Goal: Ask a question: Seek information or help from site administrators or community

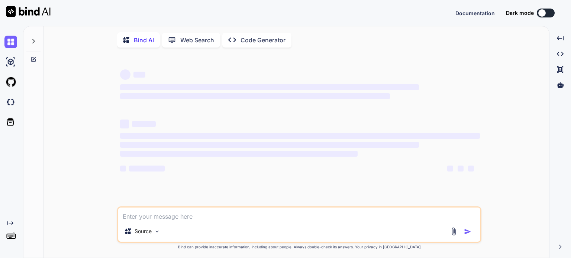
type textarea "x"
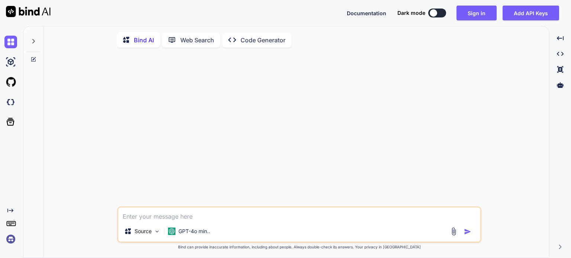
click at [8, 240] on img at bounding box center [10, 239] width 13 height 13
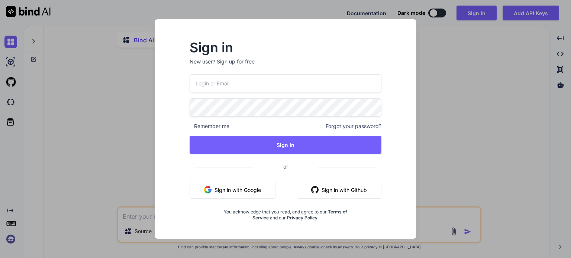
type input "malebetp@gmail.com"
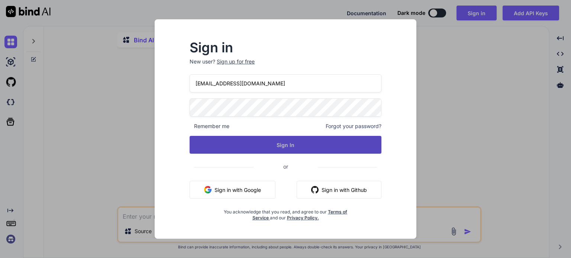
click at [283, 143] on button "Sign In" at bounding box center [286, 145] width 192 height 18
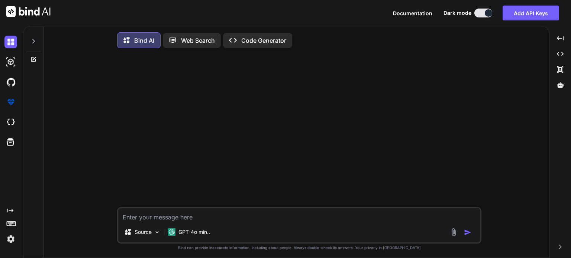
click at [188, 220] on textarea at bounding box center [299, 214] width 362 height 13
paste textarea "given this segement as an example C:\nova\Osiris.Nova.Internal.UI\pages\setting…"
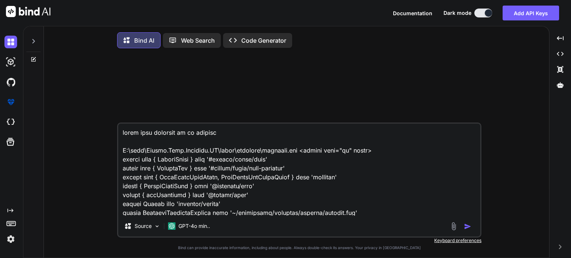
scroll to position [14029, 0]
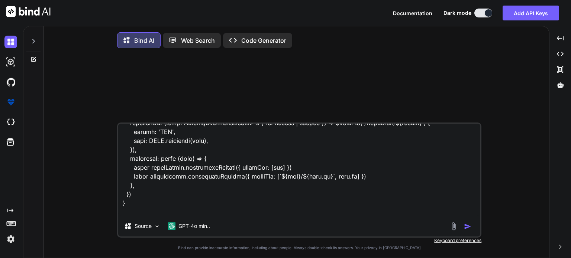
type textarea "given this segement as an example C:\nova\Osiris.Nova.Internal.UI\pages\setting…"
click at [468, 227] on img "button" at bounding box center [467, 226] width 7 height 7
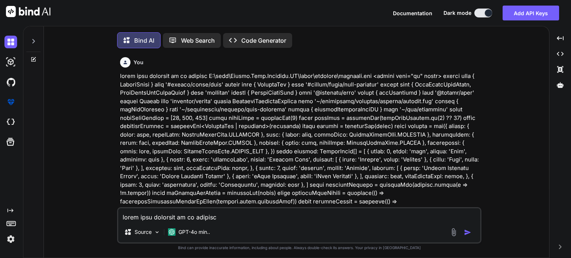
scroll to position [3, 0]
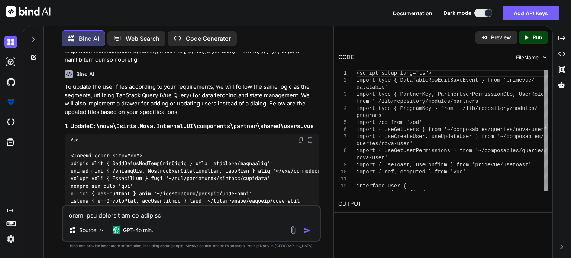
scroll to position [3567, 0]
click at [302, 138] on img at bounding box center [301, 141] width 6 height 6
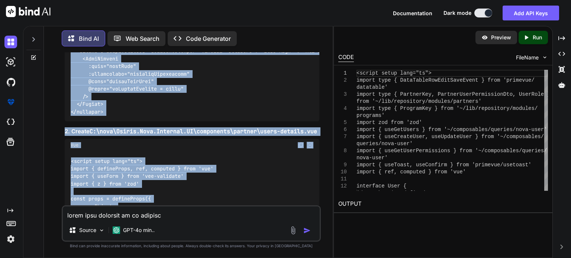
scroll to position [4698, 0]
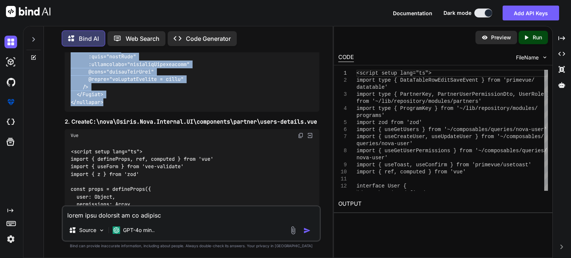
drag, startPoint x: 72, startPoint y: 106, endPoint x: 162, endPoint y: 62, distance: 100.0
copy code "<script setup lang="ts"> import type { DataTableRowEditSaveEvent } from 'primev…"
click at [301, 133] on img at bounding box center [301, 136] width 6 height 6
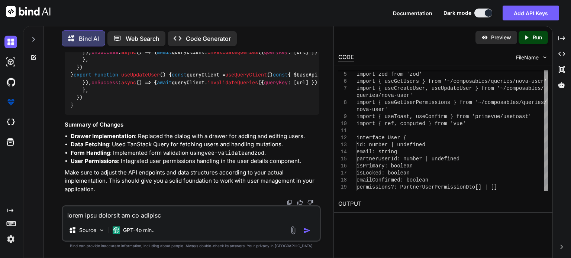
scroll to position [5585, 0]
click at [206, 226] on div "Source GPT-4o min.." at bounding box center [191, 232] width 257 height 18
click at [160, 210] on textarea at bounding box center [191, 213] width 257 height 13
paste textarea "<script setup lang="ts"> import type { DataTableRowEditSaveEvent } from 'primev…"
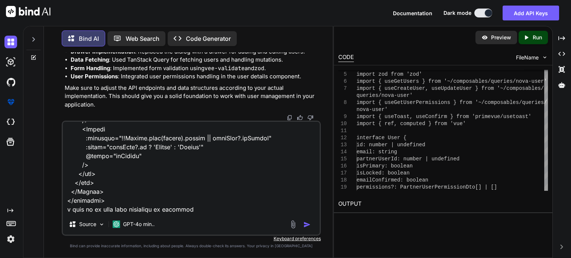
click at [129, 210] on textarea at bounding box center [191, 168] width 257 height 92
click at [218, 210] on textarea at bounding box center [191, 168] width 257 height 92
paste textarea "<script lang="ts" setup> import type { ColumnProps } from '#shared/types/base' …"
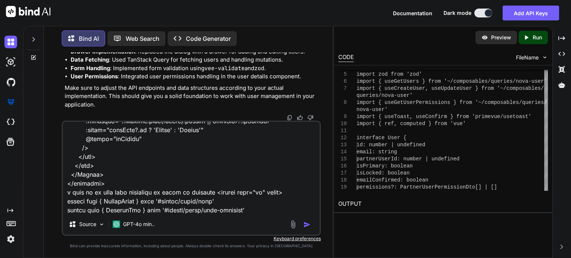
scroll to position [9178, 0]
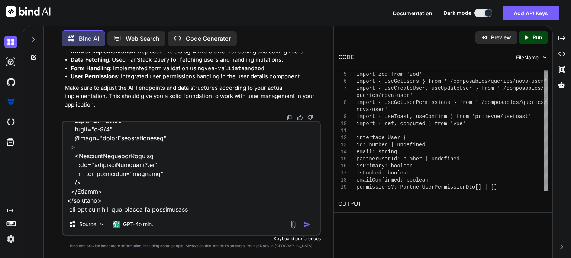
type textarea "this user.vue <script setup lang="ts"> import type { DataTableRowEditSaveEvent …"
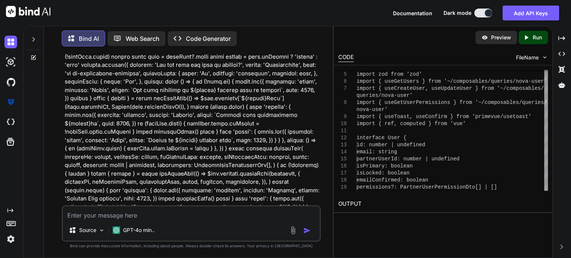
scroll to position [5739, 0]
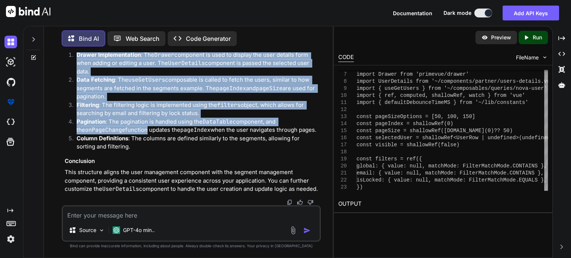
scroll to position [9011, 0]
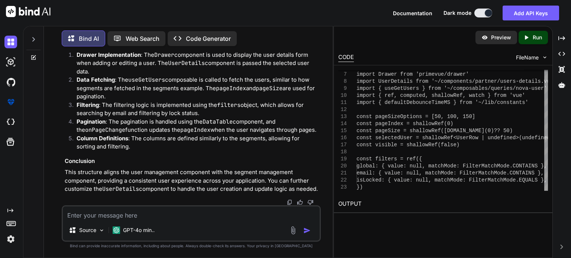
drag, startPoint x: 71, startPoint y: 141, endPoint x: 181, endPoint y: 75, distance: 128.5
copy code "<script setup lang="ts"> import type { ColumnProps } from '#shared/types/base' …"
click at [134, 214] on textarea at bounding box center [191, 213] width 257 height 13
paste textarea "[vue-tsc] Object literal may only specify known properties, and 'email' does no…"
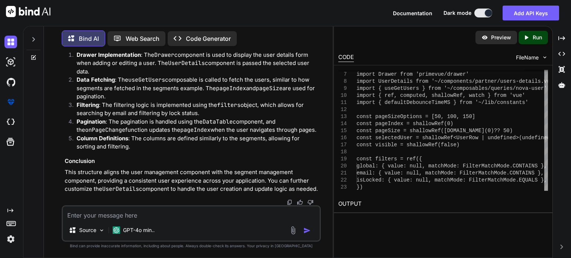
type textarea "[vue-tsc] Object literal may only specify known properties, and 'email' does no…"
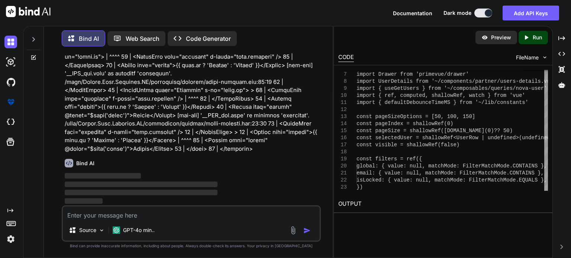
scroll to position [9226, 0]
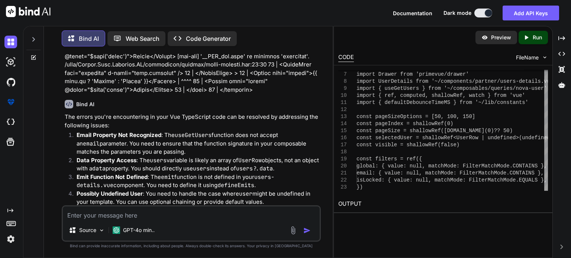
drag, startPoint x: 236, startPoint y: 164, endPoint x: 228, endPoint y: 187, distance: 23.7
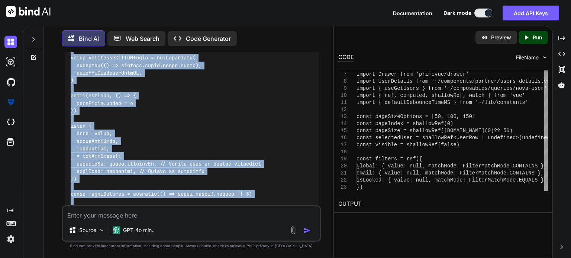
scroll to position [9704, 0]
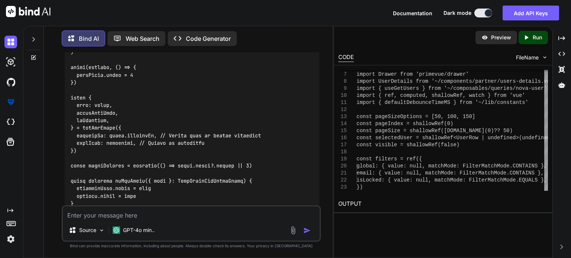
drag, startPoint x: 72, startPoint y: 133, endPoint x: 98, endPoint y: 159, distance: 36.3
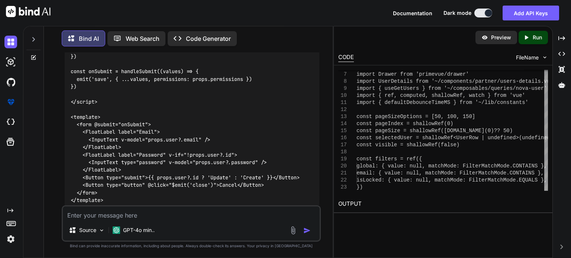
scroll to position [10743, 0]
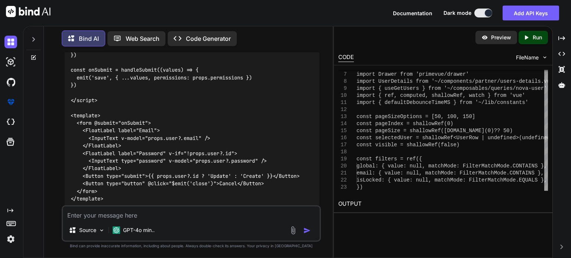
drag, startPoint x: 71, startPoint y: 71, endPoint x: 143, endPoint y: 99, distance: 77.1
copy code "<script setup lang="ts"> import type { ColumnProps } from '#shared/types/base' …"
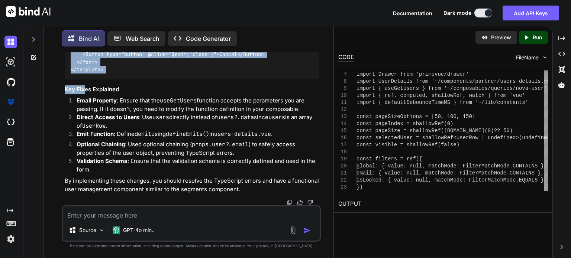
scroll to position [11002, 0]
drag, startPoint x: 70, startPoint y: 150, endPoint x: 125, endPoint y: 165, distance: 57.4
copy code "<script setup lang="ts"> import { defineProps, ref, computed, defineEmits } fro…"
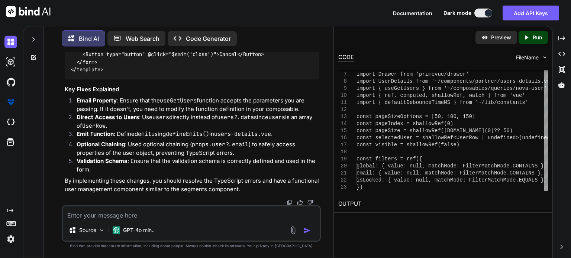
click at [136, 216] on textarea at bounding box center [191, 213] width 257 height 13
paste textarea "<script setup lang="ts"> import type { ColumnProps } from '#shared/types/base' …"
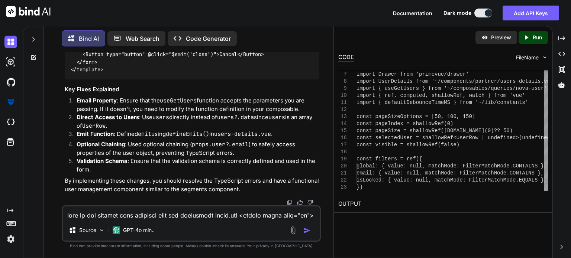
scroll to position [1151, 0]
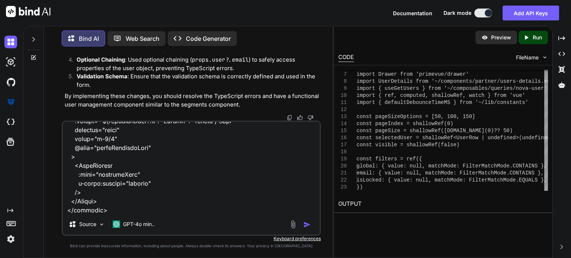
click at [111, 207] on textarea at bounding box center [191, 168] width 257 height 92
paste textarea "<script setup lang="ts"> import { useForm } from 'vee-validate' import { define…"
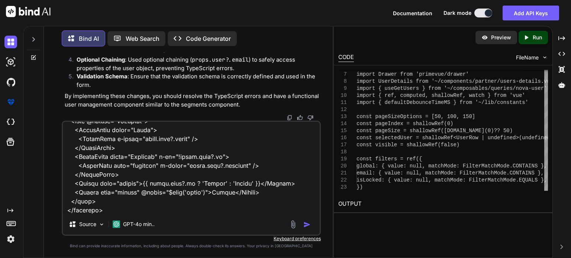
click at [116, 207] on textarea at bounding box center [191, 168] width 257 height 92
paste textarea "[vue-tsc] Cannot find name 'props'. /nova/Osiris.Nova.Internal.UI/components/pa…"
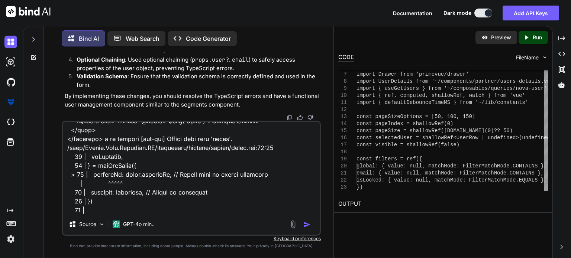
type textarea "here is the updated code removing also the pagination users.vue <script setup l…"
click at [305, 226] on img "button" at bounding box center [306, 224] width 7 height 7
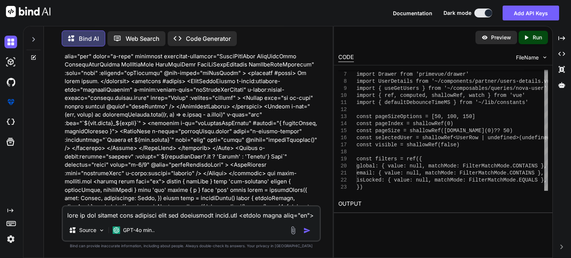
scroll to position [11250, 0]
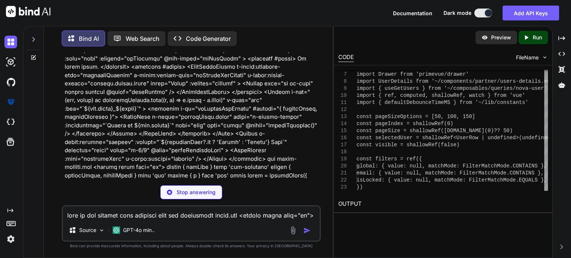
click at [272, 146] on p at bounding box center [192, 62] width 255 height 435
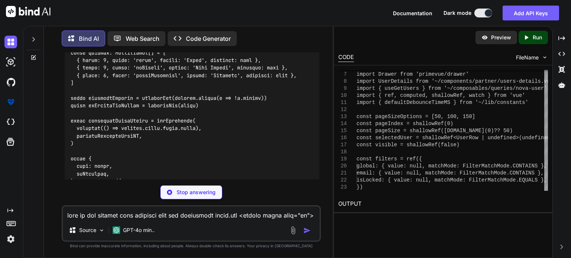
scroll to position [11786, 0]
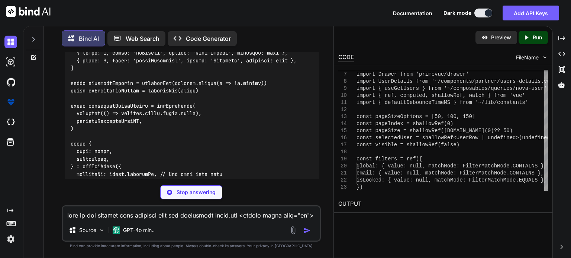
drag, startPoint x: 79, startPoint y: 169, endPoint x: 72, endPoint y: 156, distance: 14.8
click at [72, 156] on div at bounding box center [192, 239] width 255 height 800
drag, startPoint x: 82, startPoint y: 171, endPoint x: 74, endPoint y: 159, distance: 14.3
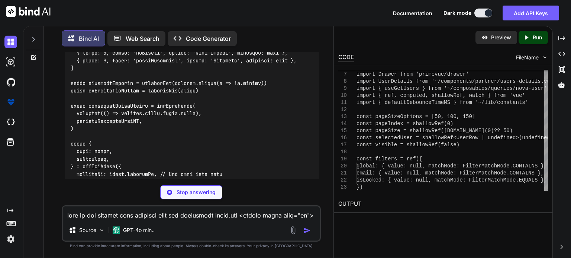
drag, startPoint x: 70, startPoint y: 154, endPoint x: 78, endPoint y: 167, distance: 14.8
drag, startPoint x: 75, startPoint y: 171, endPoint x: 70, endPoint y: 157, distance: 14.2
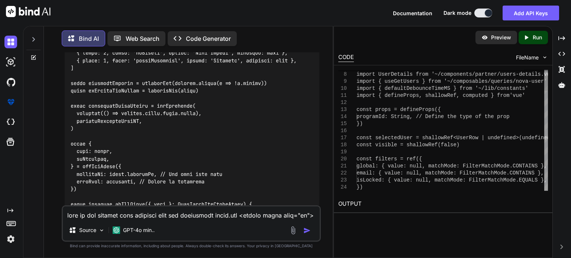
copy code "const props = defineProps({ programId: String, // Define the type of the prop })"
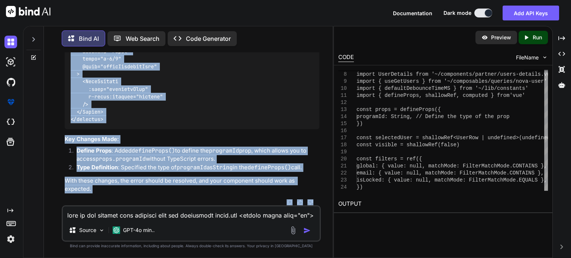
scroll to position [12737, 0]
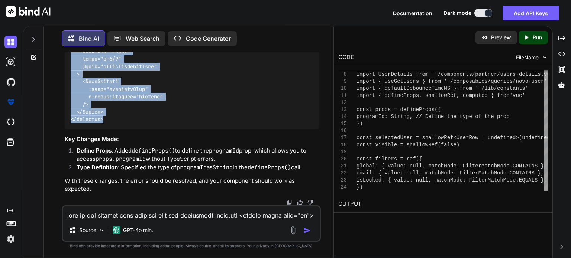
drag, startPoint x: 71, startPoint y: 63, endPoint x: 158, endPoint y: 117, distance: 102.7
copy code "<script setup lang="ts"> import type { ColumnProps } from '#shared/types/base' …"
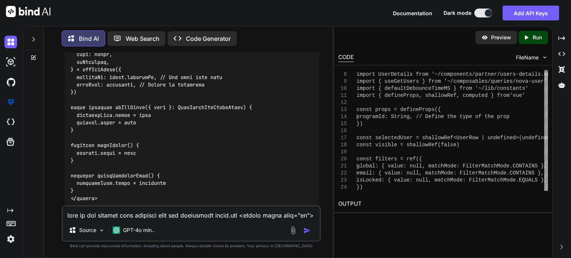
scroll to position [11860, 0]
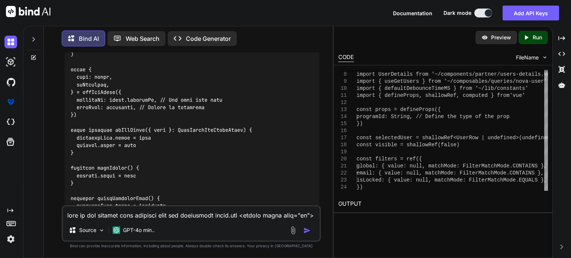
drag, startPoint x: 80, startPoint y: 96, endPoint x: 71, endPoint y: 81, distance: 16.8
copy code "const props = defineProps({ programId: String, // Define the type of the prop })"
click at [98, 220] on textarea at bounding box center [191, 213] width 257 height 13
paste textarea "//users <script setup lang="ts"> import type { DataTableRowEditSaveEvent } from…"
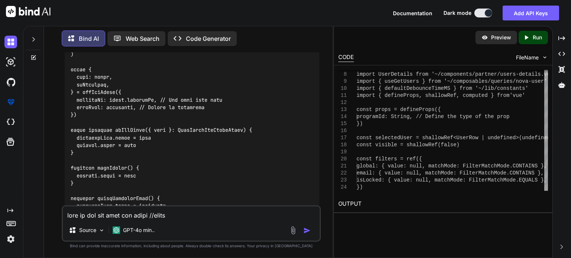
scroll to position [7394, 0]
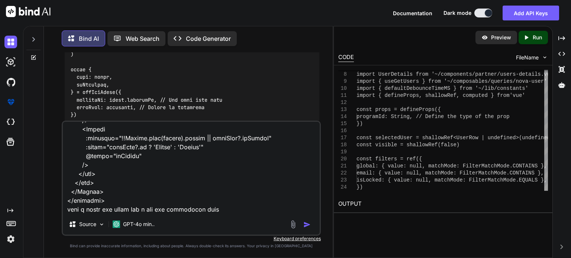
click at [111, 209] on textarea at bounding box center [191, 168] width 257 height 92
click at [215, 210] on textarea at bounding box center [191, 168] width 257 height 92
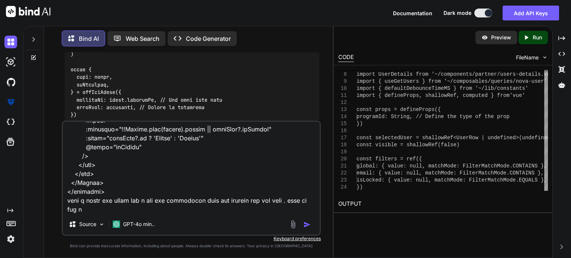
scroll to position [7403, 0]
paste textarea "<script setup lang="ts"> import type { ColumnProps } from '#shared/types/base' …"
type textarea "this is the old code for users //users <script setup lang="ts"> import type { D…"
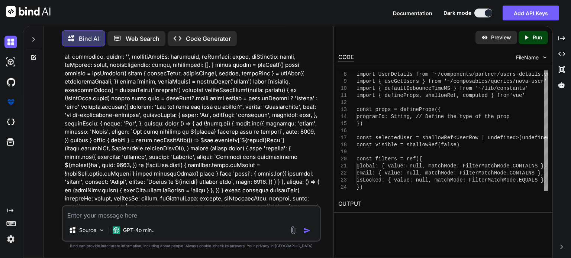
scroll to position [12890, 0]
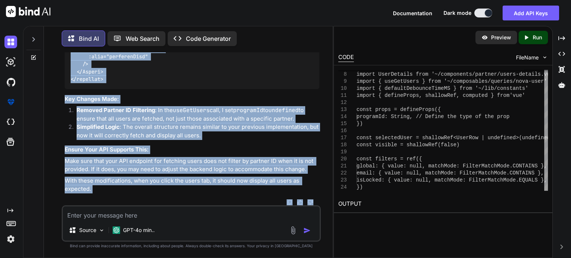
scroll to position [15812, 0]
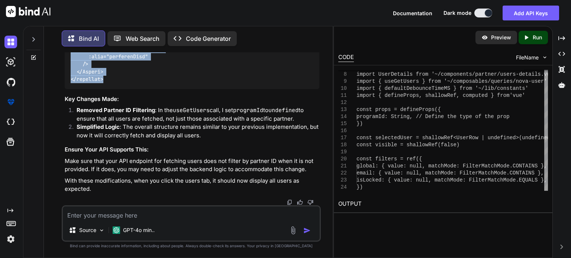
drag, startPoint x: 71, startPoint y: 144, endPoint x: 141, endPoint y: 78, distance: 95.7
copy code "<script setup lang="ts"> import type { ColumnProps } from '#shared/types/base' …"
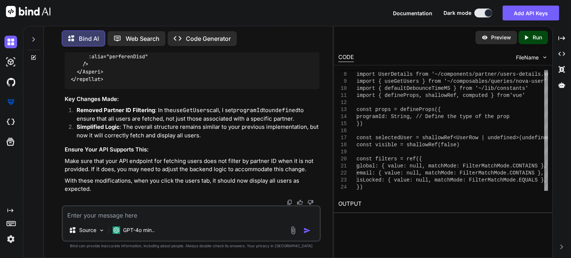
click at [73, 219] on textarea at bounding box center [191, 213] width 257 height 13
type textarea "t"
paste textarea "C:\nova\Osiris.Nova.Internal.UI\composables\queries\nova-partners.ts"
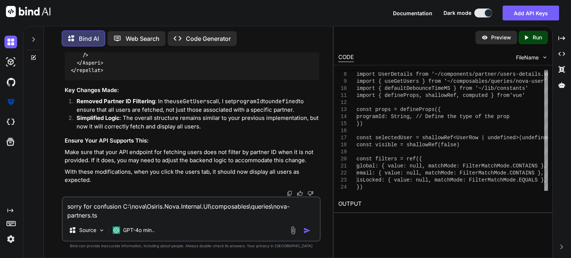
click at [122, 206] on textarea "sorry for confusion C:\nova\Osiris.Nova.Internal.UI\composables\queries\nova-pa…" at bounding box center [191, 209] width 257 height 22
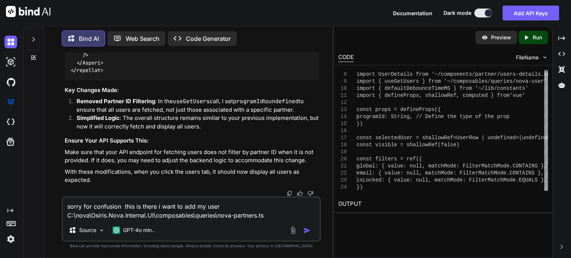
click at [275, 219] on textarea "sorry for confusion this is there i want to add my user C:\nova\Osiris.Nova.Int…" at bounding box center [191, 209] width 257 height 22
paste textarea "import type { NovaTransferRequest, NovaTransferResponse, PaginatedNovaPartners …"
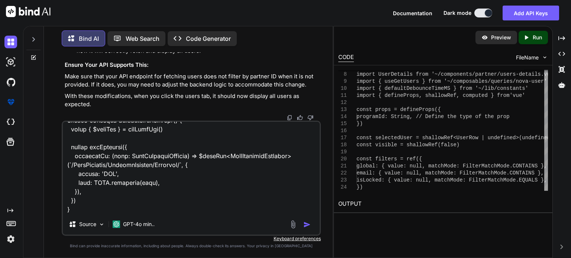
paste textarea "GET /api/v1/NovaPartners/{accountGuid}/Users Retrieves a list of partner users …"
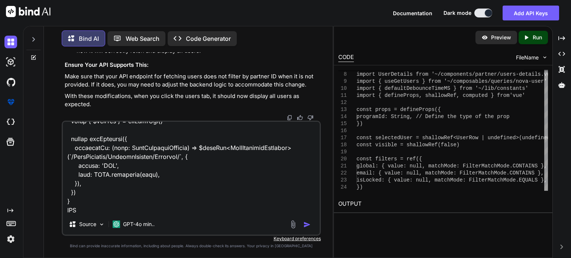
scroll to position [670, 0]
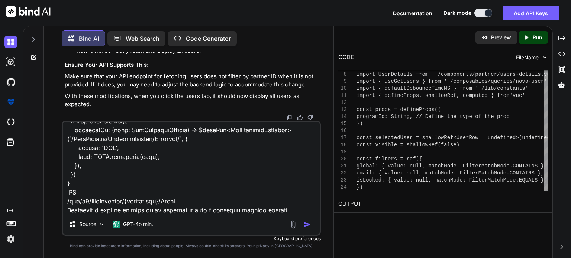
click at [73, 184] on textarea at bounding box center [191, 168] width 257 height 92
click at [279, 212] on textarea at bounding box center [191, 168] width 257 height 92
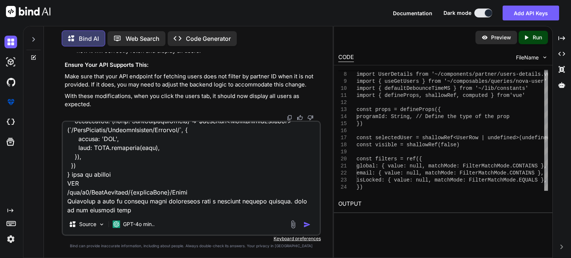
paste textarea "[ { "id": 38240, "email": "testdevbussr01@rodeoliving.com", "partnerUserId": 38…"
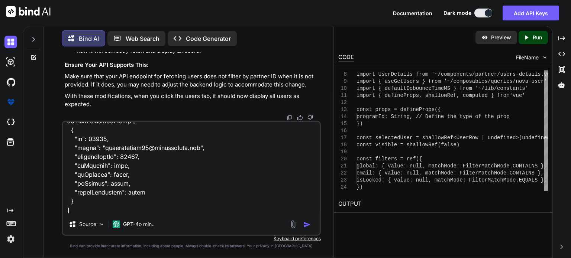
click at [161, 172] on textarea at bounding box center [191, 168] width 257 height 92
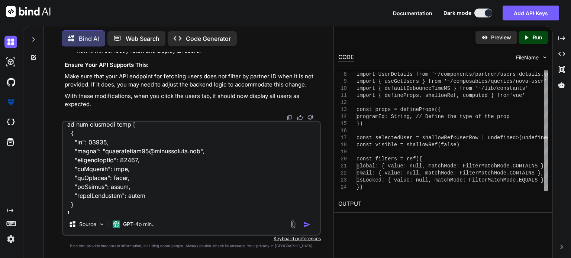
scroll to position [768, 0]
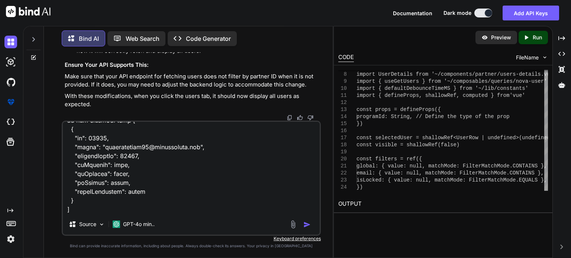
drag, startPoint x: 110, startPoint y: 135, endPoint x: 114, endPoint y: 208, distance: 72.6
click at [114, 208] on textarea at bounding box center [191, 168] width 257 height 92
paste textarea "0, "email": "string", "partnerUserId": 0, "isPrimary": true, "isDeleted": true,…"
paste textarea "Parameters"
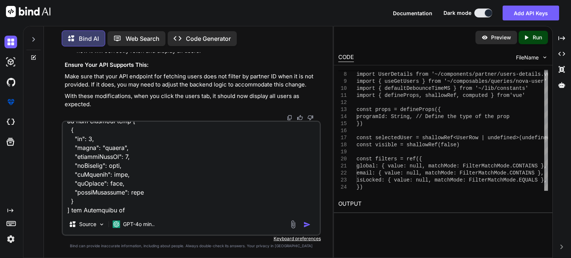
paste textarea "accountGuid"
type textarea "sorry for confusion this is there i want to add my user C:\nova\Osiris.Nova.Int…"
click at [309, 225] on img "button" at bounding box center [306, 224] width 7 height 7
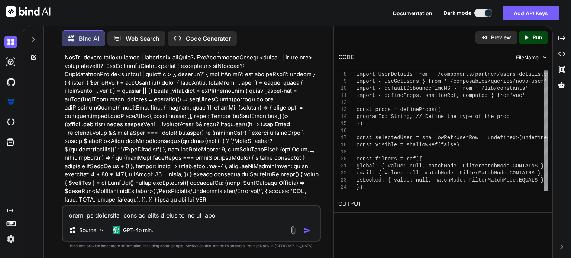
scroll to position [15966, 0]
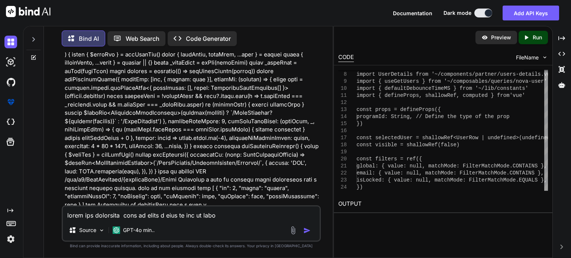
click at [248, 110] on p at bounding box center [192, 55] width 255 height 310
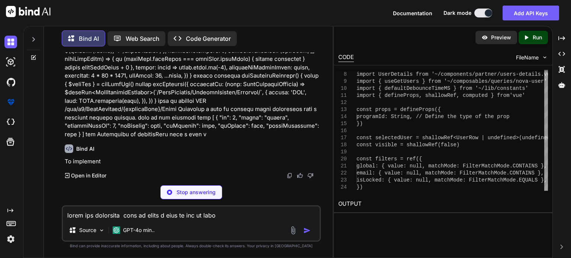
scroll to position [16192, 0]
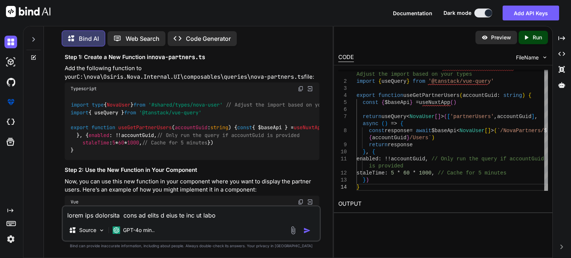
click at [203, 36] on p "To implement the functionality for retrieving partner users associated with a s…" at bounding box center [192, 18] width 255 height 33
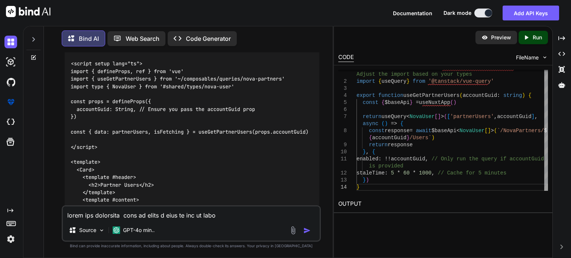
scroll to position [16355, 0]
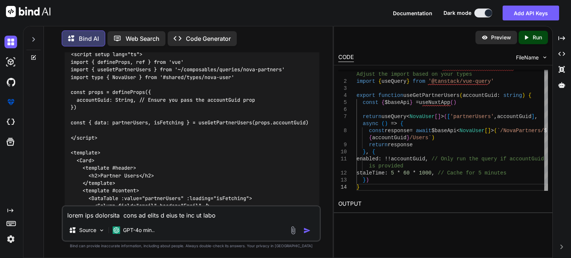
click at [156, 215] on textarea at bounding box center [191, 213] width 257 height 13
paste textarea "C:\nova\Osiris.Nova.Internal.UI\composables\queries\nova-partners.ts"
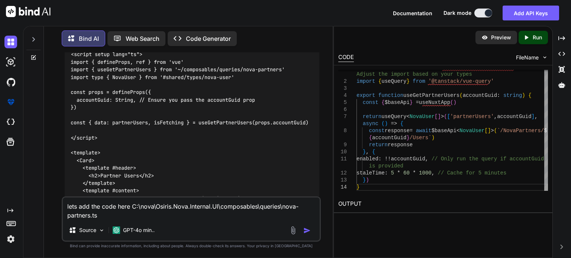
click at [142, 213] on textarea "lets add the code here C:\nova\Osiris.Nova.Internal.UI\composables\queries\nova…" at bounding box center [191, 209] width 257 height 22
paste textarea "import type { NovaTransferRequest, NovaTransferResponse, PaginatedNovaPartners …"
type textarea "lets add the code here C:\nova\Osiris.Nova.Internal.UI\composables\queries\nova…"
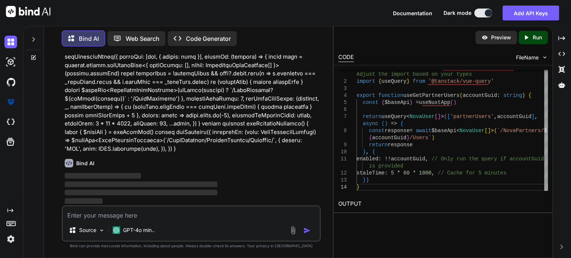
scroll to position [16982, 0]
drag, startPoint x: 282, startPoint y: 101, endPoint x: 273, endPoint y: 92, distance: 12.4
click at [273, 92] on p at bounding box center [192, 20] width 255 height 268
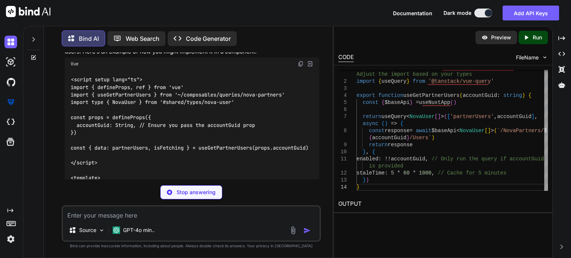
scroll to position [17353, 0]
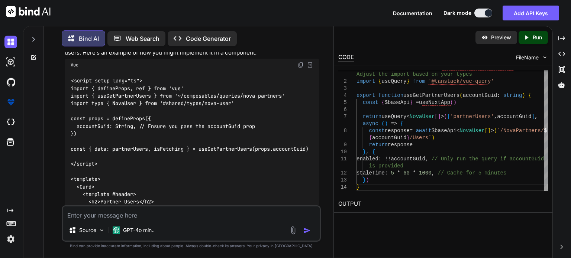
drag, startPoint x: 71, startPoint y: 101, endPoint x: 77, endPoint y: 186, distance: 84.9
copy code "export function useGetPartnerUsers ( accountGuid : string ) { const { $baseApi …"
drag, startPoint x: 217, startPoint y: 88, endPoint x: 65, endPoint y: 90, distance: 151.6
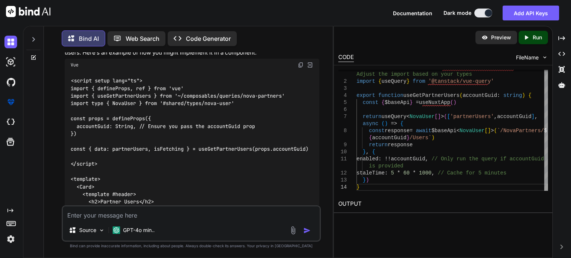
copy code "import { useQuery } from '@tanstack/vue-query'"
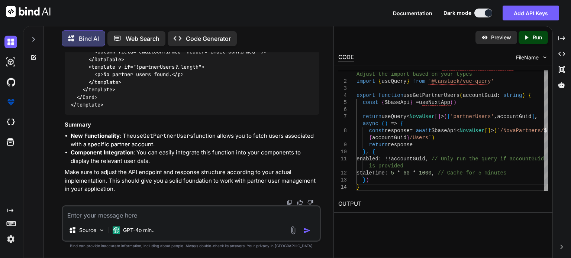
scroll to position [17576, 0]
drag, startPoint x: 291, startPoint y: 152, endPoint x: 137, endPoint y: 153, distance: 153.5
drag, startPoint x: 239, startPoint y: 160, endPoint x: 67, endPoint y: 151, distance: 171.9
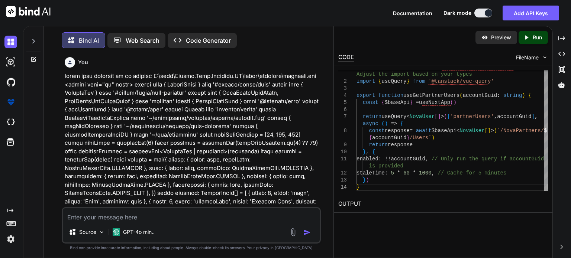
scroll to position [17576, 0]
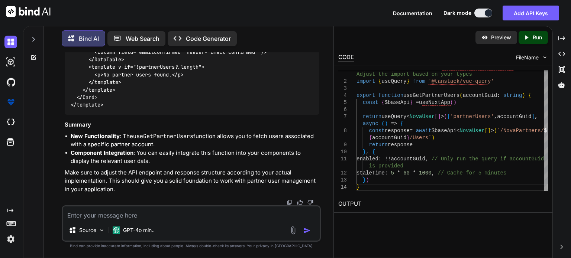
drag, startPoint x: 314, startPoint y: 144, endPoint x: 69, endPoint y: 145, distance: 244.9
copy code "const { data: partnerUsers, isFetching } = useGetPartnerUsers(props.accountGuid)"
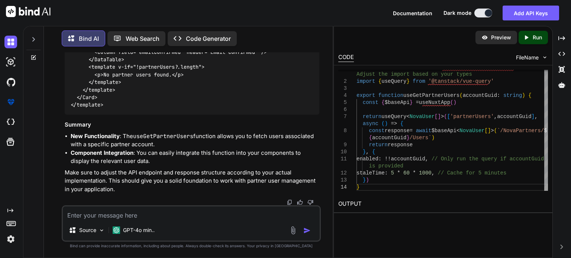
click at [120, 218] on textarea at bounding box center [191, 213] width 257 height 13
paste textarea "C:\nova\Osiris.Nova.Internal.UI\shared\types\nova-partners.ts"
click at [94, 214] on textarea "this is my file C:\nova\Osiris.Nova.Internal.UI\shared\types\nova-partners.ts" at bounding box center [191, 213] width 257 height 13
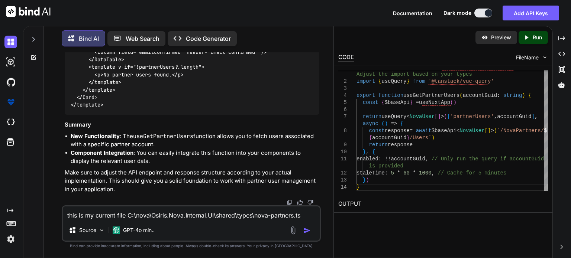
click at [308, 217] on textarea "this is my current file C:\nova\Osiris.Nova.Internal.UI\shared\types\nova-partn…" at bounding box center [191, 213] width 257 height 13
paste textarea "import type { RequestType, ResponseType } from '~/schemas' export type Paginate…"
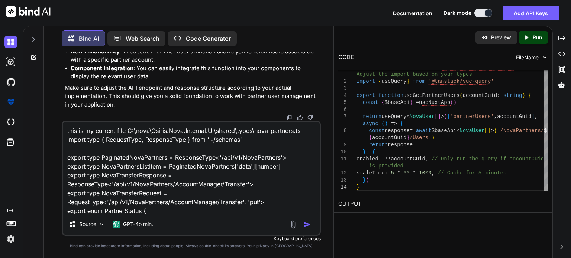
scroll to position [72, 0]
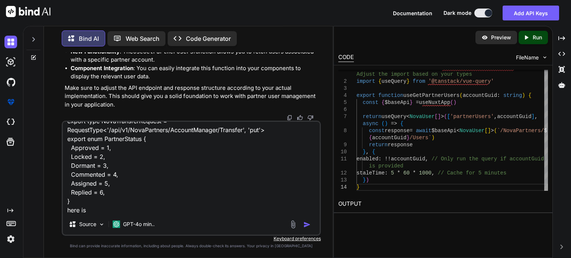
paste textarea "C:\nova\Osiris.Nova.Internal.UI\components\partner\shared\users.vue"
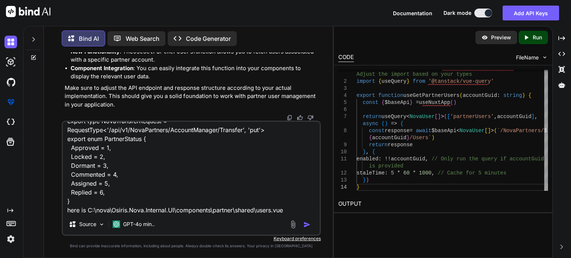
paste textarea "<script setup lang="ts"> import type { ColumnProps } from '#shared/types/base' …"
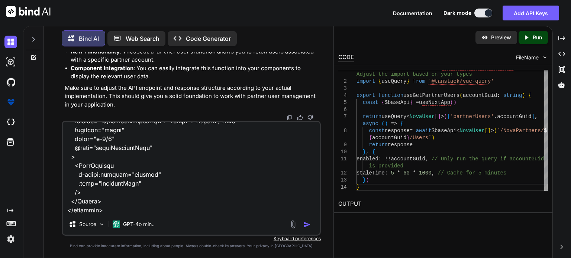
paste textarea "C:\nova\Osiris.Nova.Internal.UI\composables\queries\nova-partners.ts"
paste textarea "import type { NovaTransferRequest, NovaTransferResponse, PaginatedNovaPartners …"
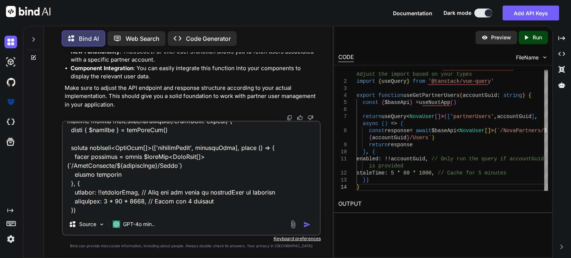
paste textarea "[vue-tsc] Property 'accountGuid' does not exist on type '{ readonly programId?:…"
type textarea "this is my current file C:\nova\Osiris.Nova.Internal.UI\shared\types\nova-partn…"
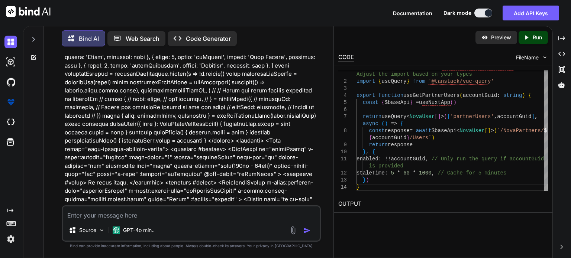
scroll to position [17989, 0]
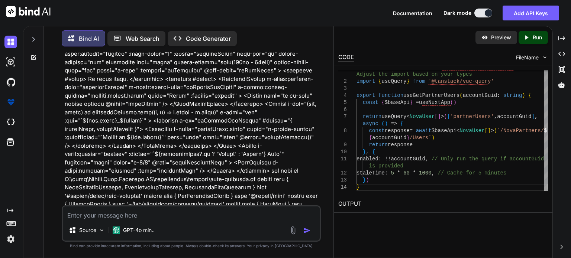
click at [233, 128] on p at bounding box center [192, 200] width 255 height 836
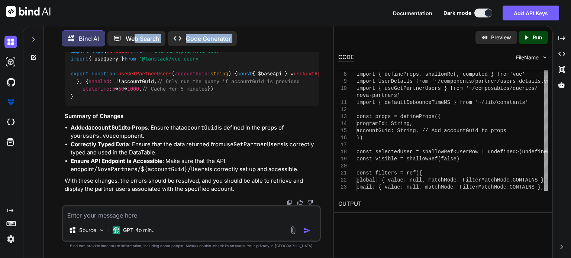
scroll to position [19879, 0]
drag, startPoint x: 71, startPoint y: 101, endPoint x: 111, endPoint y: 173, distance: 82.3
copy code "<script setup lang="ts"> import type { ColumnProps } from '#shared/types/base' …"
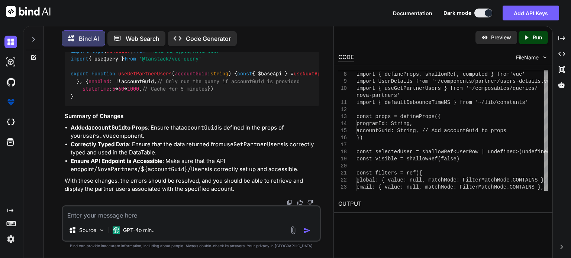
drag, startPoint x: 69, startPoint y: 103, endPoint x: 77, endPoint y: 177, distance: 74.0
click at [77, 107] on div "import type { NovaUser } from '#shared/types/nova-user' import { useQuery } fro…" at bounding box center [192, 74] width 255 height 65
copy code "export function useGetPartnerUsers ( accountGuid : string ) { const { $baseApi …"
click at [154, 214] on textarea at bounding box center [191, 213] width 257 height 13
paste textarea "[vue-tsc] Argument of type 'string | undefined' is not assignable to parameter …"
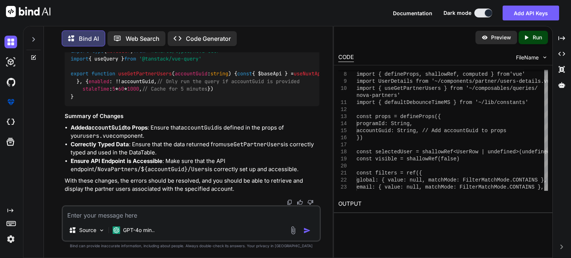
type textarea "[vue-tsc] Argument of type 'string | undefined' is not assignable to parameter …"
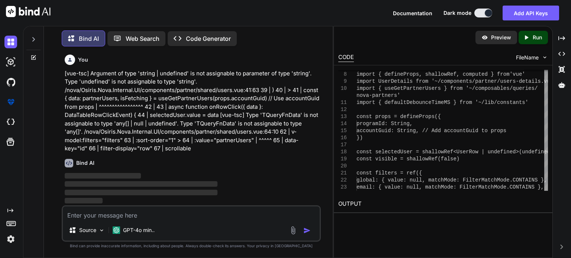
scroll to position [20285, 0]
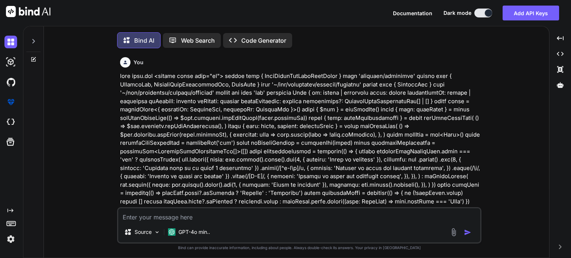
type textarea "x"
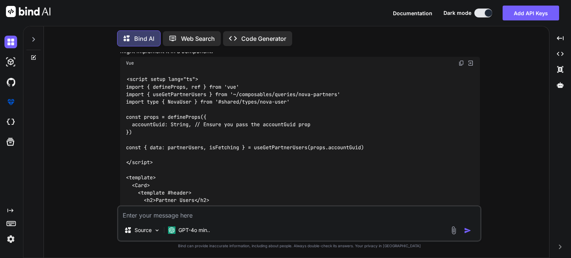
scroll to position [7428, 0]
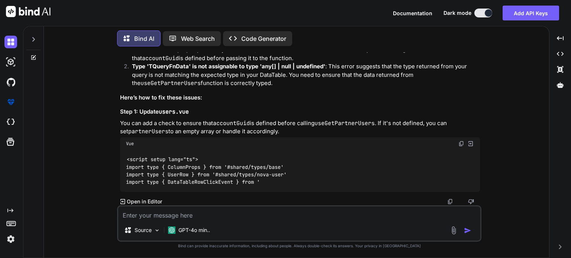
scroll to position [8058, 0]
click at [174, 214] on textarea at bounding box center [299, 213] width 362 height 13
type textarea "h"
type textarea "x"
type textarea "he"
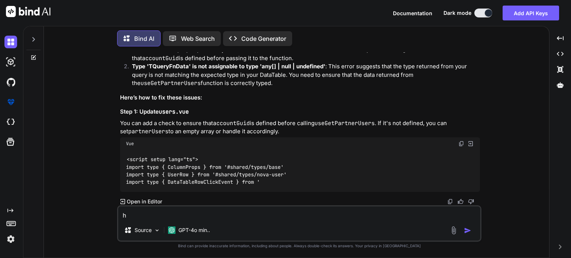
type textarea "x"
type textarea "her"
type textarea "x"
type textarea "here"
type textarea "x"
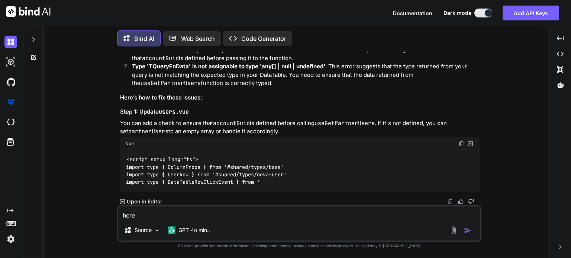
type textarea "here"
type textarea "x"
type textarea "here i"
type textarea "x"
type textarea "here is"
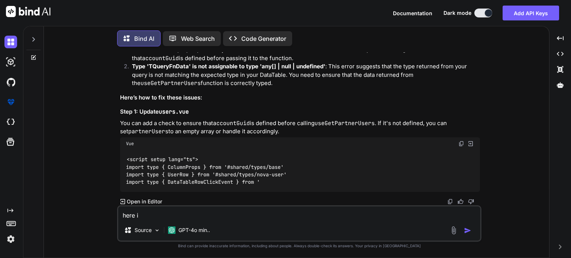
type textarea "x"
type textarea "here is"
type textarea "x"
type textarea "here is t"
type textarea "x"
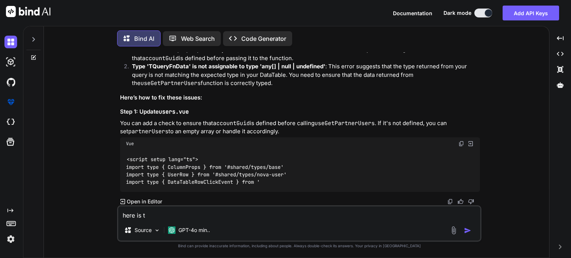
type textarea "here is th"
type textarea "x"
type textarea "here is the"
type textarea "x"
type textarea "here is the"
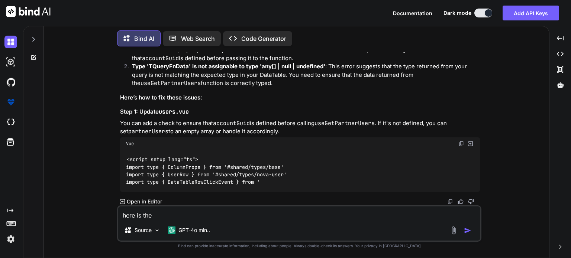
type textarea "x"
type textarea "here is the u"
type textarea "x"
type textarea "here is the up"
type textarea "x"
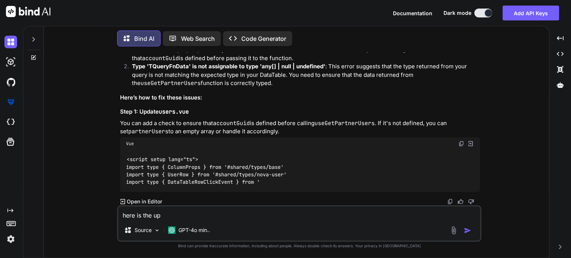
type textarea "here is the upd"
type textarea "x"
type textarea "here is the upda"
type textarea "x"
type textarea "here is the updae"
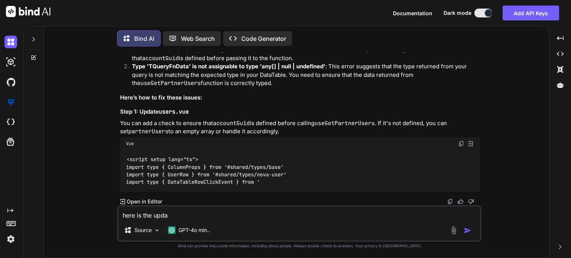
type textarea "x"
type textarea "here is the updaed"
type textarea "x"
type textarea "here is the updaed"
type textarea "x"
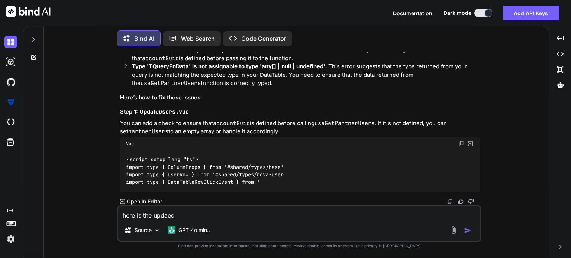
type textarea "here is the updaed u"
type textarea "x"
type textarea "here is the updaed us"
type textarea "x"
type textarea "here is the updaed use"
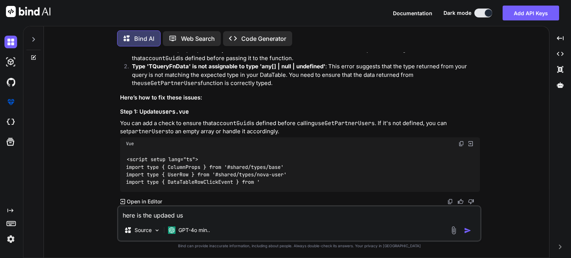
type textarea "x"
type textarea "here is the updaed user"
type textarea "x"
type textarea "here is the updaed user."
type textarea "x"
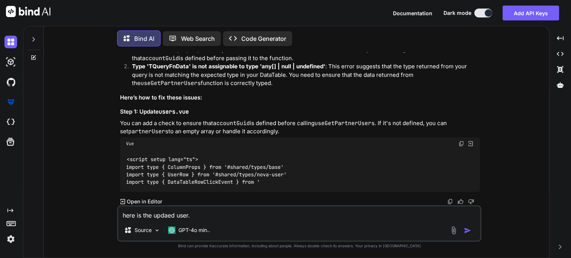
type textarea "here is the updaed user.v"
type textarea "x"
type textarea "here is the updaed user.vu"
type textarea "x"
type textarea "here is the updaed user.vue"
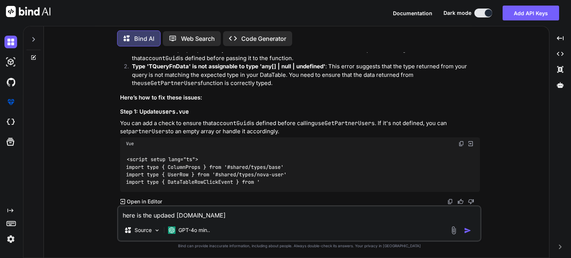
type textarea "x"
type textarea "here is the updaed user.vue"
type textarea "x"
paste textarea "<script setup lang="ts"> import type { ColumnProps } from '#shared/types/base' …"
type textarea "here is the updaed user.vue <script setup lang="ts"> import type { ColumnProps …"
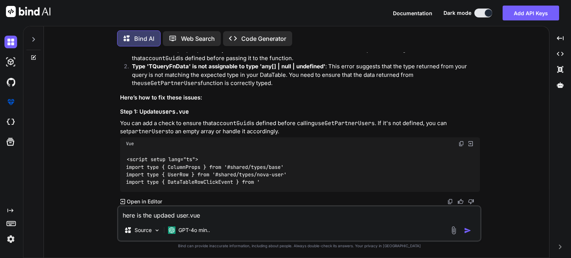
type textarea "x"
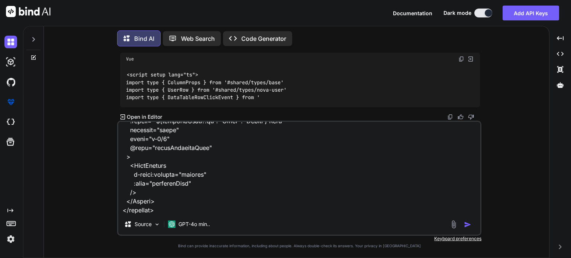
type textarea "here is the updaed user.vue <script setup lang="ts"> import type { ColumnProps …"
type textarea "x"
type textarea "here is the updaed user.vue <script setup lang="ts"> import type { ColumnProps …"
type textarea "x"
type textarea "here is the updaed user.vue <script setup lang="ts"> import type { ColumnProps …"
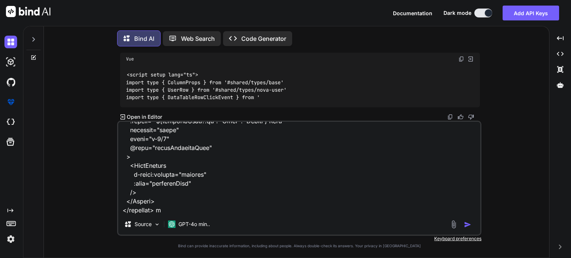
type textarea "x"
type textarea "here is the updaed user.vue <script setup lang="ts"> import type { ColumnProps …"
type textarea "x"
type textarea "here is the updaed user.vue <script setup lang="ts"> import type { ColumnProps …"
type textarea "x"
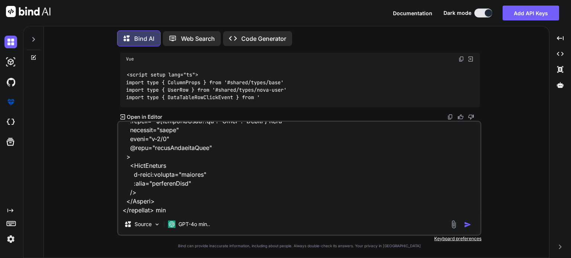
paste textarea "C:\nova\Osiris.Nova.Internal.UI\shared\types\nova-partners.ts"
type textarea "here is the updaed user.vue <script setup lang="ts"> import type { ColumnProps …"
type textarea "x"
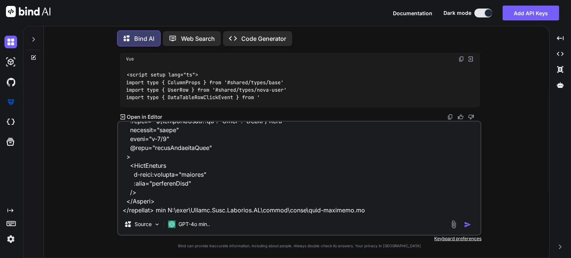
type textarea "here is the updaed user.vue <script setup lang="ts"> import type { ColumnProps …"
type textarea "x"
paste textarea "import type { RequestType, ResponseType } from '~/schemas' export type Paginate…"
type textarea "here is the updaed user.vue <script setup lang="ts"> import type { ColumnProps …"
type textarea "x"
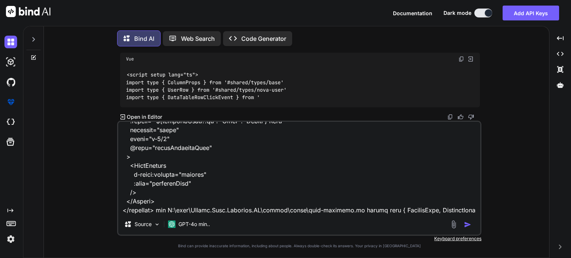
scroll to position [1187, 0]
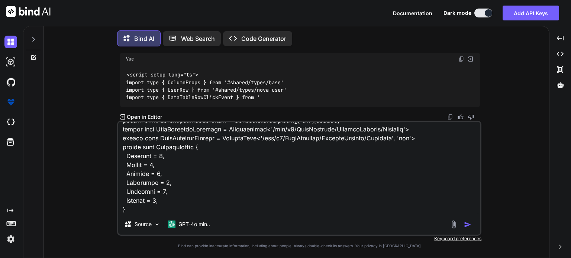
type textarea "here is the updaed user.vue <script setup lang="ts"> import type { ColumnProps …"
type textarea "x"
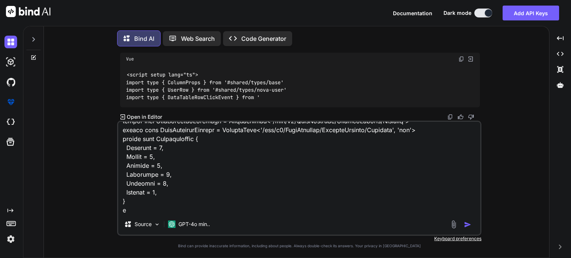
type textarea "here is the updaed user.vue <script setup lang="ts"> import type { ColumnProps …"
type textarea "x"
type textarea "here is the updaed user.vue <script setup lang="ts"> import type { ColumnProps …"
type textarea "x"
type textarea "here is the updaed user.vue <script setup lang="ts"> import type { ColumnProps …"
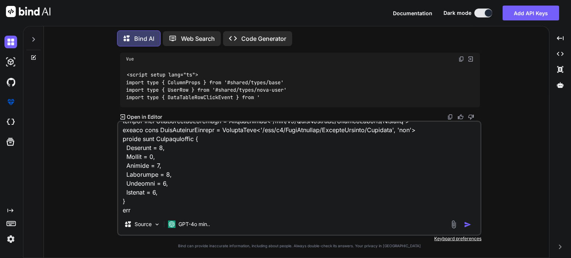
type textarea "x"
paste textarea "C:\nova\Osiris.Nova.Internal.UI\composables\queries\nova-partners.ts"
type textarea "here is the updaed user.vue <script setup lang="ts"> import type { ColumnProps …"
type textarea "x"
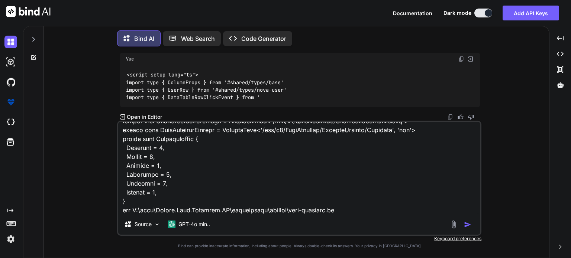
type textarea "here is the updaed user.vue <script setup lang="ts"> import type { ColumnProps …"
type textarea "x"
paste textarea "import type { NovaTransferRequest, NovaTransferResponse, PaginatedNovaPartners …"
type textarea "here is the updaed user.vue <script setup lang="ts"> import type { ColumnProps …"
type textarea "x"
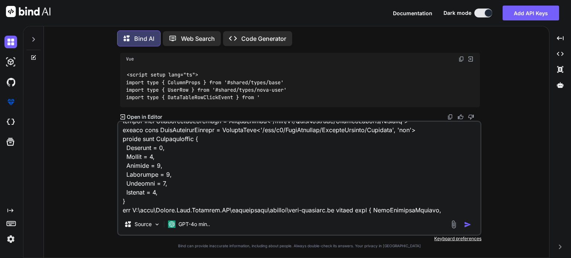
scroll to position [1998, 0]
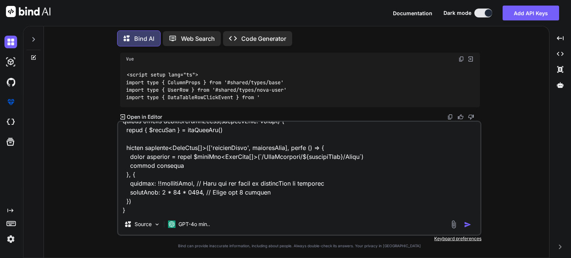
type textarea "here is the updaed user.vue <script setup lang="ts"> import type { ColumnProps …"
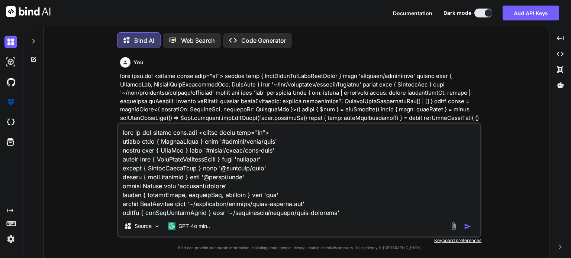
type textarea "x"
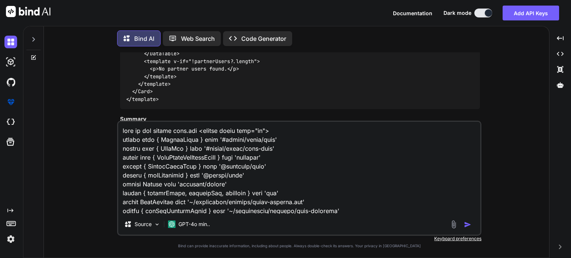
scroll to position [7428, 0]
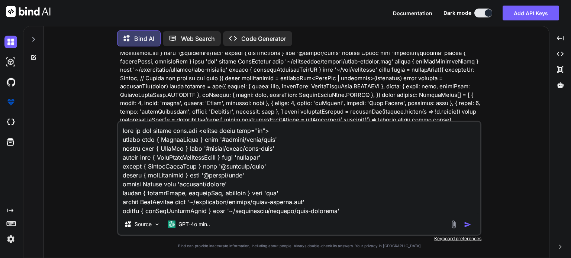
click at [360, 195] on textarea at bounding box center [299, 168] width 362 height 92
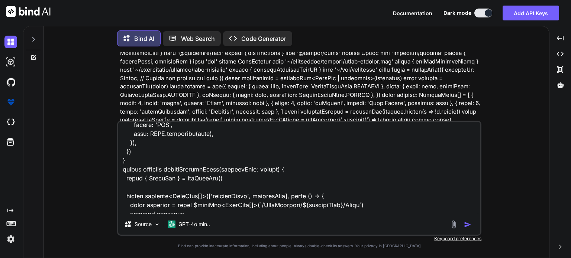
scroll to position [1999, 0]
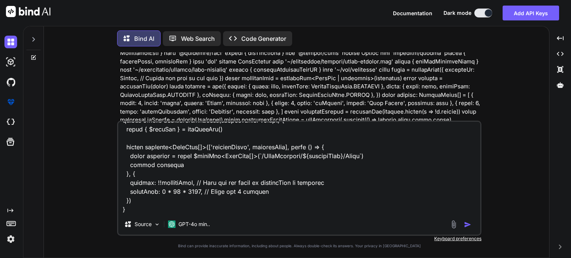
click at [217, 193] on textarea at bounding box center [299, 168] width 362 height 92
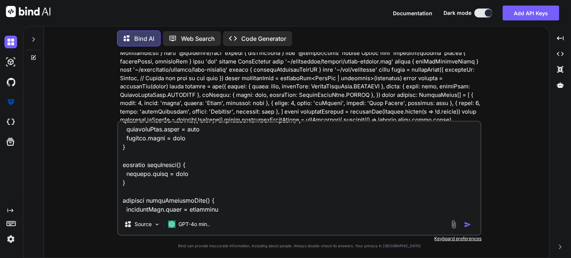
scroll to position [0, 0]
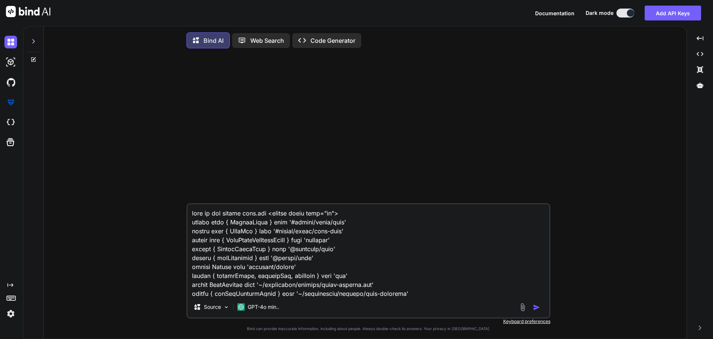
click at [416, 124] on div at bounding box center [369, 128] width 363 height 149
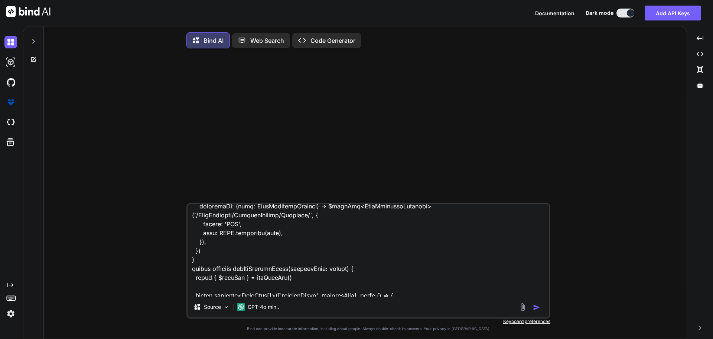
scroll to position [1999, 0]
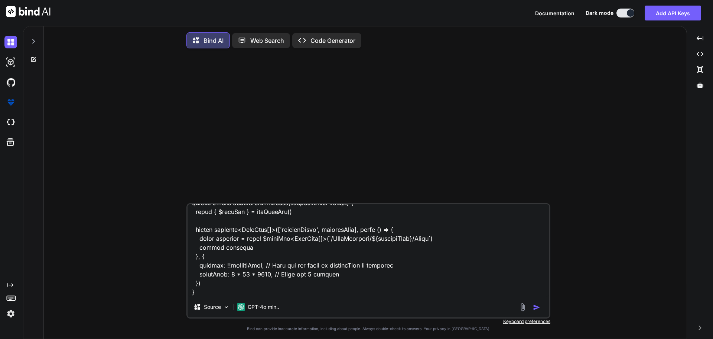
click at [539, 258] on img "button" at bounding box center [536, 306] width 7 height 7
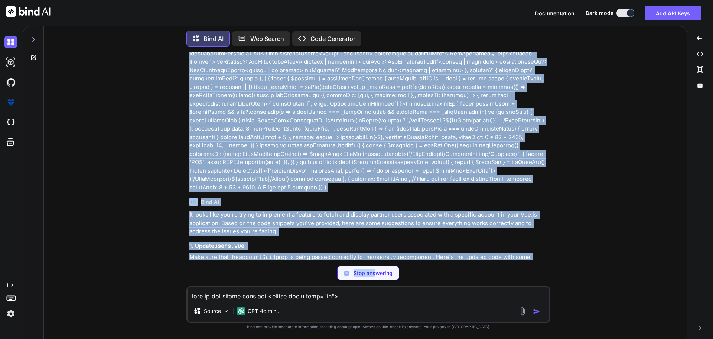
scroll to position [392, 0]
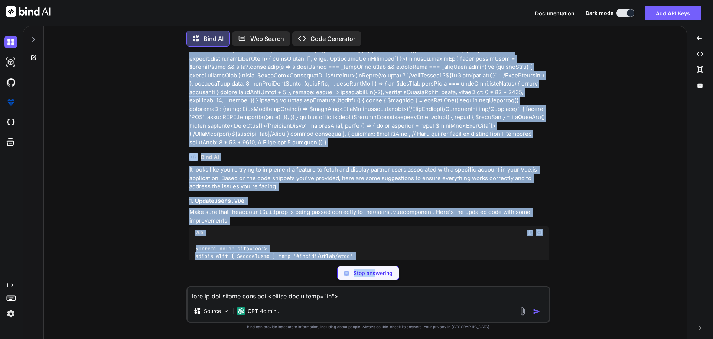
drag, startPoint x: 389, startPoint y: 155, endPoint x: 382, endPoint y: 220, distance: 64.7
click at [382, 220] on div "You Bind AI It looks like you're trying to implement a feature to fetch and dis…" at bounding box center [369, 155] width 363 height 207
click at [553, 149] on div "You Bind AI It looks like you're trying to implement a feature to fetch and dis…" at bounding box center [368, 195] width 637 height 286
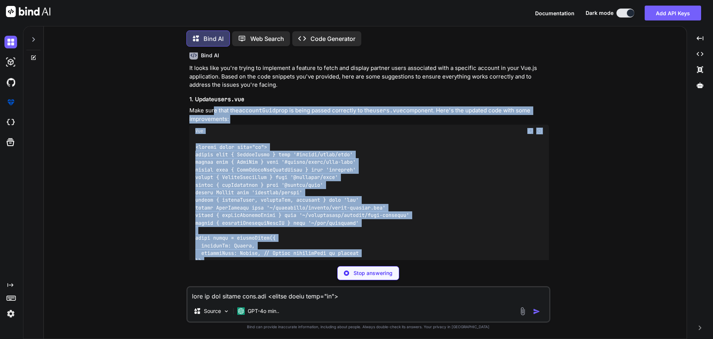
scroll to position [631, 0]
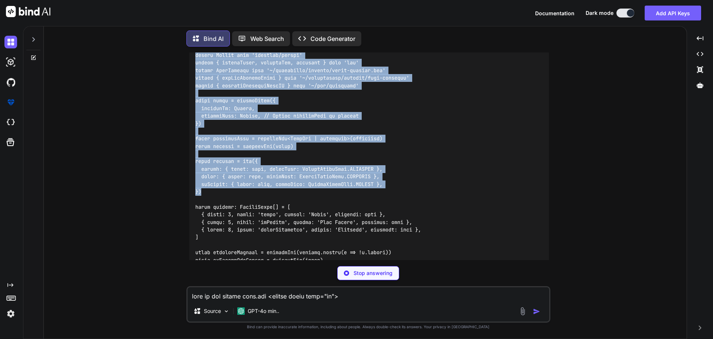
drag, startPoint x: 215, startPoint y: 211, endPoint x: 220, endPoint y: 194, distance: 17.8
click at [220, 194] on div "It looks like you're trying to implement a feature to fetch and display partner…" at bounding box center [370, 272] width 360 height 691
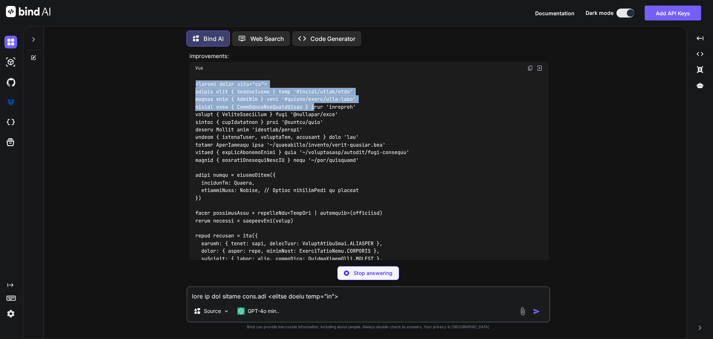
scroll to position [606, 0]
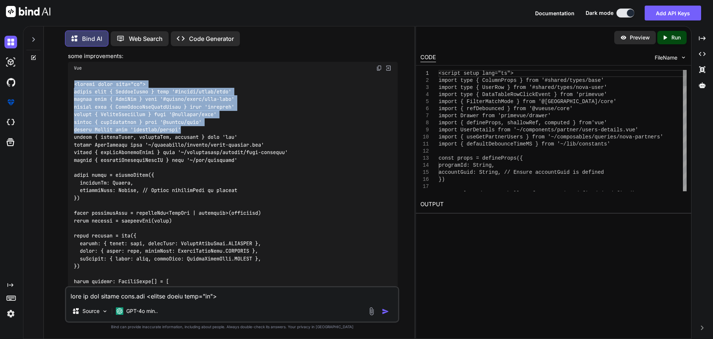
type textarea "x"
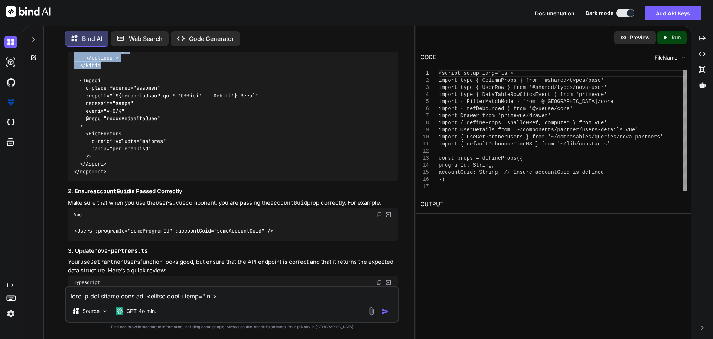
scroll to position [1487, 0]
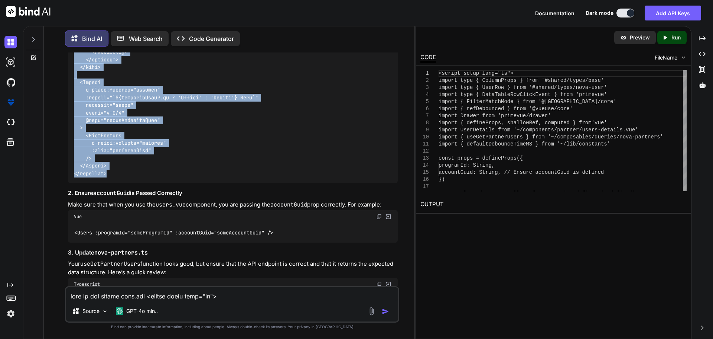
drag, startPoint x: 197, startPoint y: 84, endPoint x: 247, endPoint y: 175, distance: 104.0
copy code "<script setup lang="ts"> import type { ColumnProps } from '#shared/types/base' …"
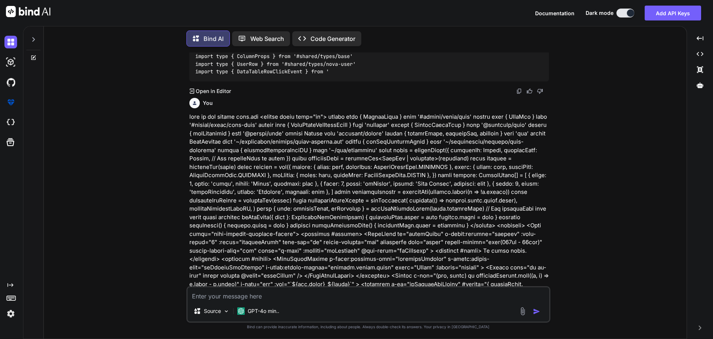
scroll to position [5053, 0]
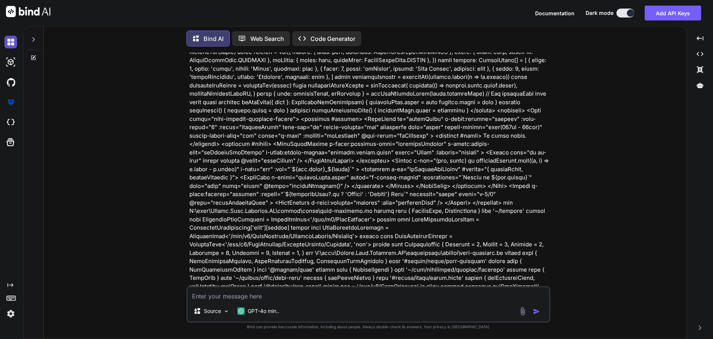
click at [10, 41] on img at bounding box center [10, 42] width 13 height 13
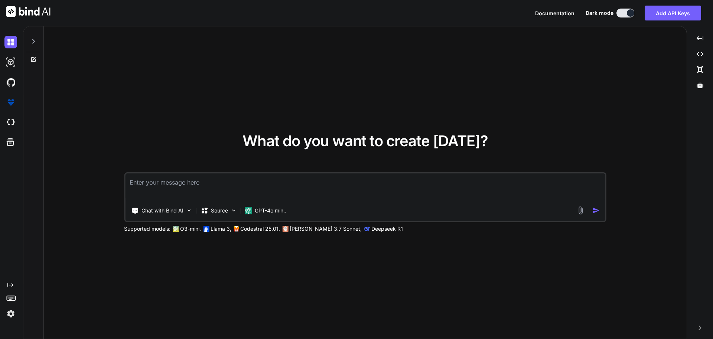
type textarea "x"
type textarea "C:\nova\Osiris.Nova.Internal.UI\components\partner\shared\users.vue"
click at [130, 181] on textarea "C:\nova\Osiris.Nova.Internal.UI\components\partner\shared\users.vue" at bounding box center [365, 186] width 480 height 27
type textarea "x"
type textarea "gC:\nova\Osiris.Nova.Internal.UI\components\partner\shared\users.vue"
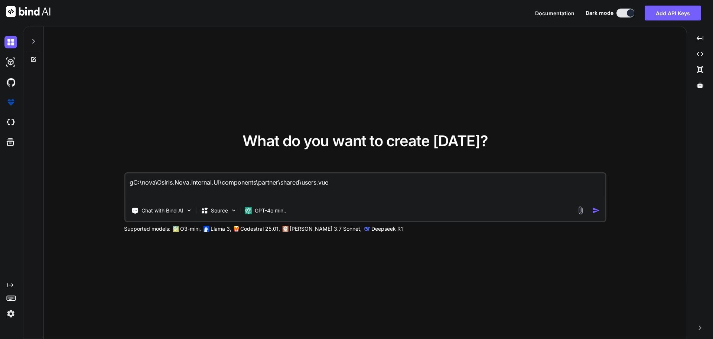
type textarea "x"
type textarea "giC:\nova\Osiris.Nova.Internal.UI\components\partner\shared\users.vue"
type textarea "x"
type textarea "givC:\nova\Osiris.Nova.Internal.UI\components\partner\shared\users.vue"
type textarea "x"
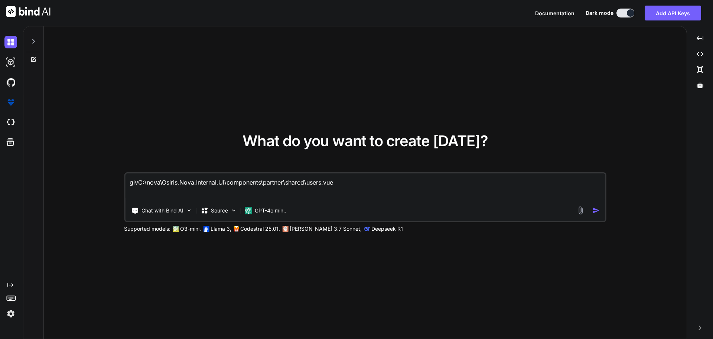
type textarea "giveC:\nova\Osiris.Nova.Internal.UI\components\partner\shared\users.vue"
type textarea "x"
type textarea "givenC:\nova\Osiris.Nova.Internal.UI\components\partner\shared\users.vue"
type textarea "x"
click at [360, 184] on textarea "given C:\nova\Osiris.Nova.Internal.UI\components\partner\shared\users.vue" at bounding box center [365, 186] width 480 height 27
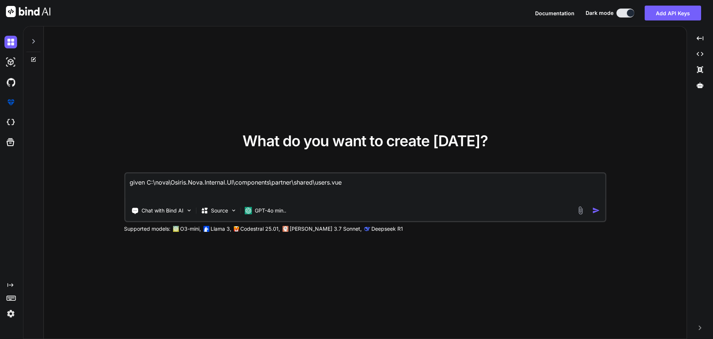
type textarea "given C:\nova\Osiris.Nova.Internal.UI\components\partner\shared\users.vue"
type textarea "x"
type textarea "given C:\nova\Osiris.Nova.Internal.UI\components\partner\shared\users.vue"
paste textarea "<script setup lang="ts"> import type { ColumnProps } from '#shared/types/base' …"
type textarea "x"
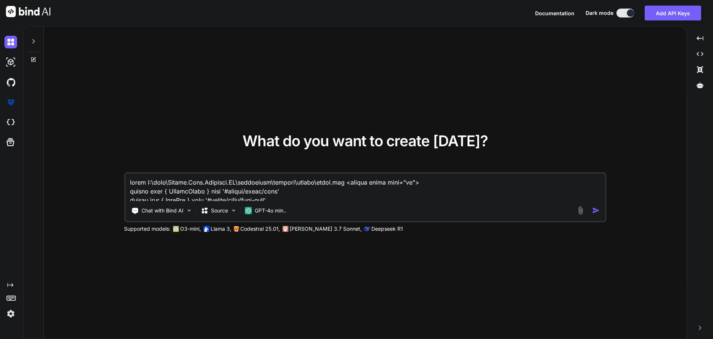
scroll to position [1062, 0]
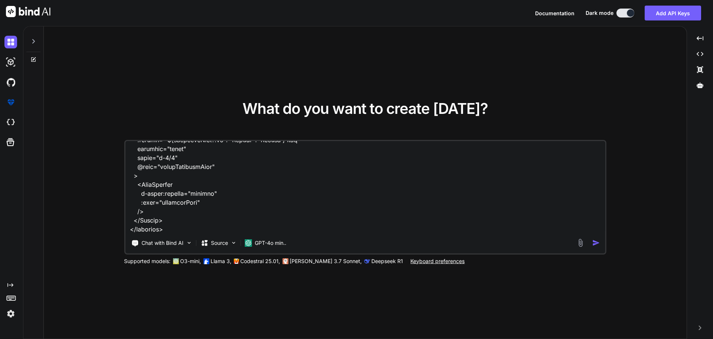
type textarea "given C:\nova\Osiris.Nova.Internal.UI\components\partner\shared\users.vue <scri…"
type textarea "x"
type textarea "given C:\nova\Osiris.Nova.Internal.UI\components\partner\shared\users.vue <scri…"
type textarea "x"
type textarea "given C:\nova\Osiris.Nova.Internal.UI\components\partner\shared\users.vue <scri…"
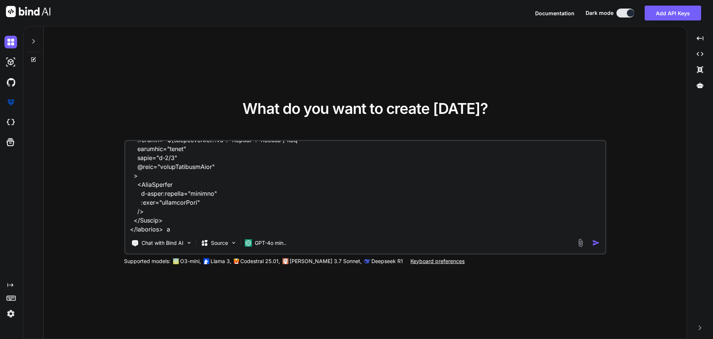
type textarea "x"
type textarea "given C:\nova\Osiris.Nova.Internal.UI\components\partner\shared\users.vue <scri…"
type textarea "x"
type textarea "given C:\nova\Osiris.Nova.Internal.UI\components\partner\shared\users.vue <scri…"
type textarea "x"
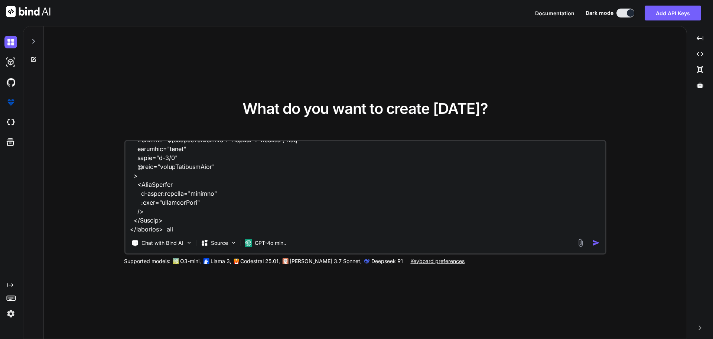
type textarea "given C:\nova\Osiris.Nova.Internal.UI\components\partner\shared\users.vue <scri…"
paste textarea "C:\nova\Osiris.Nova.Internal.UI\shared\types\nova-partners.ts"
type textarea "x"
type textarea "given C:\nova\Osiris.Nova.Internal.UI\components\partner\shared\users.vue <scri…"
type textarea "x"
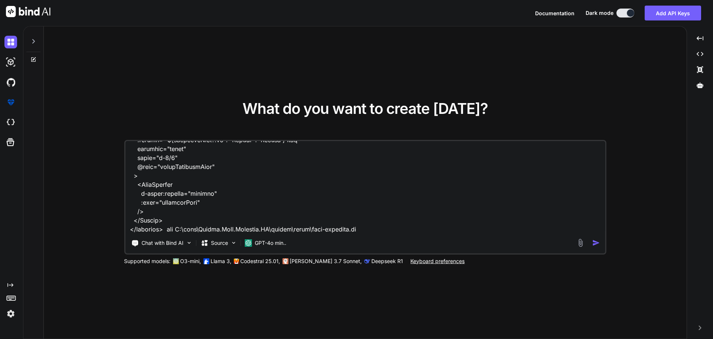
type textarea "given C:\nova\Osiris.Nova.Internal.UI\components\partner\shared\users.vue <scri…"
paste textarea "import type { RequestType, ResponseType } from '~/schemas' export type Paginate…"
type textarea "x"
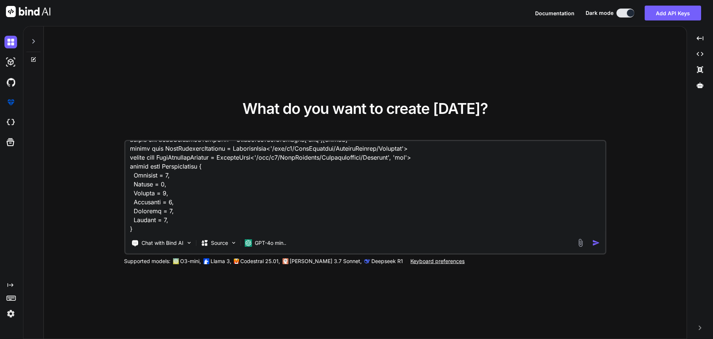
type textarea "given C:\nova\Osiris.Nova.Internal.UI\components\partner\shared\users.vue <scri…"
type textarea "x"
type textarea "given C:\nova\Osiris.Nova.Internal.UI\components\partner\shared\users.vue <scri…"
type textarea "x"
type textarea "given C:\nova\Osiris.Nova.Internal.UI\components\partner\shared\users.vue <scri…"
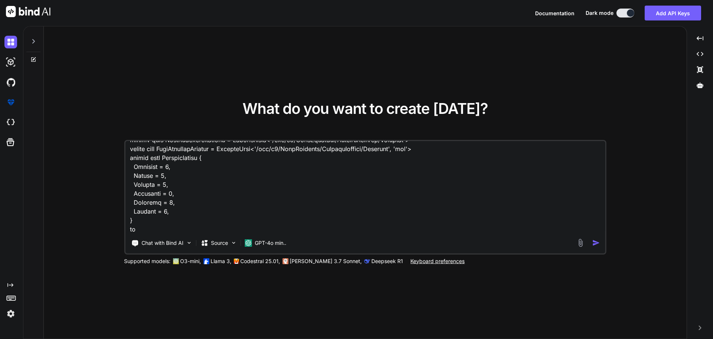
type textarea "x"
type textarea "given C:\nova\Osiris.Nova.Internal.UI\components\partner\shared\users.vue <scri…"
type textarea "x"
type textarea "given C:\nova\Osiris.Nova.Internal.UI\components\partner\shared\users.vue <scri…"
paste textarea "C:\nova\Osiris.Nova.Internal.UI\composables\queries\nova-partners.ts"
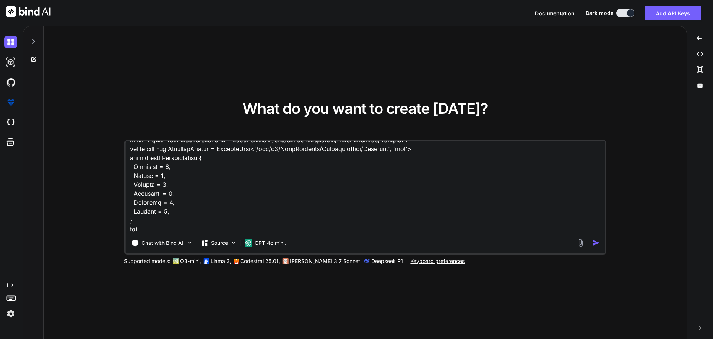
type textarea "x"
type textarea "given C:\nova\Osiris.Nova.Internal.UI\components\partner\shared\users.vue <scri…"
type textarea "x"
type textarea "given C:\nova\Osiris.Nova.Internal.UI\components\partner\shared\users.vue <scri…"
paste textarea "import type { NovaTransferRequest, NovaTransferResponse, PaginatedNovaPartners …"
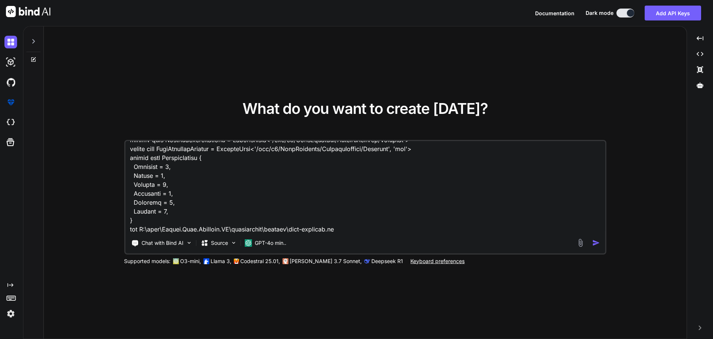
type textarea "x"
type textarea "given C:\nova\Osiris.Nova.Internal.UI\components\partner\shared\users.vue <scri…"
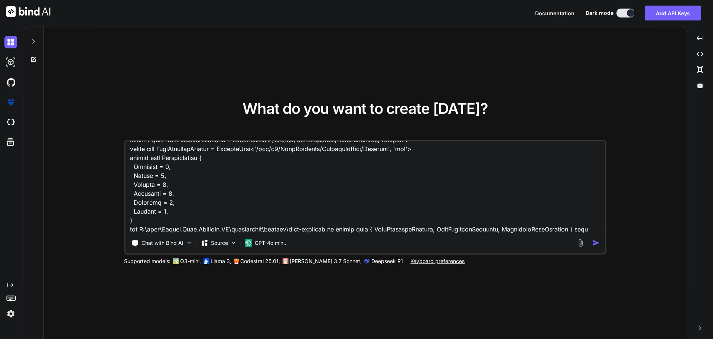
scroll to position [1981, 0]
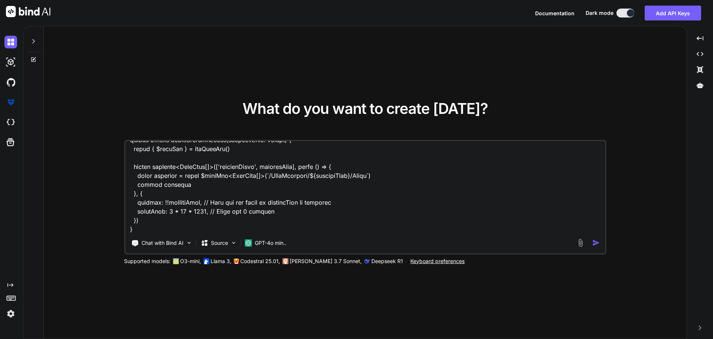
click at [391, 202] on textarea at bounding box center [365, 187] width 480 height 92
type textarea "x"
type textarea "given C:\nova\Osiris.Nova.Internal.UI\components\partner\shared\users.vue <scri…"
type textarea "x"
type textarea "given C:\nova\Osiris.Nova.Internal.UI\components\partner\shared\users.vue <scri…"
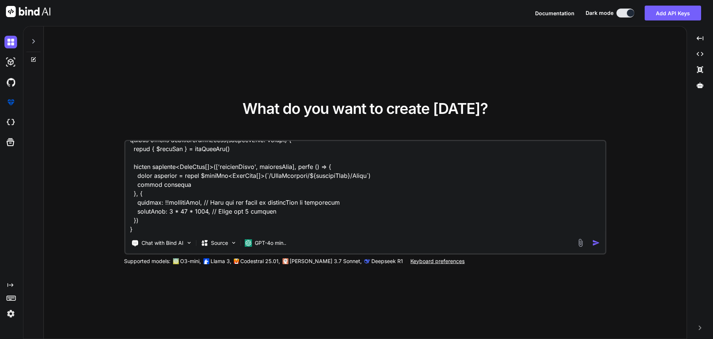
type textarea "x"
type textarea "given C:\nova\Osiris.Nova.Internal.UI\components\partner\shared\users.vue <scri…"
type textarea "x"
type textarea "given C:\nova\Osiris.Nova.Internal.UI\components\partner\shared\users.vue <scri…"
type textarea "x"
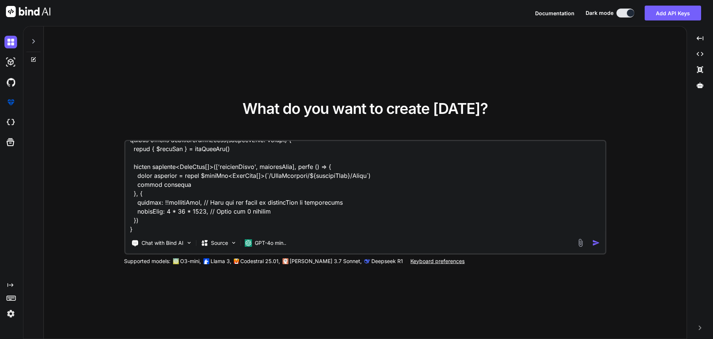
type textarea "given C:\nova\Osiris.Nova.Internal.UI\components\partner\shared\users.vue <scri…"
type textarea "x"
type textarea "given C:\nova\Osiris.Nova.Internal.UI\components\partner\shared\users.vue <scri…"
type textarea "x"
type textarea "given C:\nova\Osiris.Nova.Internal.UI\components\partner\shared\users.vue <scri…"
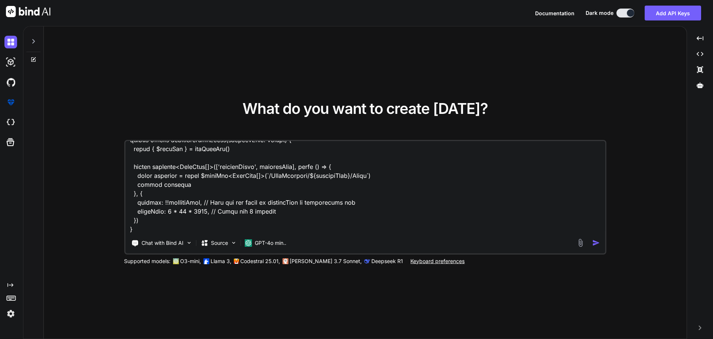
type textarea "x"
type textarea "given C:\nova\Osiris.Nova.Internal.UI\components\partner\shared\users.vue <scri…"
type textarea "x"
type textarea "given C:\nova\Osiris.Nova.Internal.UI\components\partner\shared\users.vue <scri…"
type textarea "x"
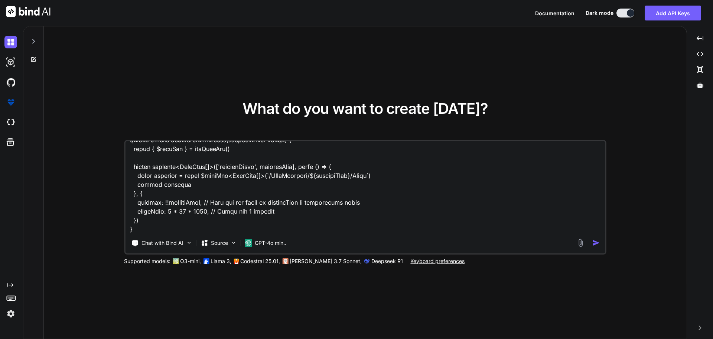
type textarea "given C:\nova\Osiris.Nova.Internal.UI\components\partner\shared\users.vue <scri…"
type textarea "x"
type textarea "given C:\nova\Osiris.Nova.Internal.UI\components\partner\shared\users.vue <scri…"
type textarea "x"
type textarea "given C:\nova\Osiris.Nova.Internal.UI\components\partner\shared\users.vue <scri…"
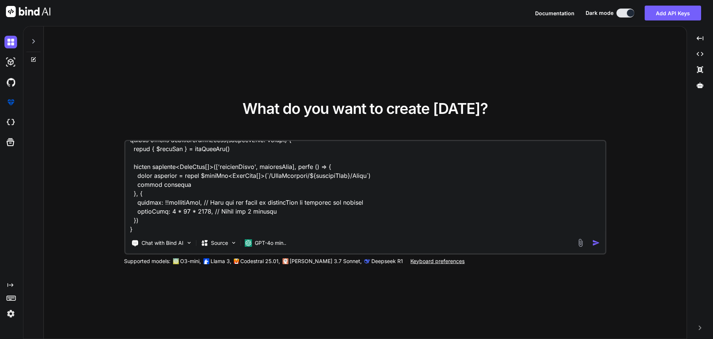
type textarea "x"
type textarea "given C:\nova\Osiris.Nova.Internal.UI\components\partner\shared\users.vue <scri…"
type textarea "x"
type textarea "given C:\nova\Osiris.Nova.Internal.UI\components\partner\shared\users.vue <scri…"
type textarea "x"
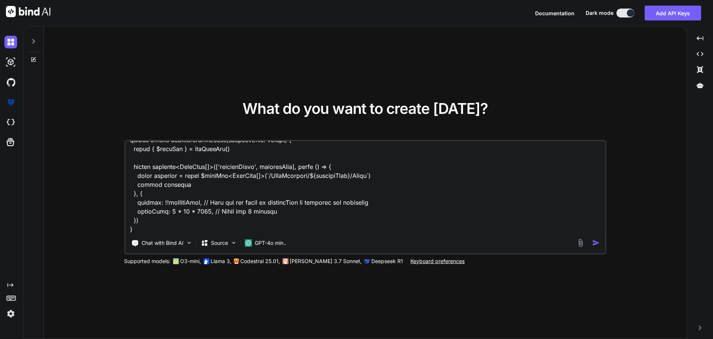
type textarea "given C:\nova\Osiris.Nova.Internal.UI\components\partner\shared\users.vue <scri…"
type textarea "x"
type textarea "given C:\nova\Osiris.Nova.Internal.UI\components\partner\shared\users.vue <scri…"
type textarea "x"
type textarea "given C:\nova\Osiris.Nova.Internal.UI\components\partner\shared\users.vue <scri…"
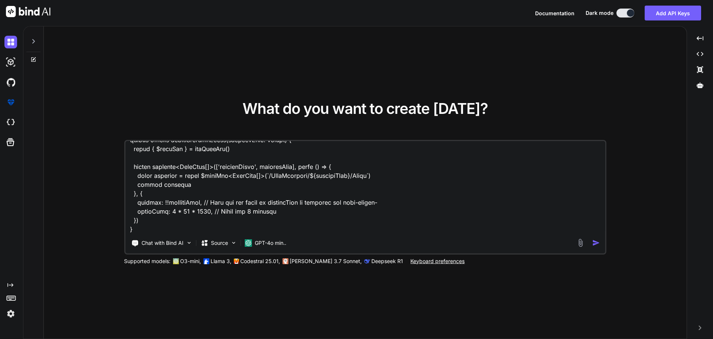
type textarea "x"
type textarea "given C:\nova\Osiris.Nova.Internal.UI\components\partner\shared\users.vue <scri…"
type textarea "x"
type textarea "given C:\nova\Osiris.Nova.Internal.UI\components\partner\shared\users.vue <scri…"
type textarea "x"
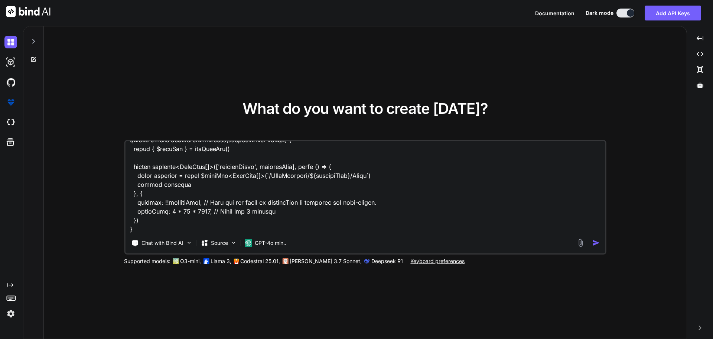
type textarea "given C:\nova\Osiris.Nova.Internal.UI\components\partner\shared\users.vue <scri…"
type textarea "x"
type textarea "given C:\nova\Osiris.Nova.Internal.UI\components\partner\shared\users.vue <scri…"
type textarea "x"
type textarea "given C:\nova\Osiris.Nova.Internal.UI\components\partner\shared\users.vue <scri…"
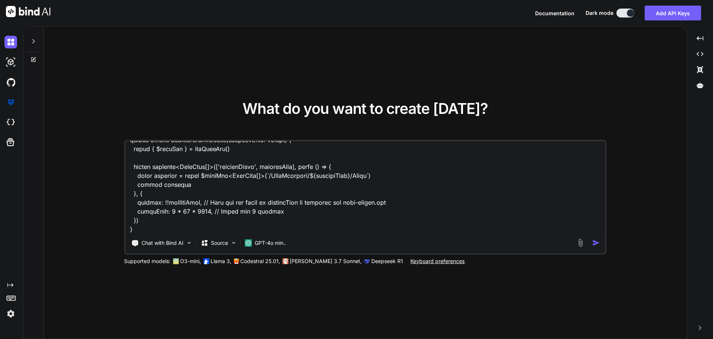
type textarea "x"
type textarea "given C:\nova\Osiris.Nova.Internal.UI\components\partner\shared\users.vue <scri…"
type textarea "x"
type textarea "given C:\nova\Osiris.Nova.Internal.UI\components\partner\shared\users.vue <scri…"
type textarea "x"
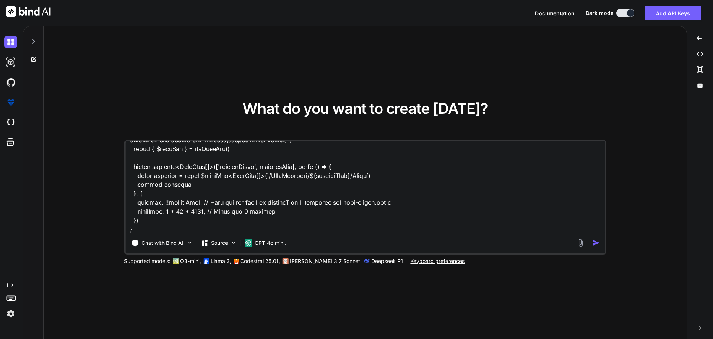
type textarea "given C:\nova\Osiris.Nova.Internal.UI\components\partner\shared\users.vue <scri…"
type textarea "x"
type textarea "given C:\nova\Osiris.Nova.Internal.UI\components\partner\shared\users.vue <scri…"
type textarea "x"
type textarea "given C:\nova\Osiris.Nova.Internal.UI\components\partner\shared\users.vue <scri…"
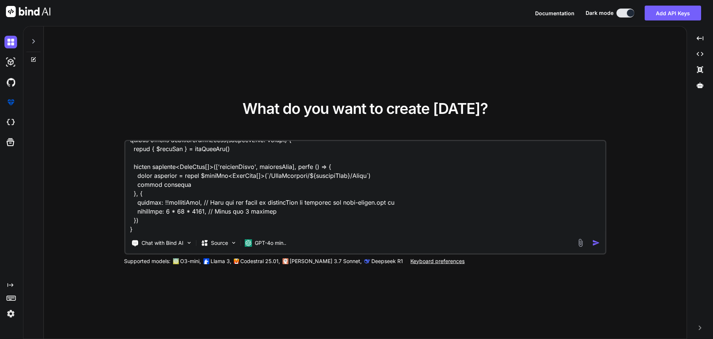
type textarea "x"
type textarea "given C:\nova\Osiris.Nova.Internal.UI\components\partner\shared\users.vue <scri…"
type textarea "x"
type textarea "given C:\nova\Osiris.Nova.Internal.UI\components\partner\shared\users.vue <scri…"
type textarea "x"
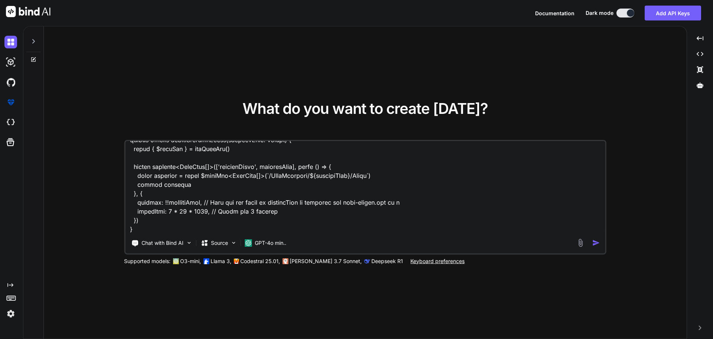
type textarea "given C:\nova\Osiris.Nova.Internal.UI\components\partner\shared\users.vue <scri…"
type textarea "x"
type textarea "given C:\nova\Osiris.Nova.Internal.UI\components\partner\shared\users.vue <scri…"
type textarea "x"
type textarea "given C:\nova\Osiris.Nova.Internal.UI\components\partner\shared\users.vue <scri…"
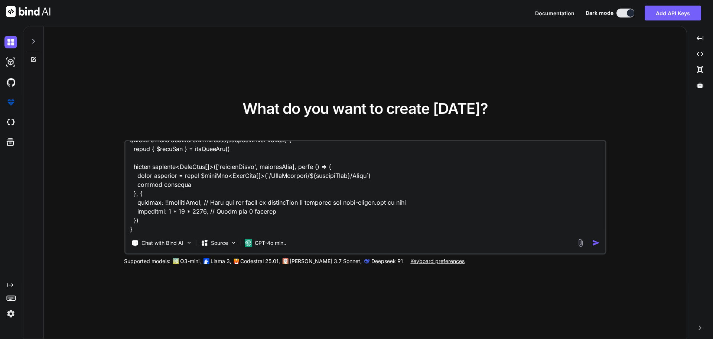
type textarea "x"
type textarea "given C:\nova\Osiris.Nova.Internal.UI\components\partner\shared\users.vue <scri…"
type textarea "x"
type textarea "given C:\nova\Osiris.Nova.Internal.UI\components\partner\shared\users.vue <scri…"
type textarea "x"
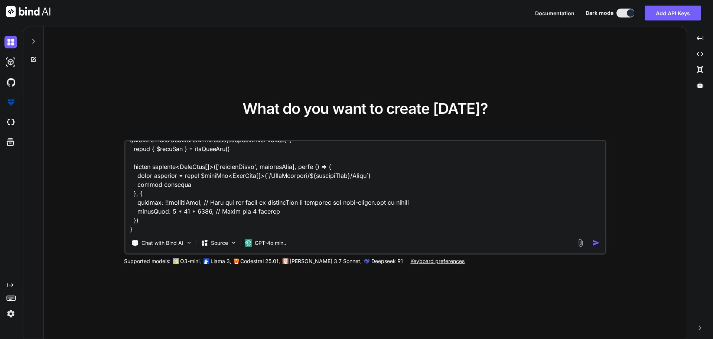
type textarea "given C:\nova\Osiris.Nova.Internal.UI\components\partner\shared\users.vue <scri…"
type textarea "x"
type textarea "given C:\nova\Osiris.Nova.Internal.UI\components\partner\shared\users.vue <scri…"
type textarea "x"
type textarea "given C:\nova\Osiris.Nova.Internal.UI\components\partner\shared\users.vue <scri…"
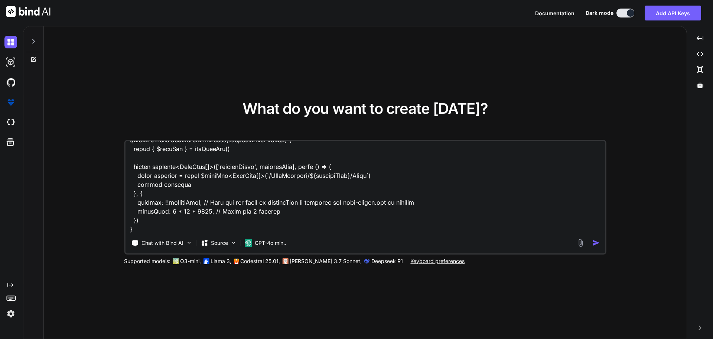
type textarea "x"
type textarea "given C:\nova\Osiris.Nova.Internal.UI\components\partner\shared\users.vue <scri…"
type textarea "x"
type textarea "given C:\nova\Osiris.Nova.Internal.UI\components\partner\shared\users.vue <scri…"
type textarea "x"
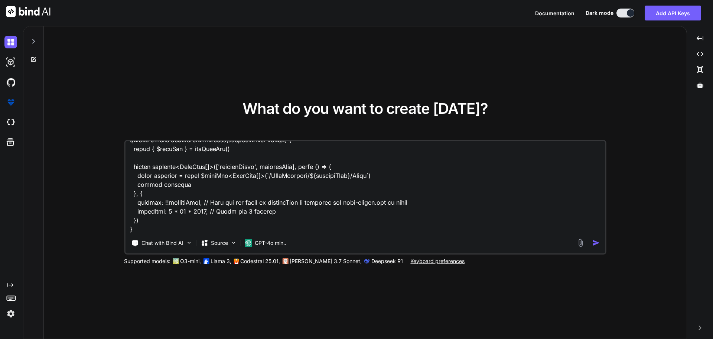
type textarea "given C:\nova\Osiris.Nova.Internal.UI\components\partner\shared\users.vue <scri…"
type textarea "x"
type textarea "given C:\nova\Osiris.Nova.Internal.UI\components\partner\shared\users.vue <scri…"
type textarea "x"
type textarea "given C:\nova\Osiris.Nova.Internal.UI\components\partner\shared\users.vue <scri…"
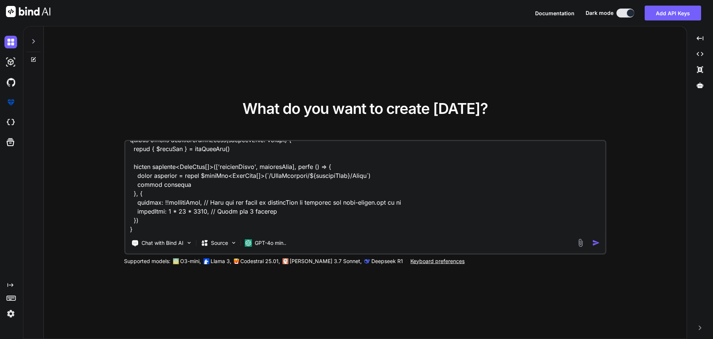
type textarea "x"
type textarea "given C:\nova\Osiris.Nova.Internal.UI\components\partner\shared\users.vue <scri…"
type textarea "x"
type textarea "given C:\nova\Osiris.Nova.Internal.UI\components\partner\shared\users.vue <scri…"
type textarea "x"
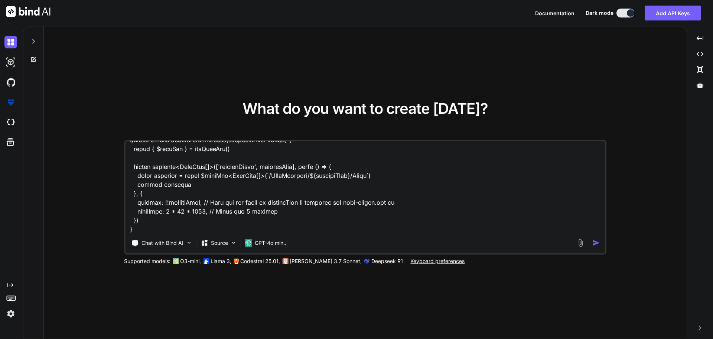
type textarea "given C:\nova\Osiris.Nova.Internal.UI\components\partner\shared\users.vue <scri…"
type textarea "x"
type textarea "given C:\nova\Osiris.Nova.Internal.UI\components\partner\shared\users.vue <scri…"
type textarea "x"
type textarea "given C:\nova\Osiris.Nova.Internal.UI\components\partner\shared\users.vue <scri…"
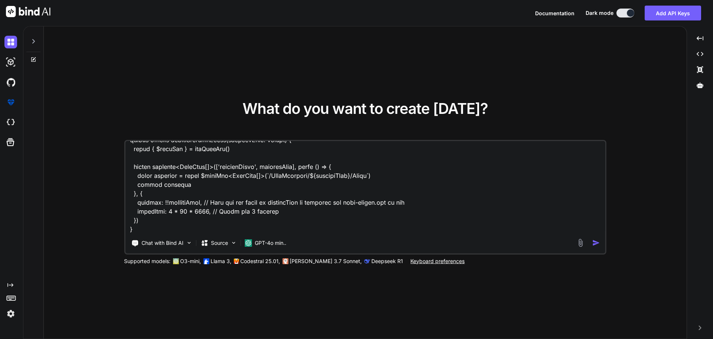
type textarea "x"
type textarea "given C:\nova\Osiris.Nova.Internal.UI\components\partner\shared\users.vue <scri…"
type textarea "x"
type textarea "given C:\nova\Osiris.Nova.Internal.UI\components\partner\shared\users.vue <scri…"
type textarea "x"
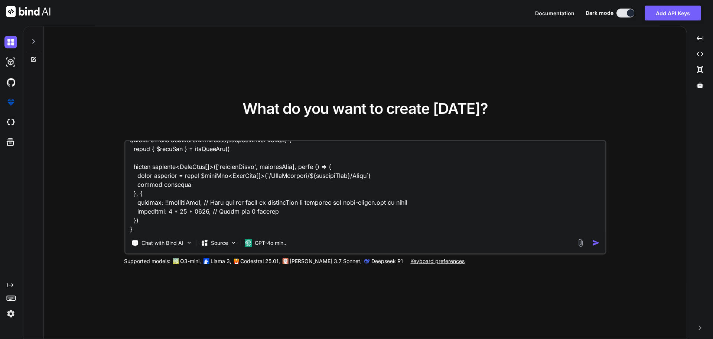
type textarea "given C:\nova\Osiris.Nova.Internal.UI\components\partner\shared\users.vue <scri…"
type textarea "x"
type textarea "given C:\nova\Osiris.Nova.Internal.UI\components\partner\shared\users.vue <scri…"
type textarea "x"
type textarea "given C:\nova\Osiris.Nova.Internal.UI\components\partner\shared\users.vue <scri…"
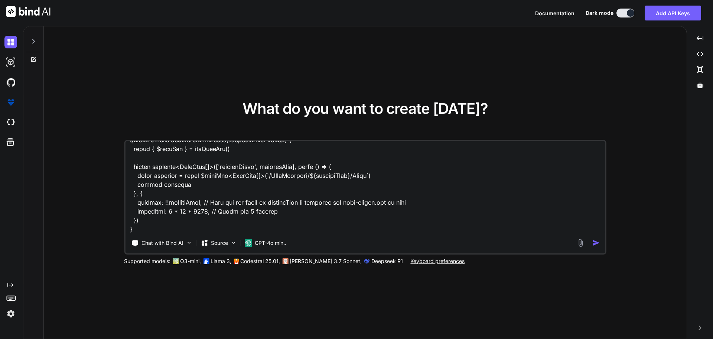
type textarea "x"
type textarea "given C:\nova\Osiris.Nova.Internal.UI\components\partner\shared\users.vue <scri…"
type textarea "x"
type textarea "given C:\nova\Osiris.Nova.Internal.UI\components\partner\shared\users.vue <scri…"
type textarea "x"
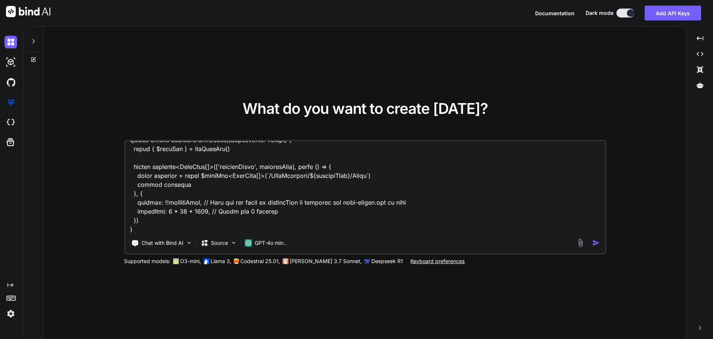
type textarea "given C:\nova\Osiris.Nova.Internal.UI\components\partner\shared\users.vue <scri…"
type textarea "x"
type textarea "given C:\nova\Osiris.Nova.Internal.UI\components\partner\shared\users.vue <scri…"
type textarea "x"
type textarea "given C:\nova\Osiris.Nova.Internal.UI\components\partner\shared\users.vue <scri…"
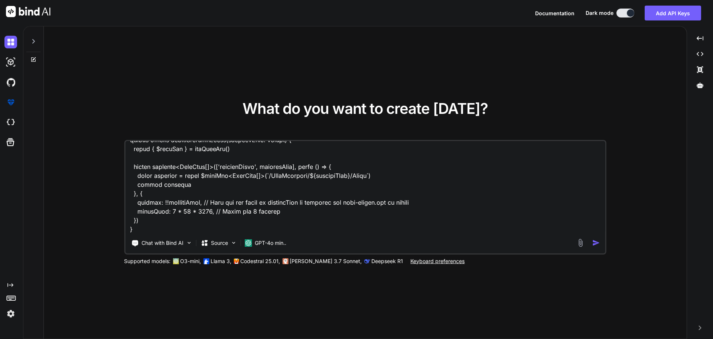
type textarea "x"
type textarea "given C:\nova\Osiris.Nova.Internal.UI\components\partner\shared\users.vue <scri…"
type textarea "x"
type textarea "given C:\nova\Osiris.Nova.Internal.UI\components\partner\shared\users.vue <scri…"
type textarea "x"
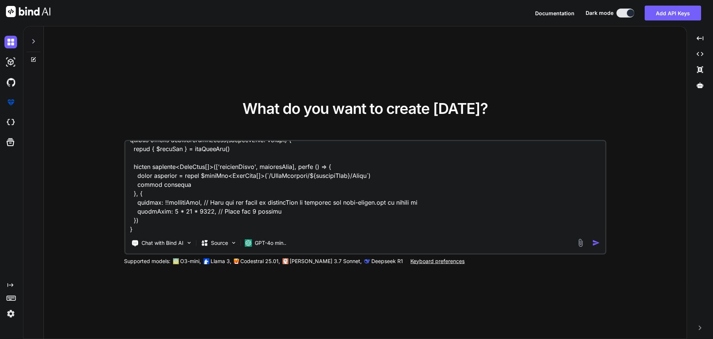
type textarea "given C:\nova\Osiris.Nova.Internal.UI\components\partner\shared\users.vue <scri…"
type textarea "x"
type textarea "given C:\nova\Osiris.Nova.Internal.UI\components\partner\shared\users.vue <scri…"
type textarea "x"
type textarea "given C:\nova\Osiris.Nova.Internal.UI\components\partner\shared\users.vue <scri…"
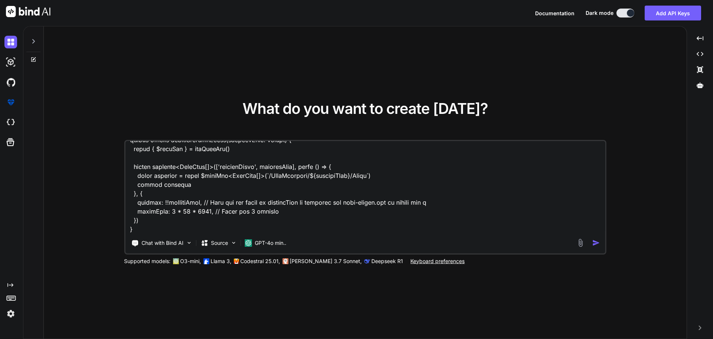
type textarea "x"
type textarea "given C:\nova\Osiris.Nova.Internal.UI\components\partner\shared\users.vue <scri…"
type textarea "x"
type textarea "given C:\nova\Osiris.Nova.Internal.UI\components\partner\shared\users.vue <scri…"
type textarea "x"
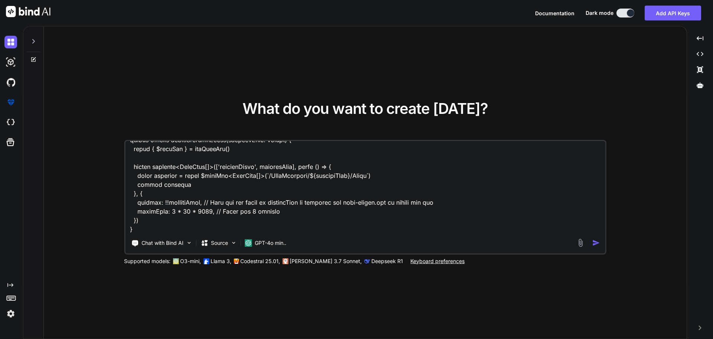
type textarea "given C:\nova\Osiris.Nova.Internal.UI\components\partner\shared\users.vue <scri…"
type textarea "x"
type textarea "given C:\nova\Osiris.Nova.Internal.UI\components\partner\shared\users.vue <scri…"
type textarea "x"
type textarea "given C:\nova\Osiris.Nova.Internal.UI\components\partner\shared\users.vue <scri…"
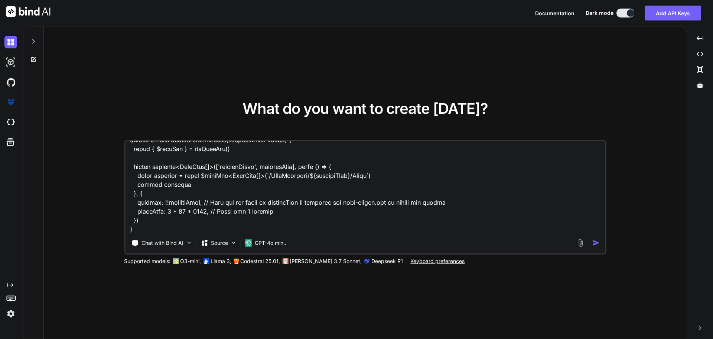
type textarea "x"
type textarea "given C:\nova\Osiris.Nova.Internal.UI\components\partner\shared\users.vue <scri…"
type textarea "x"
type textarea "given C:\nova\Osiris.Nova.Internal.UI\components\partner\shared\users.vue <scri…"
type textarea "x"
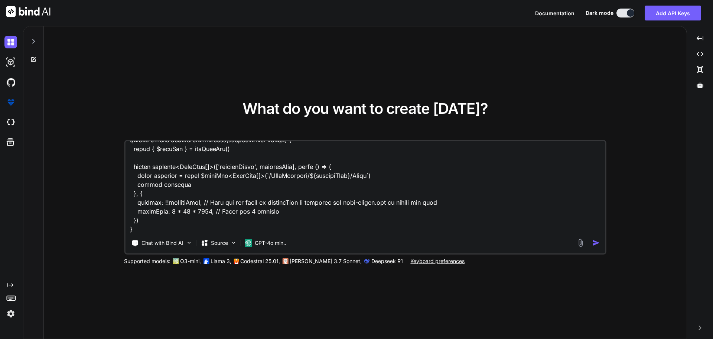
type textarea "given C:\nova\Osiris.Nova.Internal.UI\components\partner\shared\users.vue <scri…"
type textarea "x"
type textarea "given C:\nova\Osiris.Nova.Internal.UI\components\partner\shared\users.vue <scri…"
type textarea "x"
type textarea "given C:\nova\Osiris.Nova.Internal.UI\components\partner\shared\users.vue <scri…"
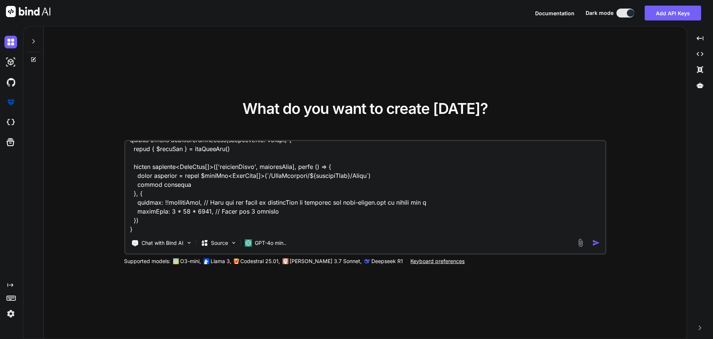
type textarea "x"
type textarea "given C:\nova\Osiris.Nova.Internal.UI\components\partner\shared\users.vue <scri…"
type textarea "x"
type textarea "given C:\nova\Osiris.Nova.Internal.UI\components\partner\shared\users.vue <scri…"
type textarea "x"
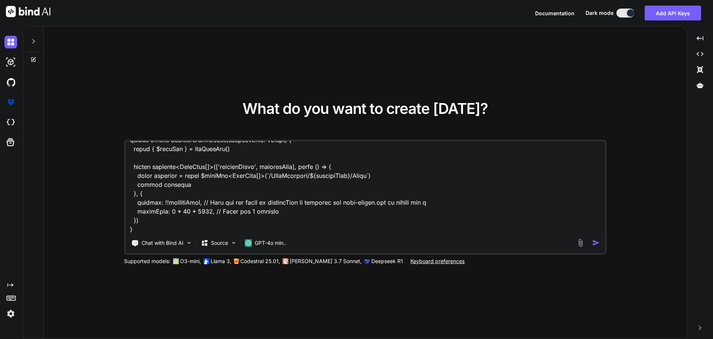
type textarea "given C:\nova\Osiris.Nova.Internal.UI\components\partner\shared\users.vue <scri…"
type textarea "x"
type textarea "given C:\nova\Osiris.Nova.Internal.UI\components\partner\shared\users.vue <scri…"
drag, startPoint x: 340, startPoint y: 202, endPoint x: 495, endPoint y: 204, distance: 155.7
click at [495, 204] on textarea at bounding box center [365, 187] width 480 height 92
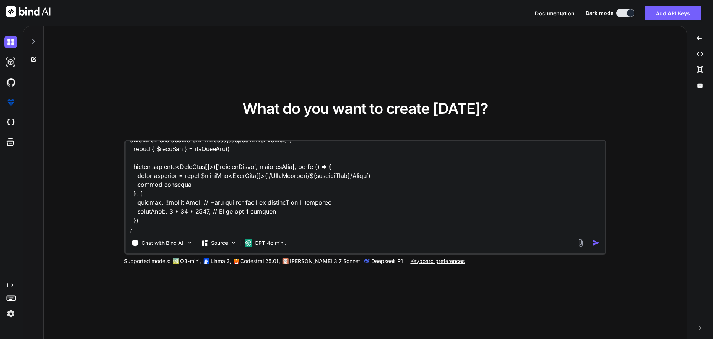
click at [161, 230] on textarea at bounding box center [365, 187] width 480 height 92
paste textarea "and user-detail.vue to create and update the user"
click at [306, 227] on textarea at bounding box center [365, 187] width 480 height 92
paste textarea "<script setup lang="ts"> </script> <template> <p>test</p> </template>"
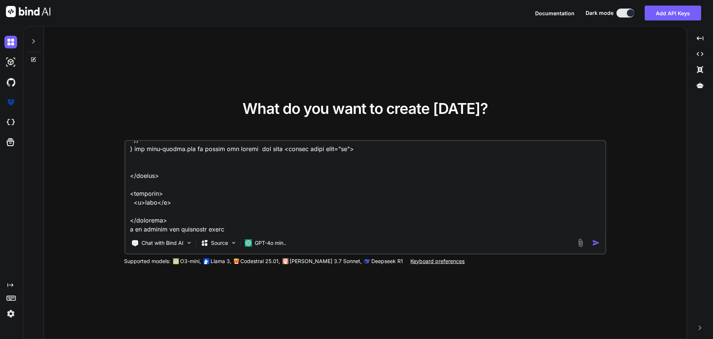
paste textarea "[vue-tsc] Argument of type 'string | undefined' is not assignable to parameter …"
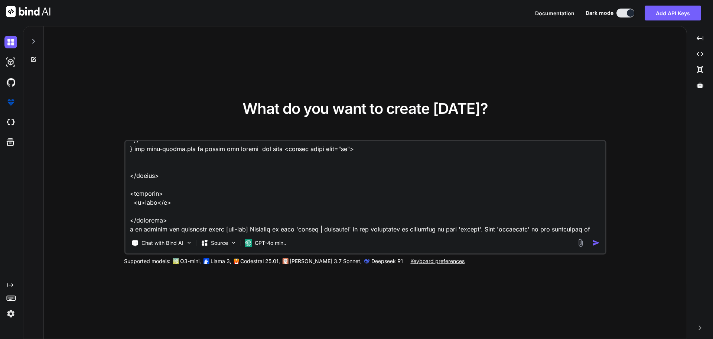
scroll to position [2338, 0]
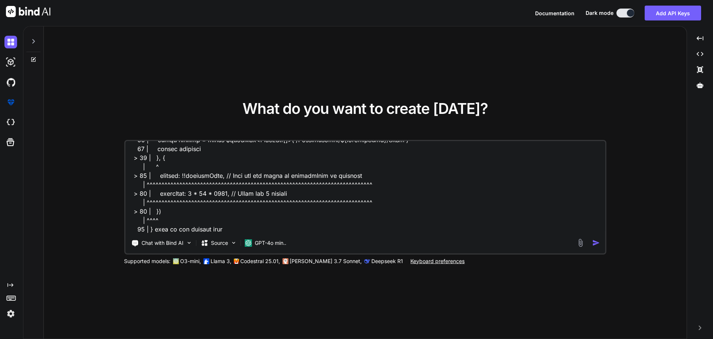
paste textarea "GET /api/v1/NovaPartners/{accountGuid}/Users Retrieves a list of partner users …"
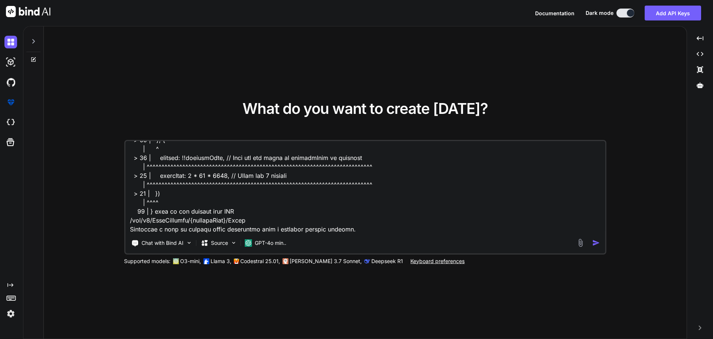
click at [348, 229] on textarea at bounding box center [365, 187] width 480 height 92
paste textarea "[ { "id": 0, "email": "string", "partnerUserId": 0, "isPrimary": true, "isDelet…"
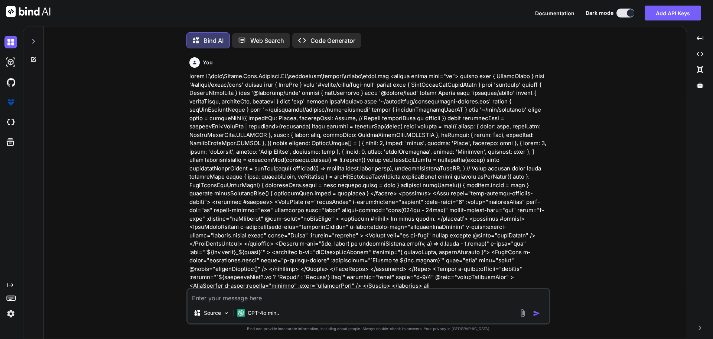
scroll to position [4, 0]
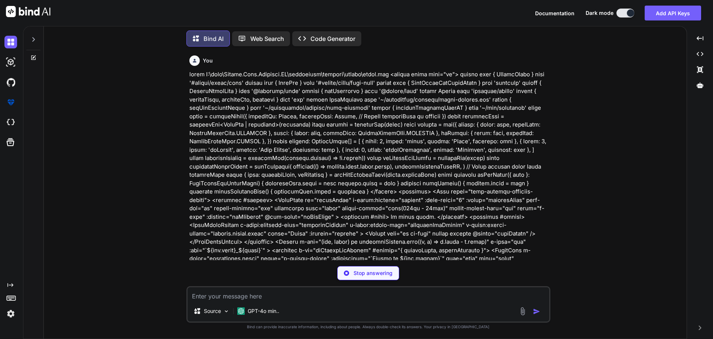
drag, startPoint x: 409, startPoint y: 166, endPoint x: 379, endPoint y: 206, distance: 50.1
drag, startPoint x: 379, startPoint y: 206, endPoint x: 403, endPoint y: 234, distance: 37.2
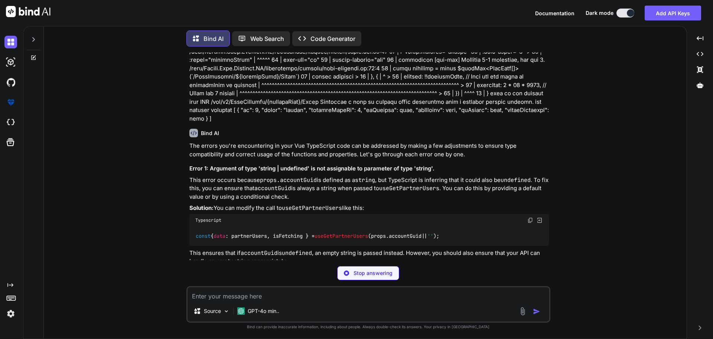
scroll to position [609, 0]
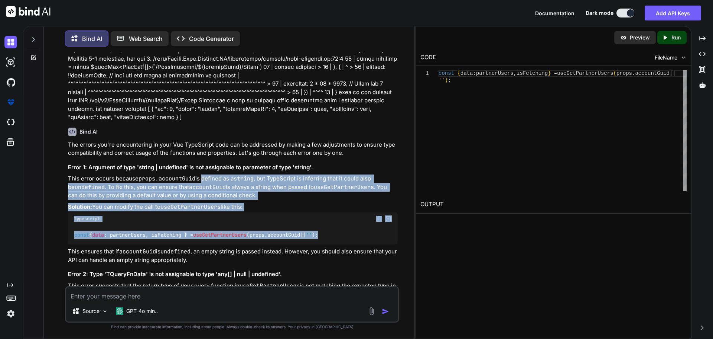
drag, startPoint x: 465, startPoint y: 175, endPoint x: 203, endPoint y: 177, distance: 262.7
click at [321, 244] on div "const { data : partnerUsers, isFetching } = useGetPartnerUsers (props. accountG…" at bounding box center [233, 234] width 330 height 19
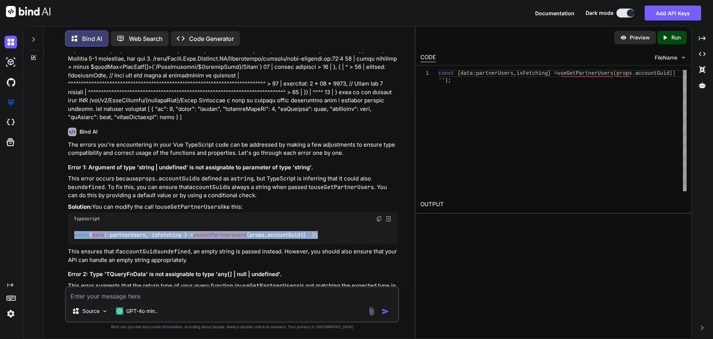
drag, startPoint x: 343, startPoint y: 242, endPoint x: 71, endPoint y: 240, distance: 271.6
click at [71, 240] on div "const { data : partnerUsers, isFetching } = useGetPartnerUsers (props. accountG…" at bounding box center [233, 234] width 330 height 19
copy code "const { data : partnerUsers, isFetching } = useGetPartnerUsers (props. accountG…"
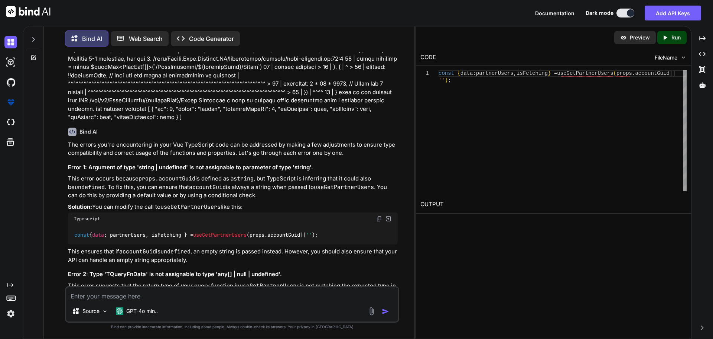
click at [340, 175] on p "This error occurs because props.accountGuid is defined as a string , but TypeSc…" at bounding box center [233, 186] width 330 height 25
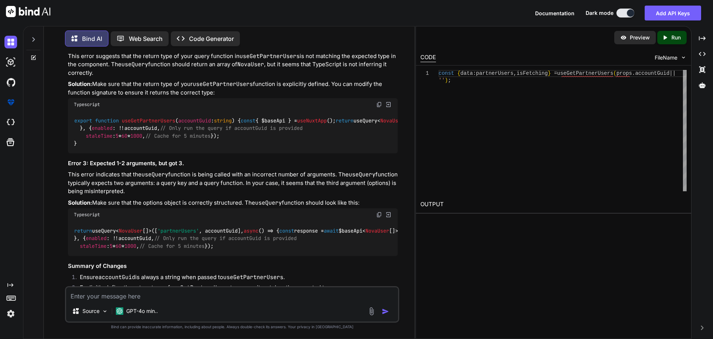
scroll to position [847, 0]
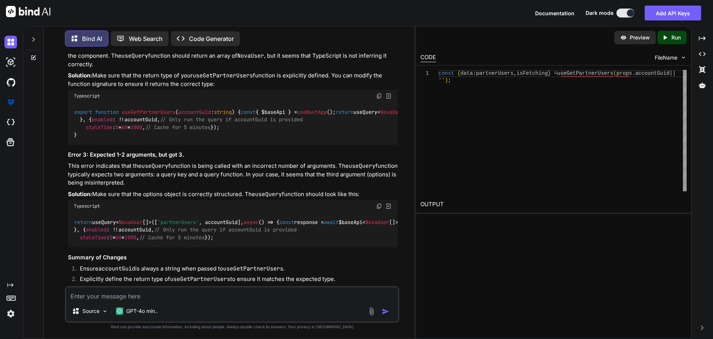
drag, startPoint x: 81, startPoint y: 203, endPoint x: 74, endPoint y: 131, distance: 72.7
click at [74, 131] on div "export function useGetPartnerUsers ( accountGuid : string ) { const { $baseApi …" at bounding box center [233, 123] width 330 height 42
copy code "export function useGetPartnerUsers ( accountGuid : string ) { const { $baseApi …"
click at [152, 296] on textarea at bounding box center [232, 293] width 332 height 13
paste textarea "export function useGetPartnerUsers(accountGuid: string) { const { $baseApi } = …"
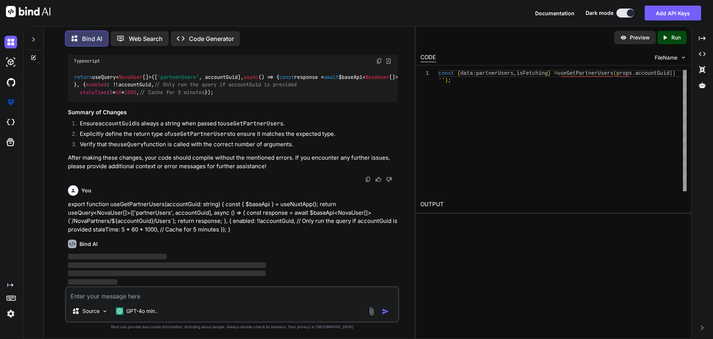
scroll to position [1101, 0]
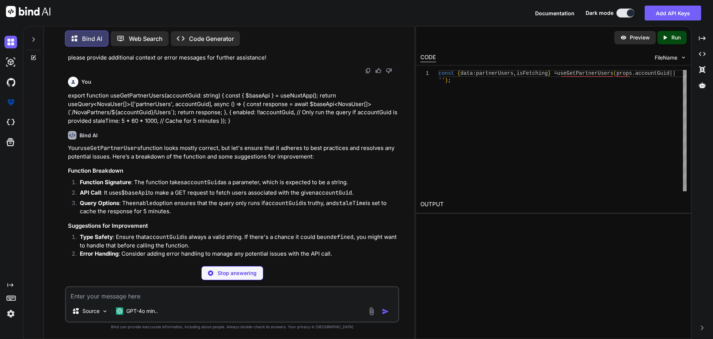
click at [324, 161] on p "Your useGetPartnerUsers function looks mostly correct, but let's ensure that it…" at bounding box center [233, 152] width 330 height 17
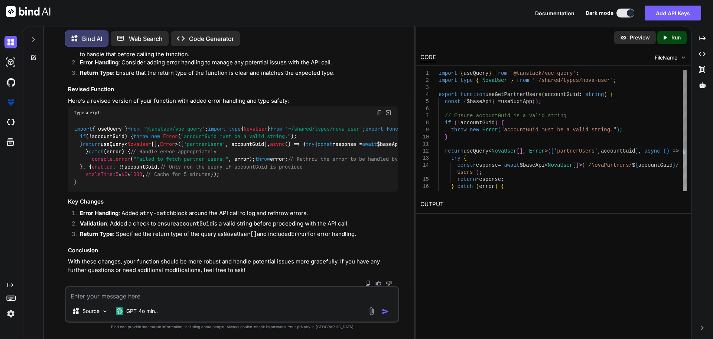
scroll to position [1450, 0]
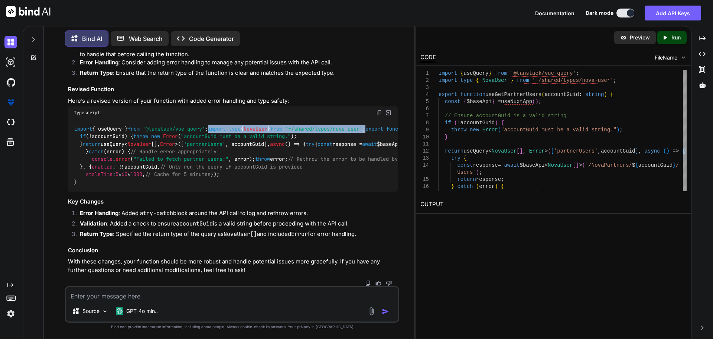
drag, startPoint x: 256, startPoint y: 88, endPoint x: 68, endPoint y: 85, distance: 188.0
click at [68, 119] on div "import { useQuery } from '@tanstack/vue-query' ; import type { NovaUser } from …" at bounding box center [233, 155] width 330 height 72
copy code "import type { NovaUser } from '~/shared/types/nova-user' ;"
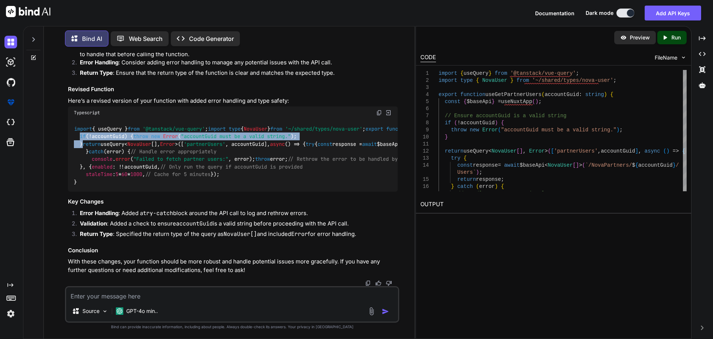
drag, startPoint x: 90, startPoint y: 147, endPoint x: 79, endPoint y: 131, distance: 19.5
click at [79, 131] on div "import { useQuery } from '@tanstack/vue-query' ; import type { NovaUser } from …" at bounding box center [233, 155] width 330 height 72
copy code "if (!accountGuid) { throw new Error ( "accountGuid must be a valid string." ); }"
drag, startPoint x: 74, startPoint y: 103, endPoint x: 94, endPoint y: 265, distance: 163.6
click at [94, 191] on div "import { useQuery } from '@tanstack/vue-query' ; import type { NovaUser } from …" at bounding box center [233, 155] width 330 height 72
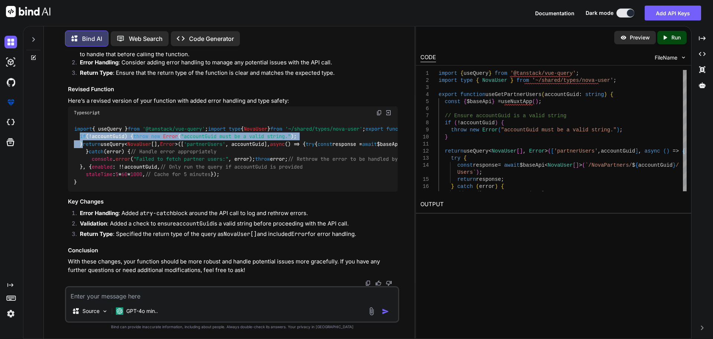
copy code "export function useGetPartnerUsers ( accountGuid : string ) { const { $baseApi …"
click at [297, 132] on div "import { useQuery } from '@tanstack/vue-query' ; import type { NovaUser } from …" at bounding box center [233, 155] width 330 height 72
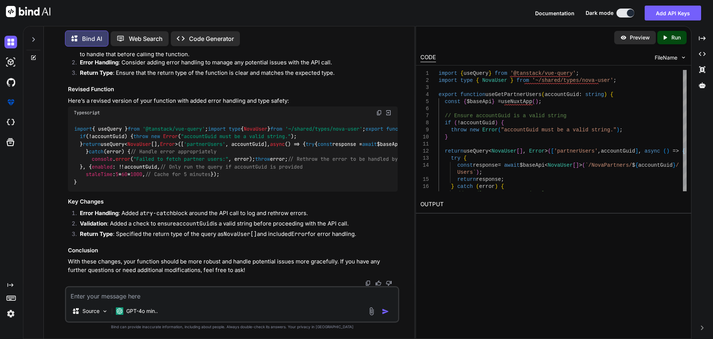
scroll to position [1529, 0]
click at [186, 295] on textarea at bounding box center [232, 293] width 332 height 13
paste textarea "[vue-tsc] Type 'TQueryFnData' is not assignable to type 'any[] | null | undefin…"
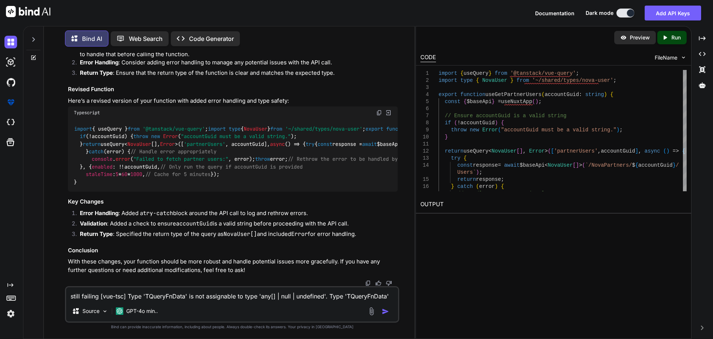
scroll to position [90, 0]
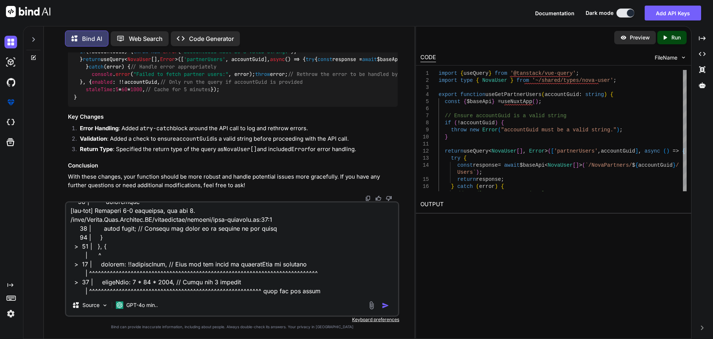
paste textarea "C:\nova\Osiris.Nova.Internal.UI\components\partner\shared\users.vue"
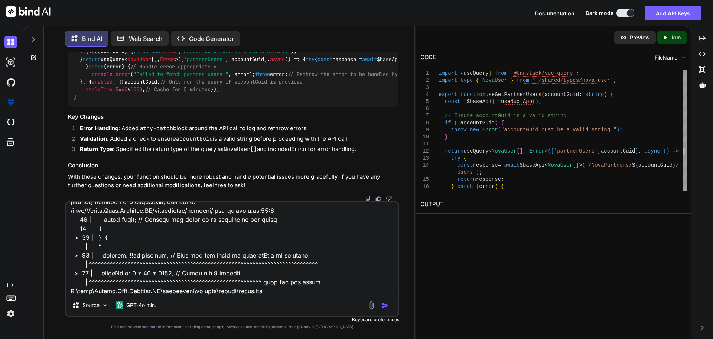
paste textarea "<script setup lang="ts"> import type { ColumnProps } from '#shared/types/base' …"
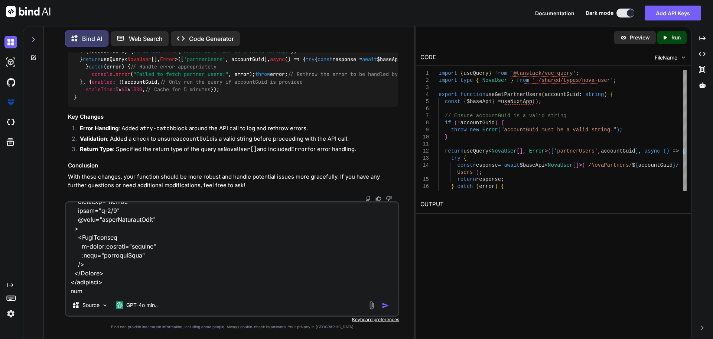
paste textarea "C:\nova\Osiris.Nova.Internal.UI\shared\types\nova-partners.ts"
paste textarea "import type { RequestType, ResponseType } from '~/schemas' export type Paginate…"
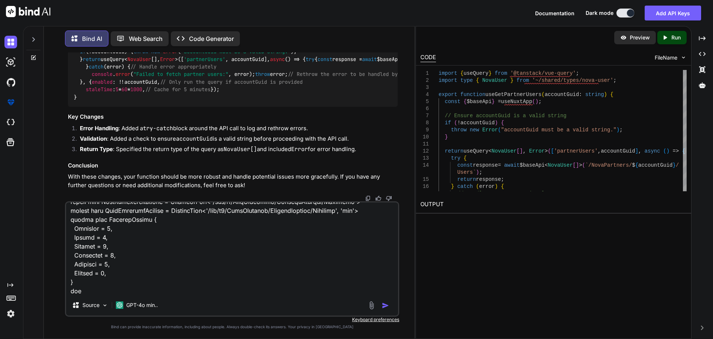
paste textarea "C:\nova\Osiris.Nova.Internal.UI\composables\queries\nova-partners.ts"
paste textarea "import type { NovaTransferRequest, NovaTransferResponse, PaginatedNovaPartners …"
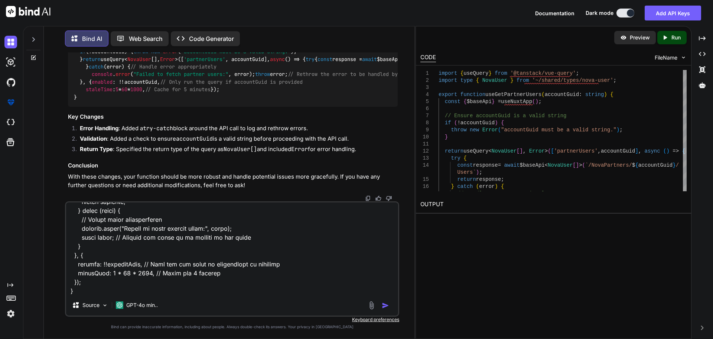
click at [388, 304] on img "button" at bounding box center [385, 304] width 7 height 7
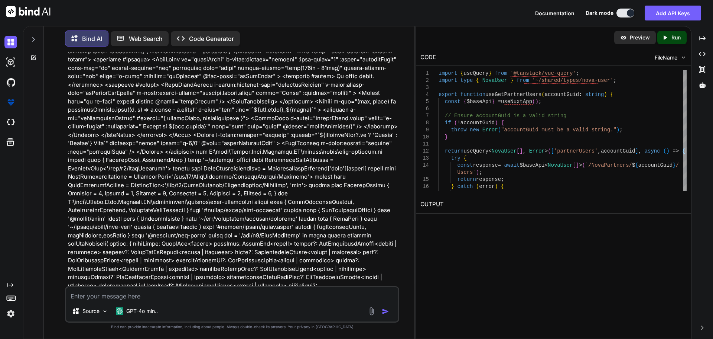
scroll to position [1762, 0]
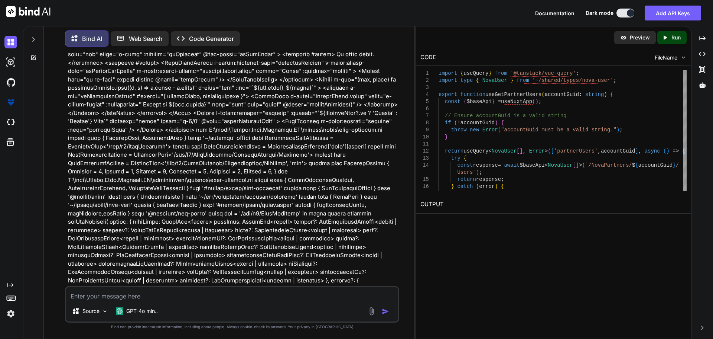
click at [382, 215] on p at bounding box center [233, 134] width 330 height 602
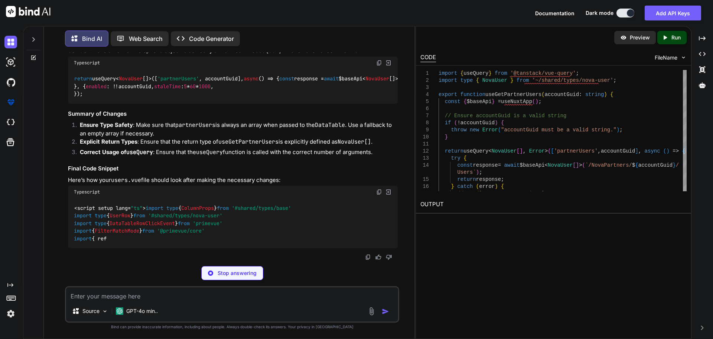
scroll to position [2456, 0]
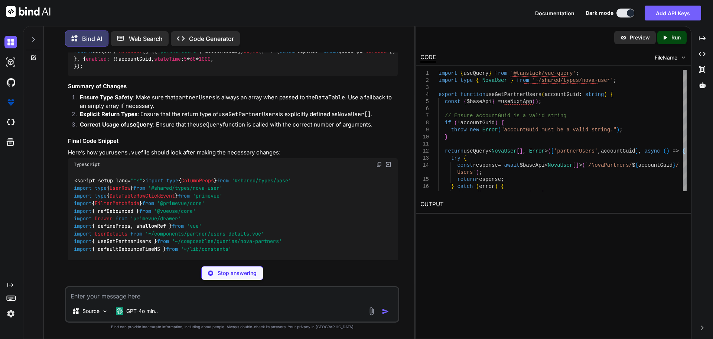
drag, startPoint x: 80, startPoint y: 218, endPoint x: 73, endPoint y: 110, distance: 108.3
copy code "export function useGetPartnerUsers ( accountGuid : string ) { const { $baseApi …"
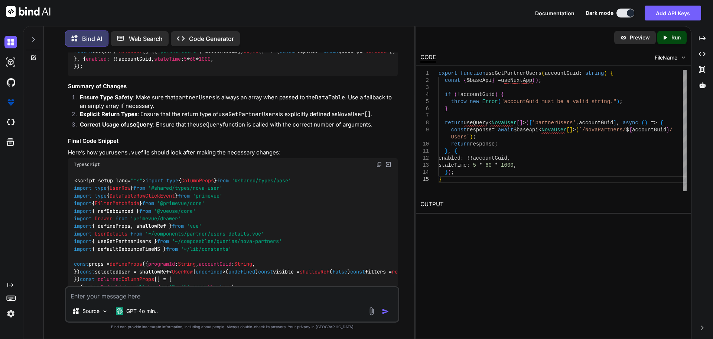
copy code "export function useGetPartnerUsers ( accountGuid : string ) { const { $baseApi …"
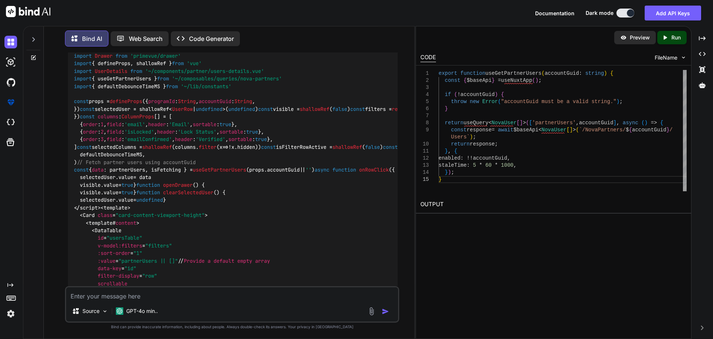
scroll to position [2619, 0]
drag, startPoint x: 75, startPoint y: 101, endPoint x: 347, endPoint y: 98, distance: 271.7
copy code "const { data : partnerUsers, isFetching } = useGetPartnerUsers (props. accountG…"
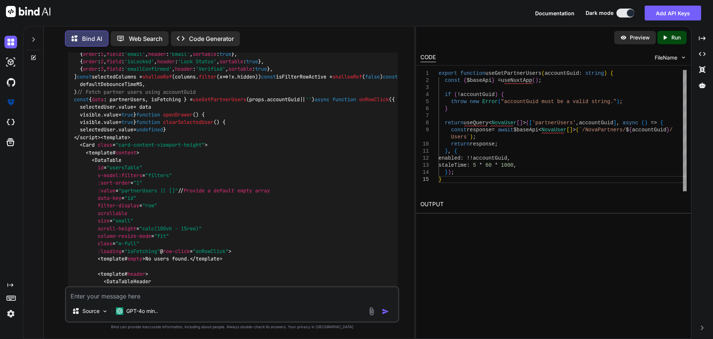
scroll to position [2723, 0]
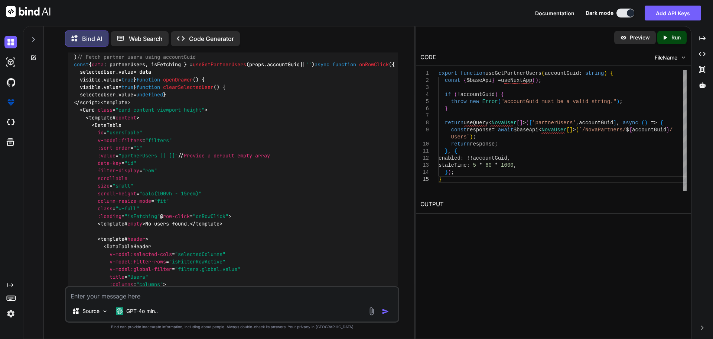
drag, startPoint x: 85, startPoint y: 181, endPoint x: 75, endPoint y: 138, distance: 43.8
copy code "return useQuery< NovaUser []>([ 'partnerUsers' , accountGuid], async () => { co…"
click at [123, 293] on textarea at bounding box center [232, 293] width 332 height 13
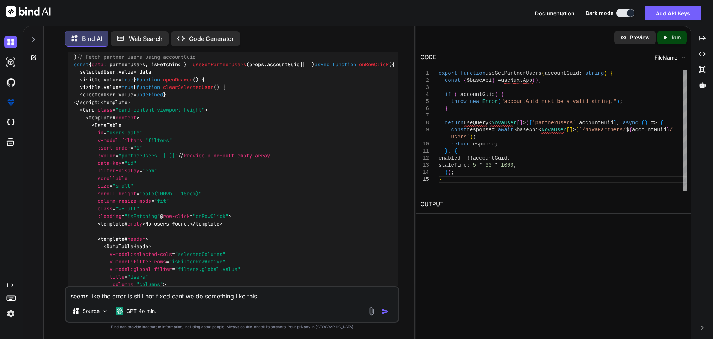
paste textarea "export function useGetSegments( params: { pageIndex: MaybeRef<number> pageSize:…"
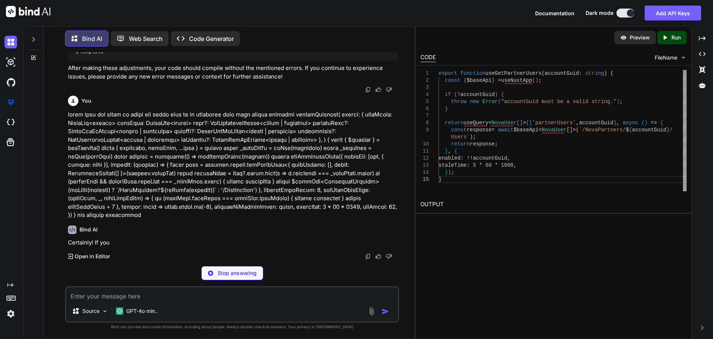
scroll to position [3923, 0]
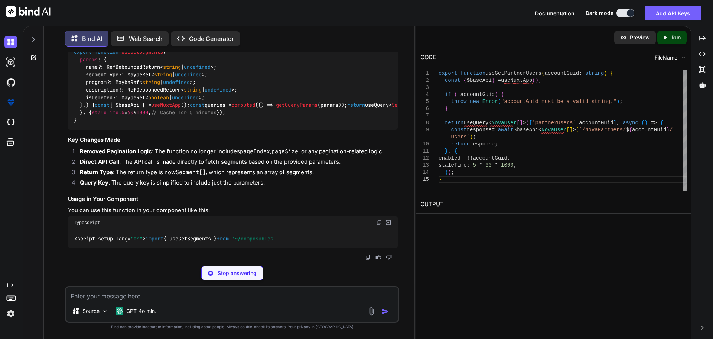
click at [302, 234] on div "Bind AI Certainly! If you want to create a function similar to useGetSegments b…" at bounding box center [233, 106] width 330 height 307
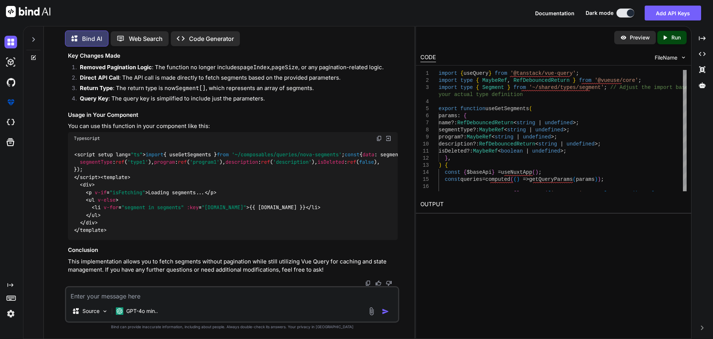
scroll to position [4369, 0]
click at [230, 294] on textarea at bounding box center [232, 293] width 332 height 13
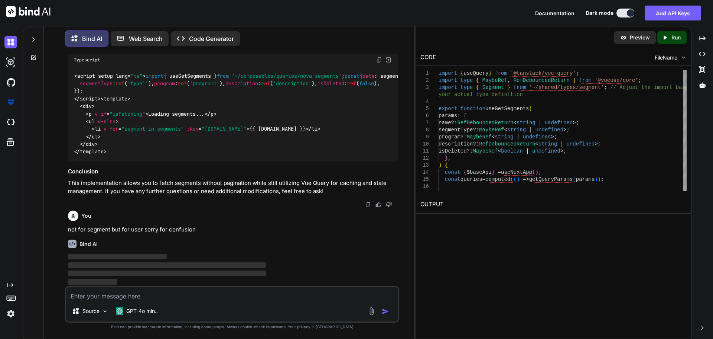
scroll to position [4523, 0]
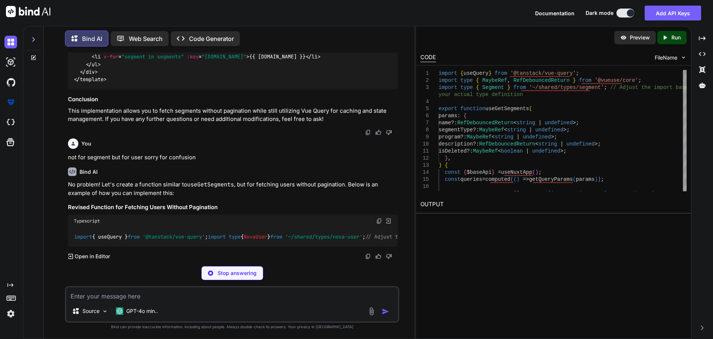
click at [248, 197] on p "No problem! Let's create a function similar to useGetSegments , but for fetchin…" at bounding box center [233, 188] width 330 height 17
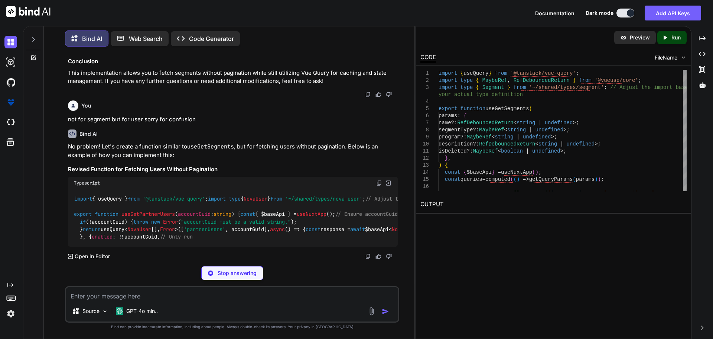
scroll to position [4714, 0]
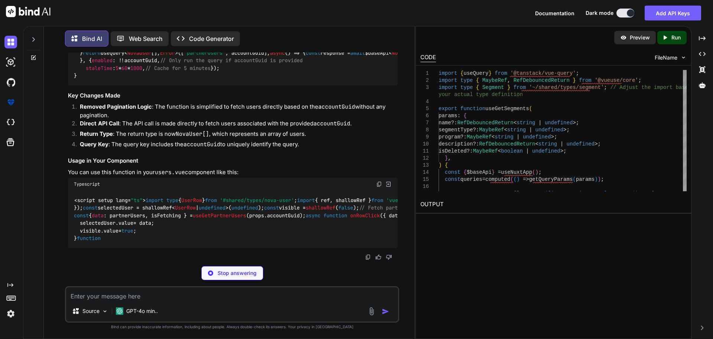
drag, startPoint x: 73, startPoint y: 140, endPoint x: 81, endPoint y: 255, distance: 115.5
click at [81, 85] on div "import { useQuery } from '@tanstack/vue-query' ; import type { NovaUser } from …" at bounding box center [233, 49] width 330 height 72
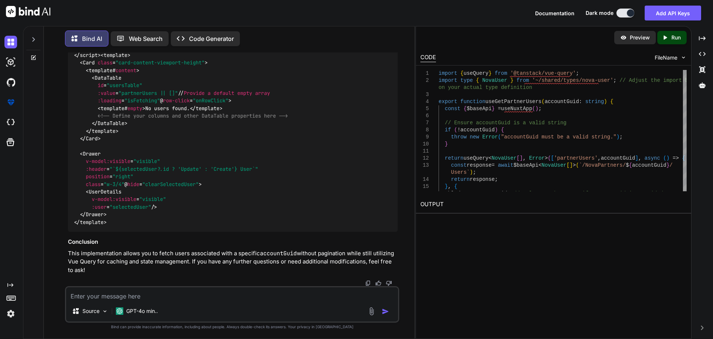
click at [145, 288] on textarea at bounding box center [232, 293] width 332 height 13
paste textarea "[vue-tsc] Type 'never[] | NonNullable<TQueryFnData>' is not assignable to type …"
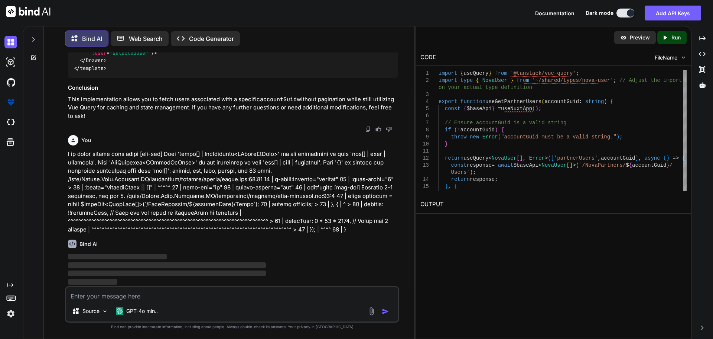
scroll to position [5470, 0]
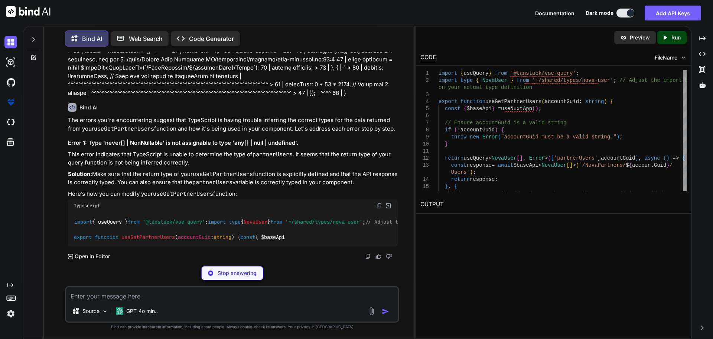
click at [289, 97] on p at bounding box center [233, 55] width 330 height 84
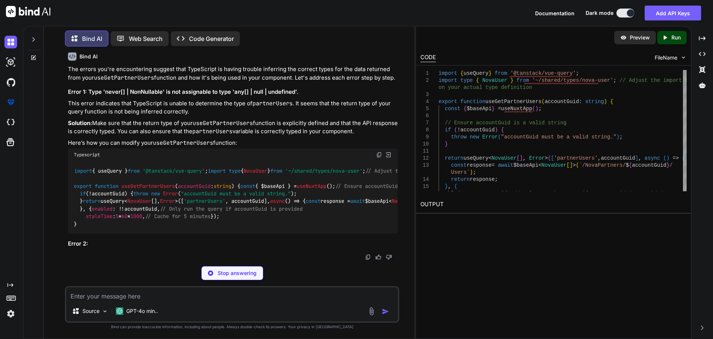
scroll to position [5749, 0]
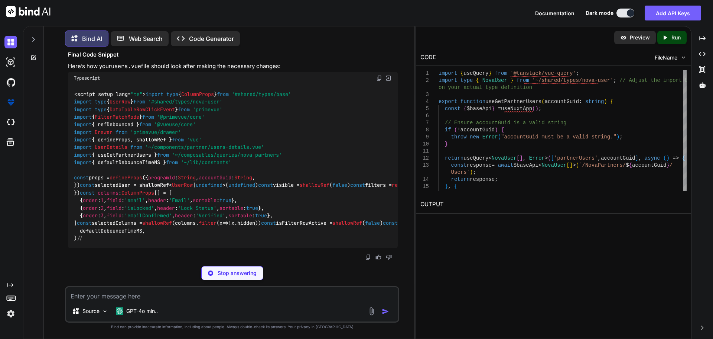
drag, startPoint x: 73, startPoint y: 110, endPoint x: 84, endPoint y: 224, distance: 114.6
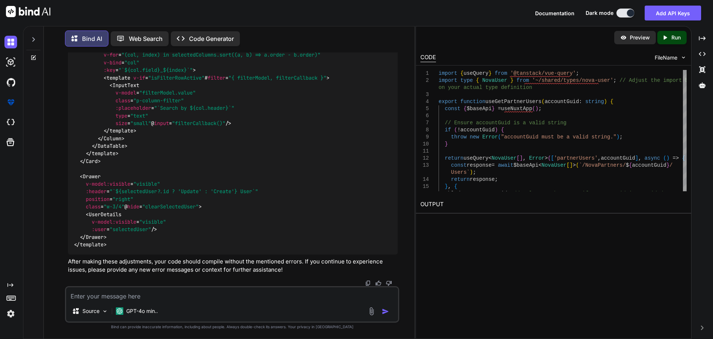
drag, startPoint x: 163, startPoint y: 250, endPoint x: 80, endPoint y: 252, distance: 82.9
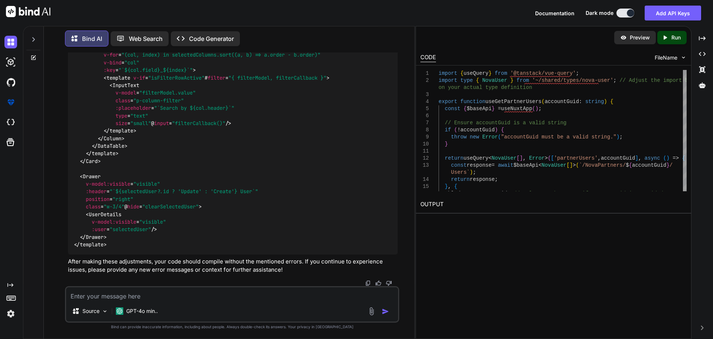
click at [113, 297] on textarea at bounding box center [232, 293] width 332 height 13
paste textarea "<script setup lang="ts"> import type { ColumnProps } from '#shared/types/base' …"
paste textarea "C:\nova\Osiris.Nova.Internal.UI\composables\queries\nova-partners.ts"
paste textarea "import type { NovaTransferRequest, NovaTransferResponse, PaginatedNovaPartners …"
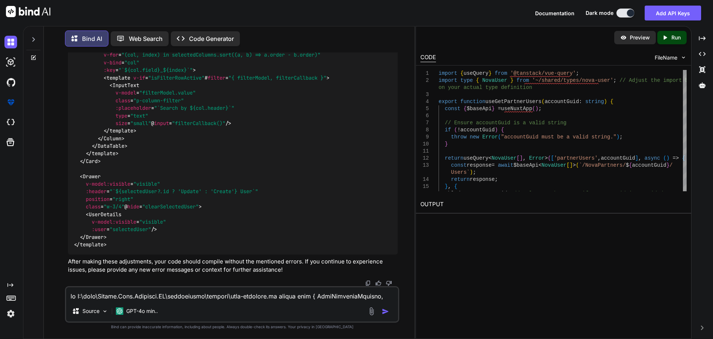
scroll to position [794, 0]
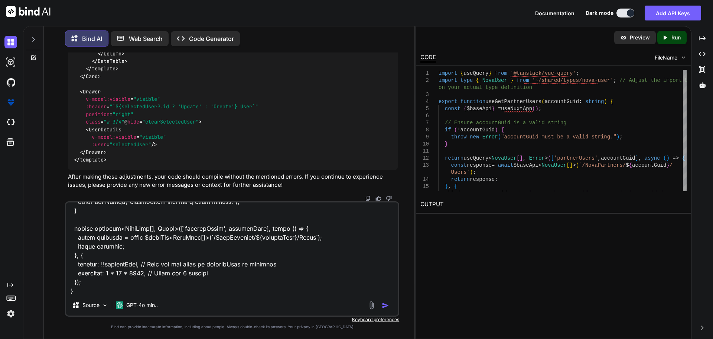
click at [118, 291] on textarea at bounding box center [232, 248] width 332 height 92
paste textarea "vue-tsc] Type 'never[] | NonNullable<TQueryFnData>' is not assignable to type '…"
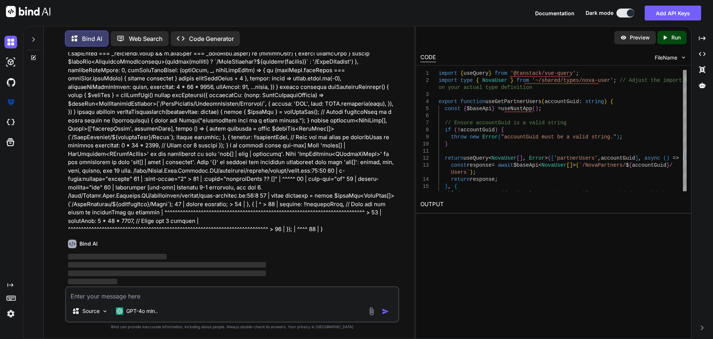
scroll to position [7297, 0]
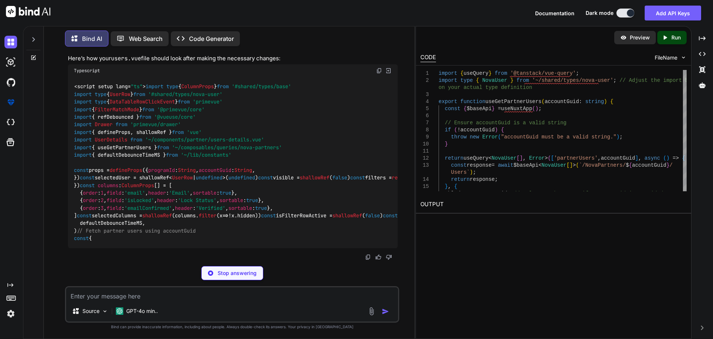
scroll to position [7698, 0]
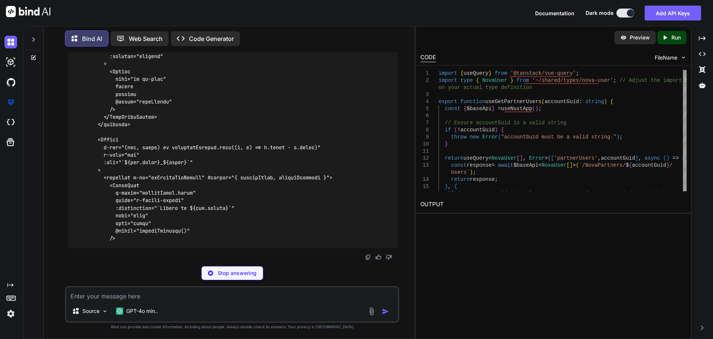
drag, startPoint x: 92, startPoint y: 257, endPoint x: 85, endPoint y: 146, distance: 111.7
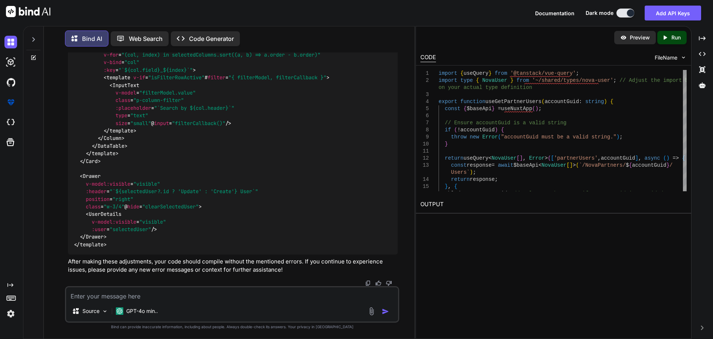
drag, startPoint x: 87, startPoint y: 175, endPoint x: 68, endPoint y: 129, distance: 49.8
drag, startPoint x: 327, startPoint y: 234, endPoint x: 74, endPoint y: 229, distance: 253.1
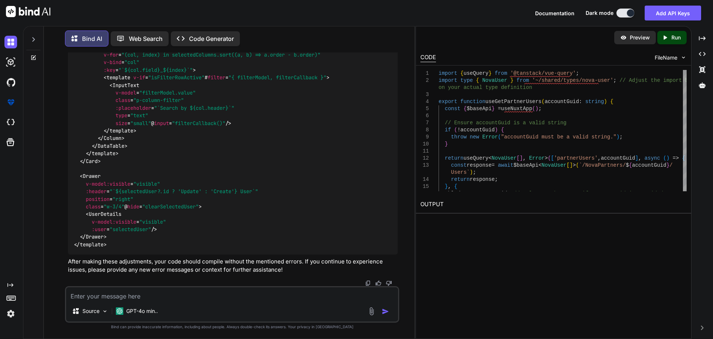
drag, startPoint x: 162, startPoint y: 262, endPoint x: 79, endPoint y: 263, distance: 83.2
click at [156, 298] on textarea at bounding box center [232, 293] width 332 height 13
paste textarea "//users <script setup lang="ts"> import type { DataTableRowEditSaveEvent } from…"
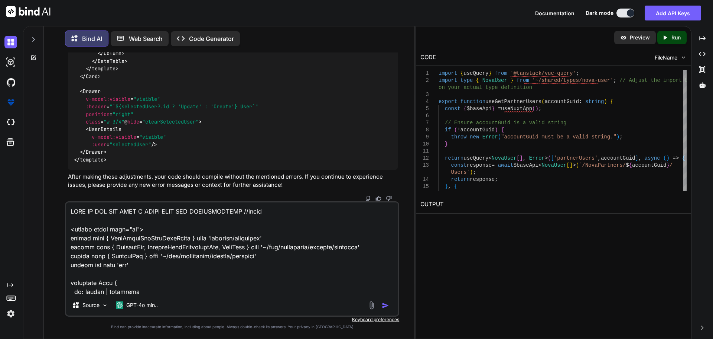
scroll to position [7287, 0]
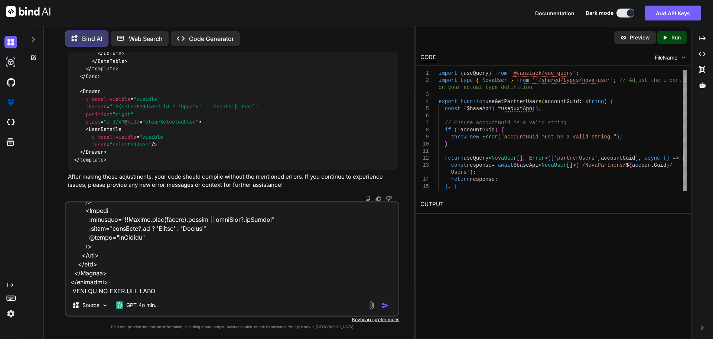
click at [179, 287] on textarea at bounding box center [232, 248] width 332 height 92
paste textarea "<script setup lang="ts"> import type { ColumnProps } from '#shared/types/base' …"
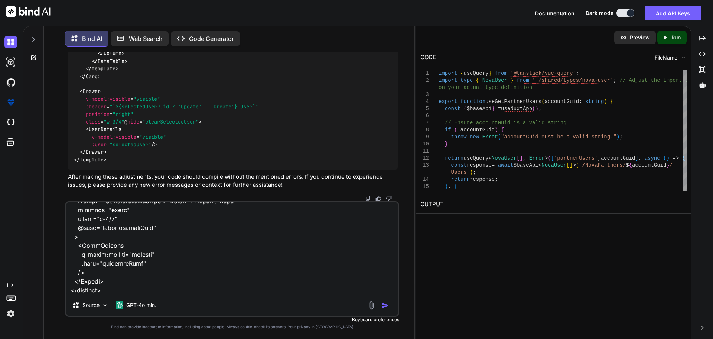
click at [384, 305] on img "button" at bounding box center [385, 304] width 7 height 7
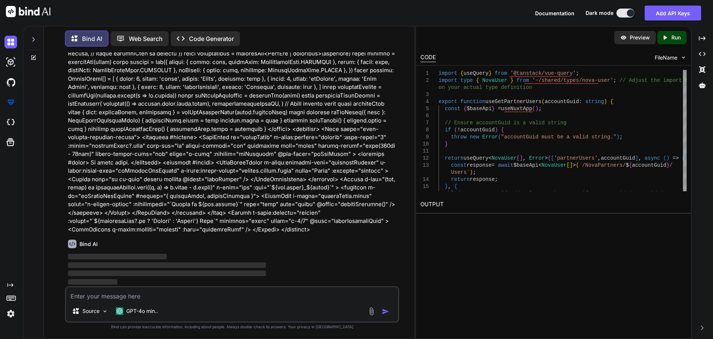
scroll to position [9287, 0]
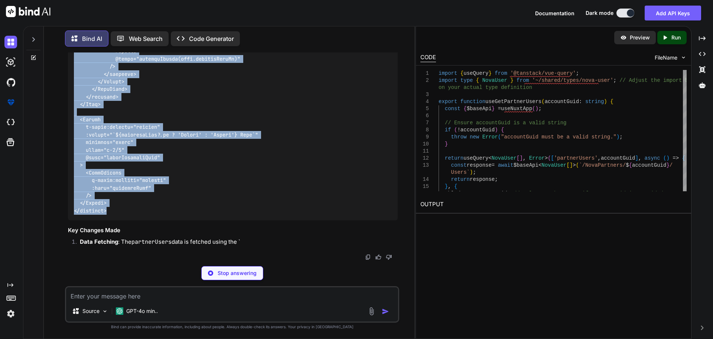
scroll to position [12068, 0]
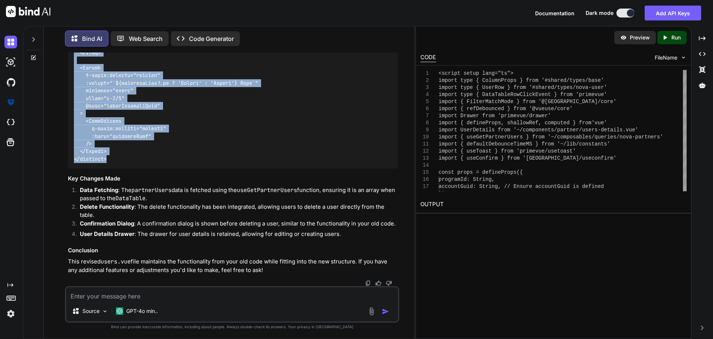
drag, startPoint x: 75, startPoint y: 210, endPoint x: 133, endPoint y: 231, distance: 61.4
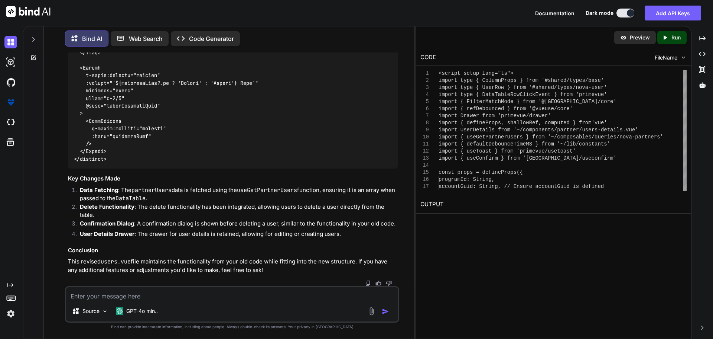
scroll to position [12131, 0]
click at [136, 293] on textarea at bounding box center [232, 293] width 332 height 13
paste textarea "[vue-tsc] Argument of type 'string | undefined' is not assignable to parameter …"
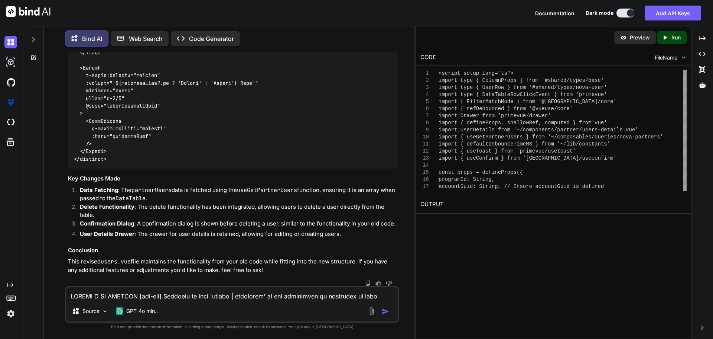
scroll to position [277, 0]
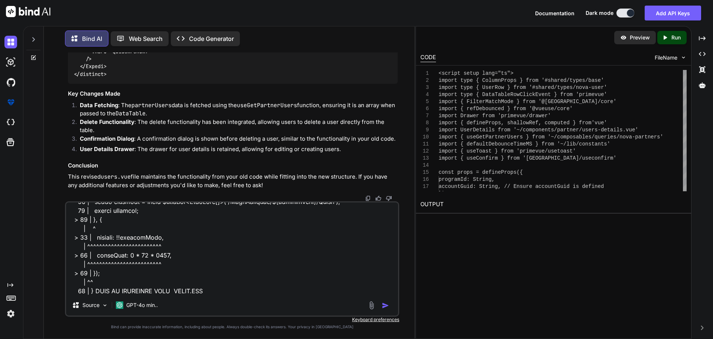
paste textarea "<script setup lang="ts"> import type { ColumnProps } from '#shared/types/base' …"
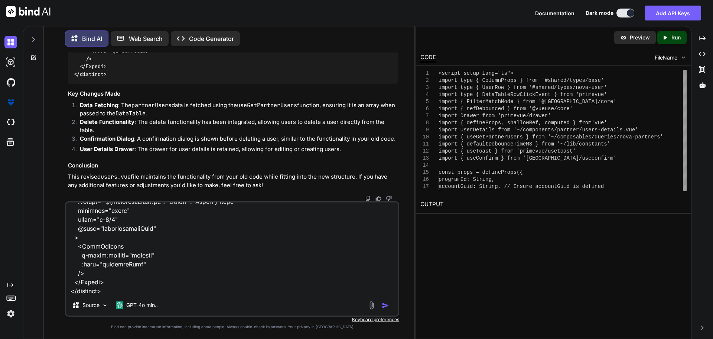
click at [122, 293] on textarea at bounding box center [232, 248] width 332 height 92
paste textarea "C:\nova\Osiris.Nova.Internal.UI\composables\queries\nova-partners.ts"
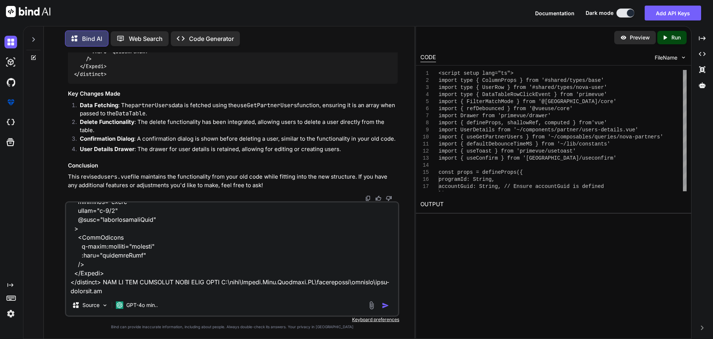
paste textarea "import type { NovaTransferRequest, NovaTransferResponse, PaginatedNovaPartners …"
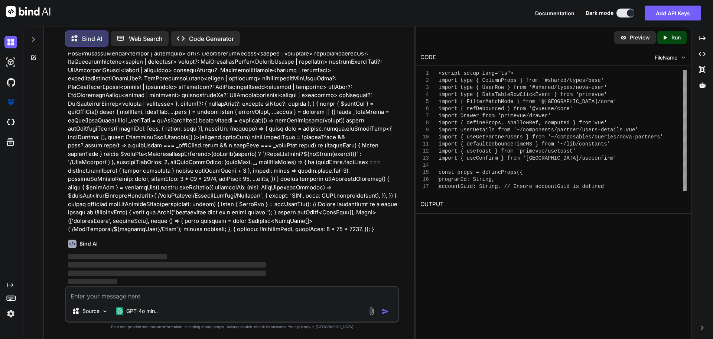
scroll to position [12364, 0]
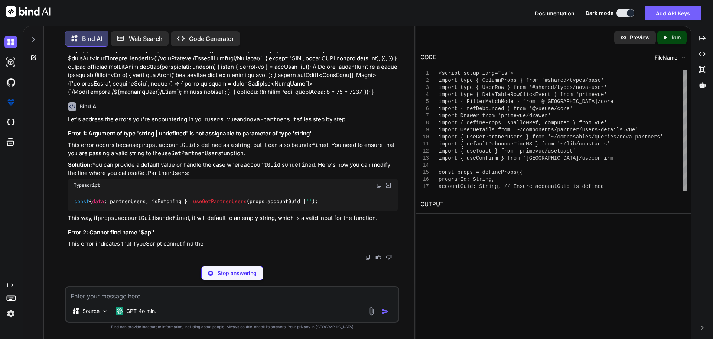
scroll to position [13007, 0]
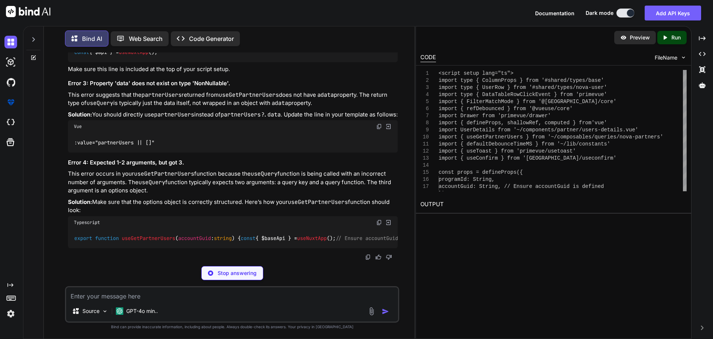
drag, startPoint x: 339, startPoint y: 200, endPoint x: 72, endPoint y: 198, distance: 267.2
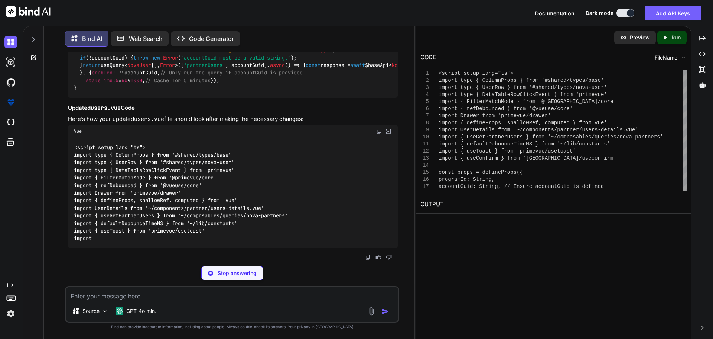
drag, startPoint x: 344, startPoint y: 199, endPoint x: 73, endPoint y: 200, distance: 270.9
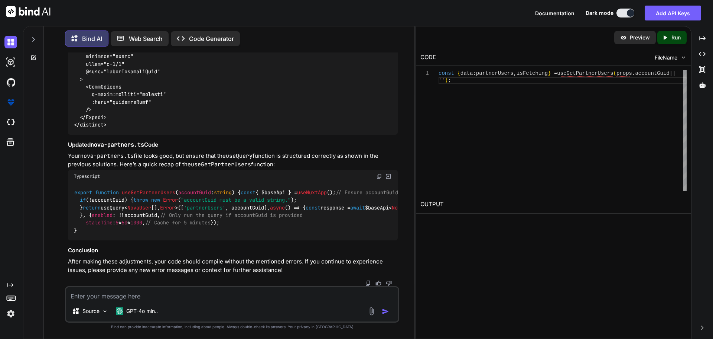
drag, startPoint x: 171, startPoint y: 130, endPoint x: 71, endPoint y: 131, distance: 100.3
drag, startPoint x: 161, startPoint y: 226, endPoint x: 74, endPoint y: 230, distance: 87.4
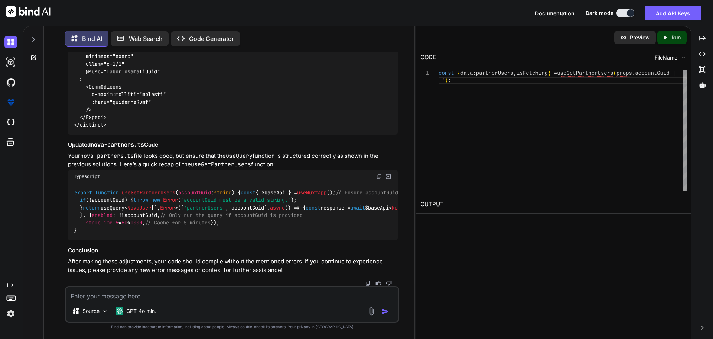
drag, startPoint x: 78, startPoint y: 246, endPoint x: 75, endPoint y: 129, distance: 116.7
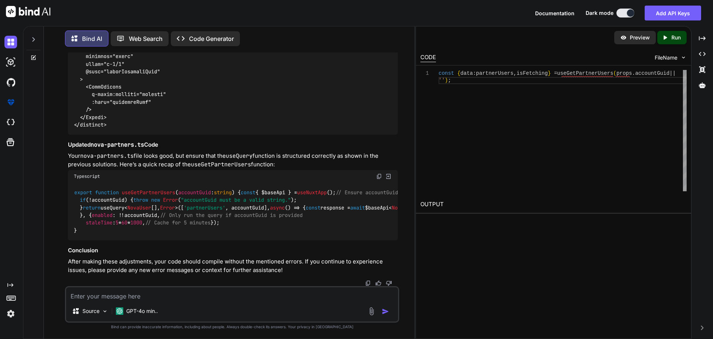
drag, startPoint x: 75, startPoint y: 140, endPoint x: 100, endPoint y: 267, distance: 129.2
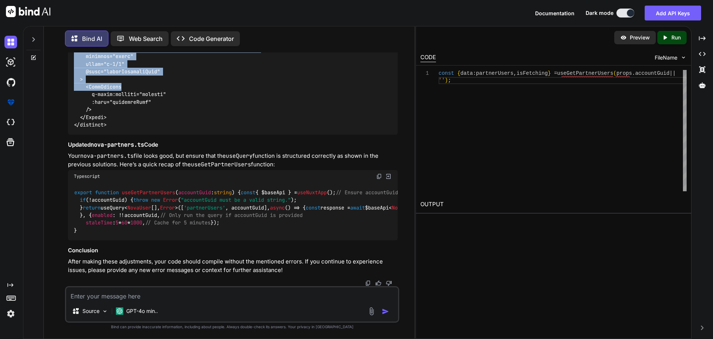
scroll to position [15080, 0]
drag, startPoint x: 74, startPoint y: 87, endPoint x: 156, endPoint y: 101, distance: 83.3
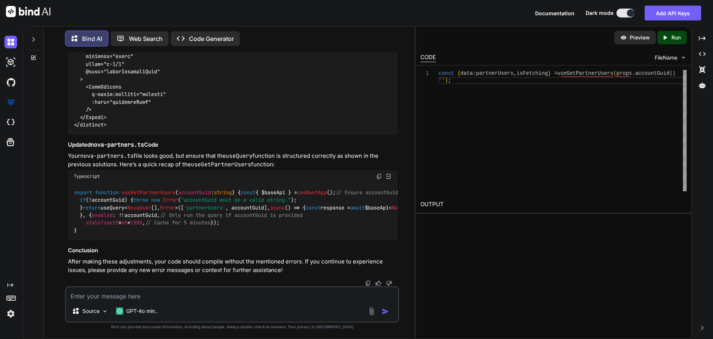
click at [192, 294] on textarea at bounding box center [232, 293] width 332 height 13
paste textarea "<script setup lang="ts"> import type { ColumnProps } from '#shared/types/base' …"
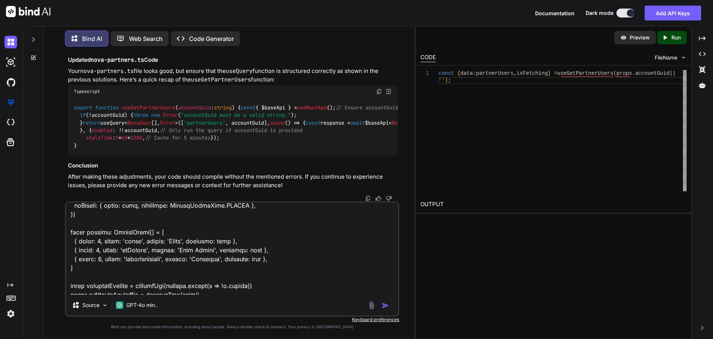
scroll to position [0, 0]
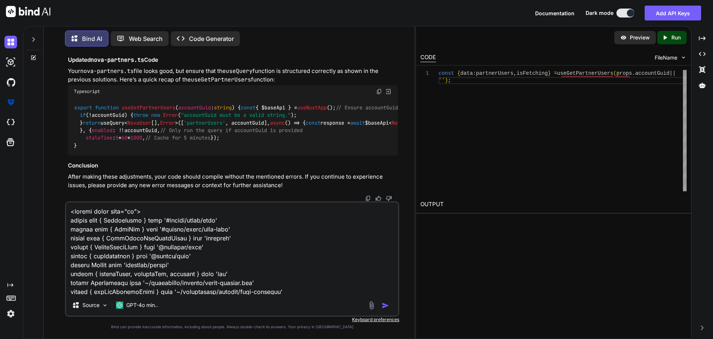
click at [257, 262] on textarea at bounding box center [232, 248] width 332 height 92
paste textarea "[vue-tsc] Argument of type 'string | undefined' is not assignable to parameter …"
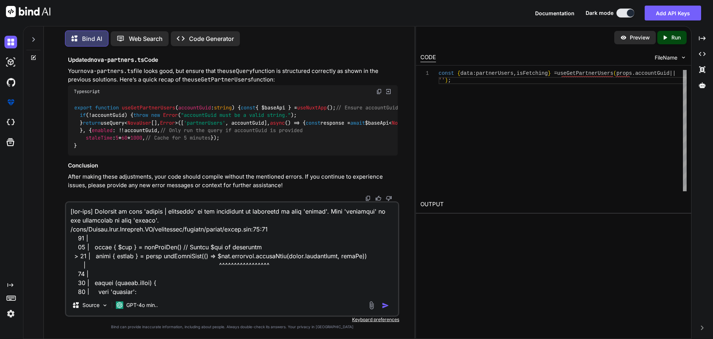
scroll to position [224, 0]
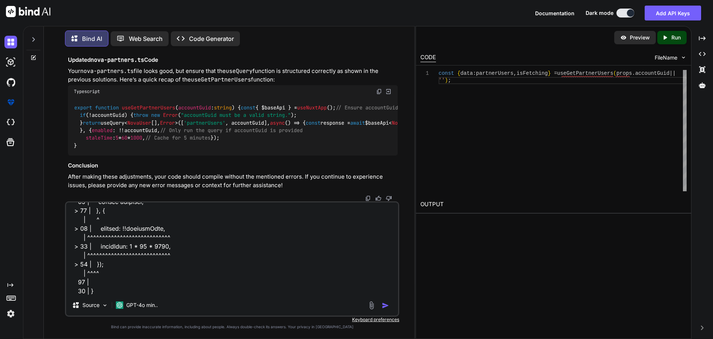
click at [388, 304] on img "button" at bounding box center [385, 304] width 7 height 7
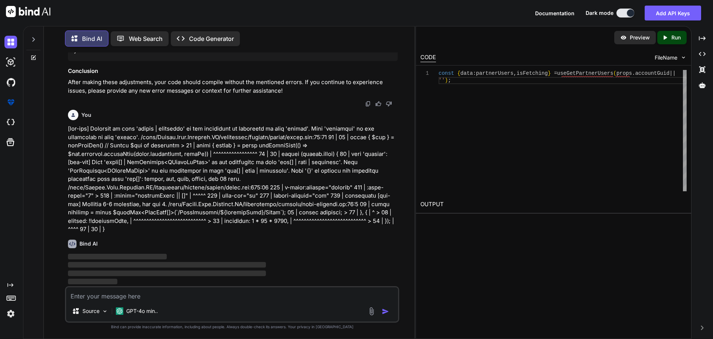
scroll to position [15313, 0]
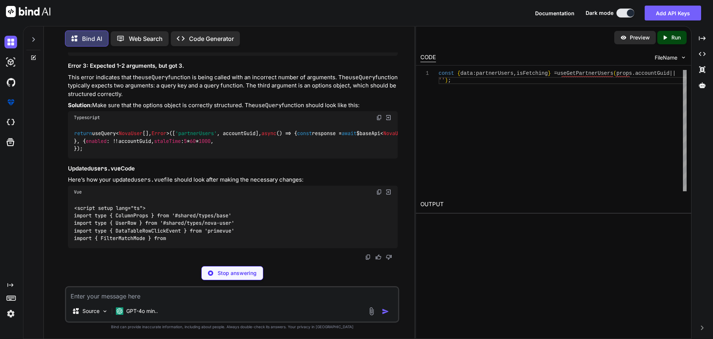
scroll to position [15565, 0]
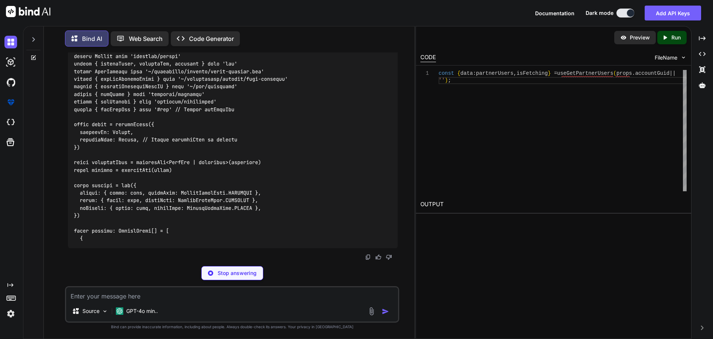
drag, startPoint x: 86, startPoint y: 101, endPoint x: 76, endPoint y: 87, distance: 16.7
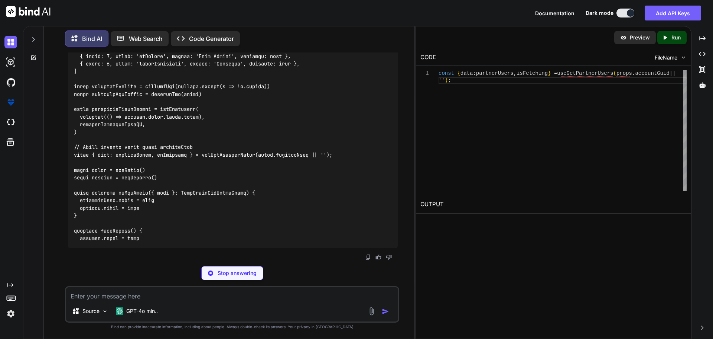
drag, startPoint x: 74, startPoint y: 94, endPoint x: 396, endPoint y: 90, distance: 322.6
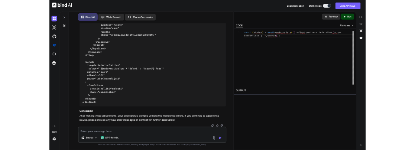
scroll to position [15692, 0]
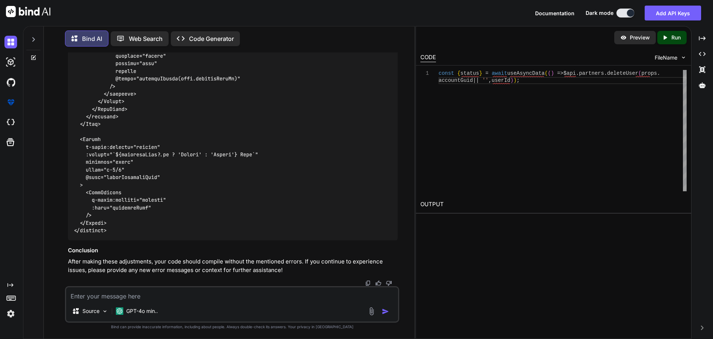
drag, startPoint x: 75, startPoint y: 220, endPoint x: 101, endPoint y: 210, distance: 28.6
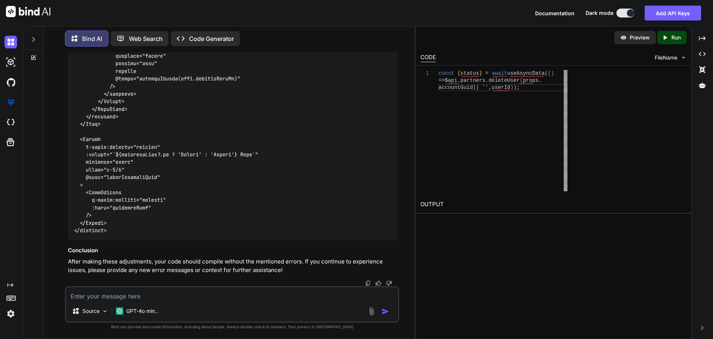
scroll to position [20937, 0]
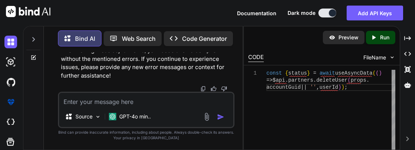
click at [151, 97] on textarea at bounding box center [146, 99] width 175 height 13
paste textarea "C:\nova\Osiris.Nova.Internal.UI\components\partner\shared\users.vue"
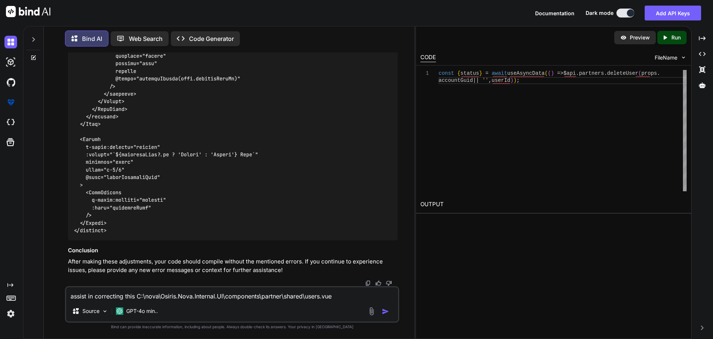
scroll to position [15692, 0]
paste textarea "<script setup lang="ts"> import type { ColumnProps } from '#shared/types/base' …"
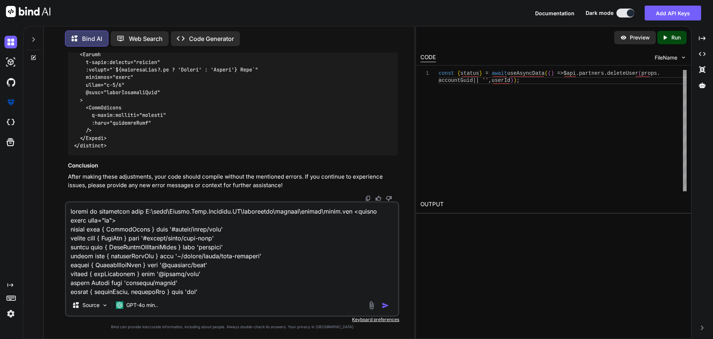
scroll to position [1686, 0]
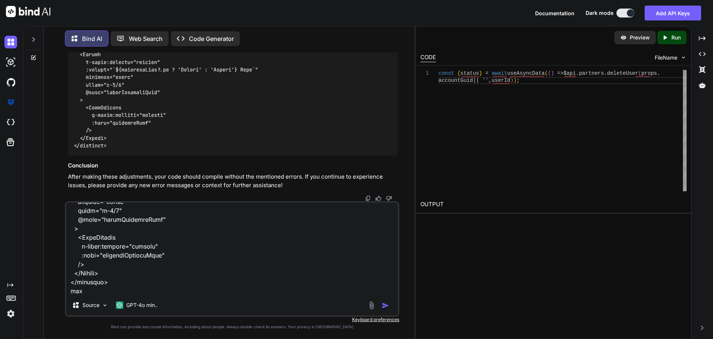
paste textarea "C:\nova\Osiris.Nova.Internal.UI\shared\types\nova-partners.ts"
paste textarea "import type { RequestType, ResponseType } from '~/schemas' export type Paginate…"
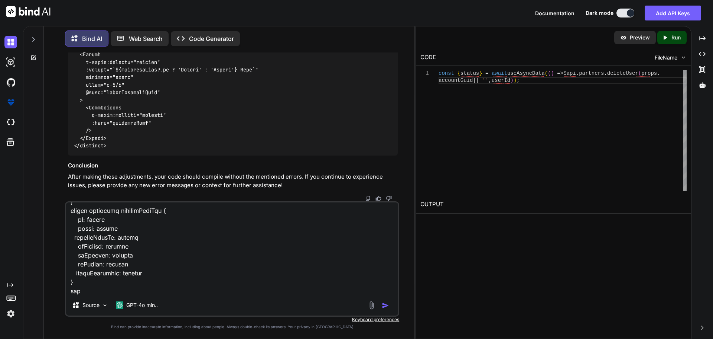
paste textarea "import type { NovaPartnerUser, NovaTransferRequest, NovaTransferResponse, Pagin…"
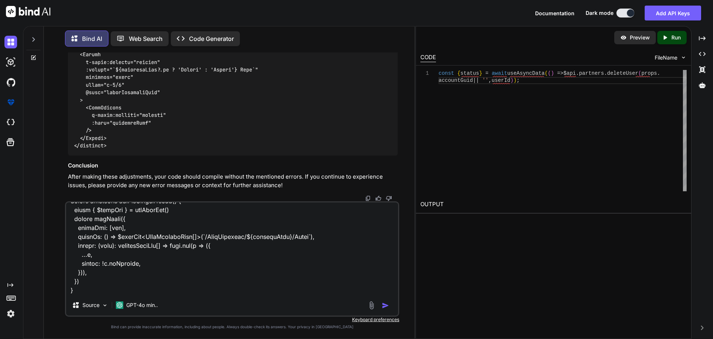
scroll to position [15692, 0]
paste textarea "GET /api/v1/NovaPartners/{accountGuid}/Users"
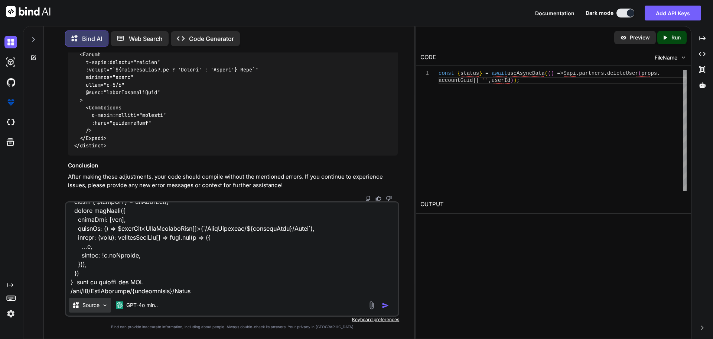
scroll to position [2765, 0]
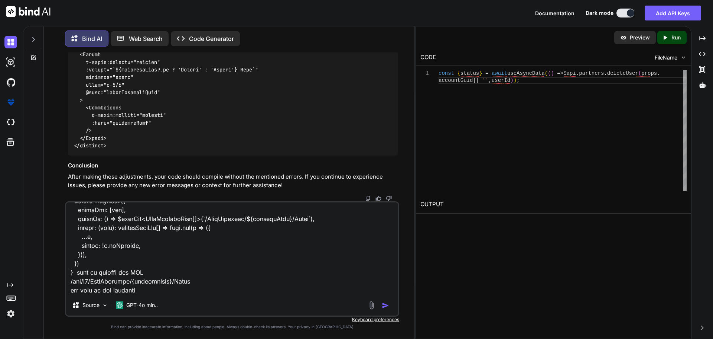
paste textarea "[ { "id": 0, "email": "string", "partnerUserId": 0, "isPrimary": true, "isDelet…"
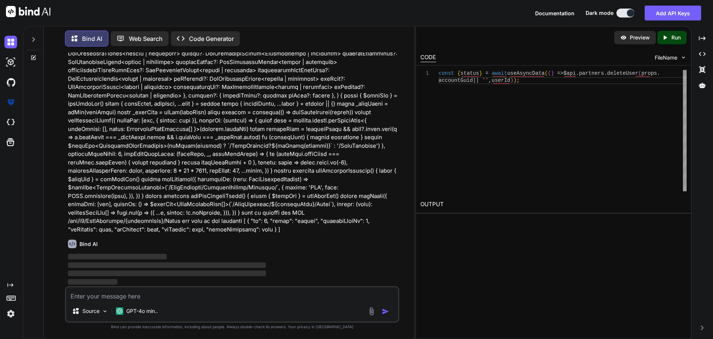
scroll to position [17609, 0]
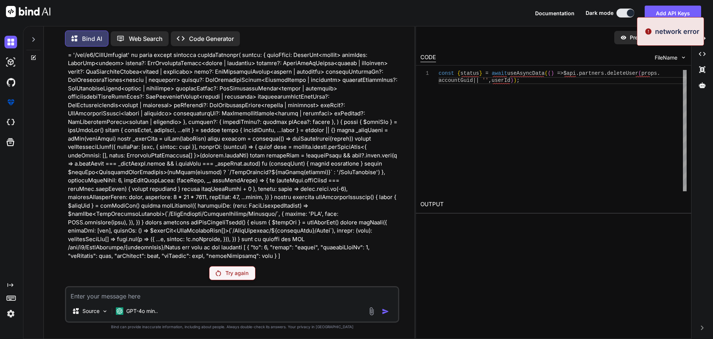
scroll to position [18047, 0]
click at [240, 275] on p "Try again" at bounding box center [237, 272] width 23 height 7
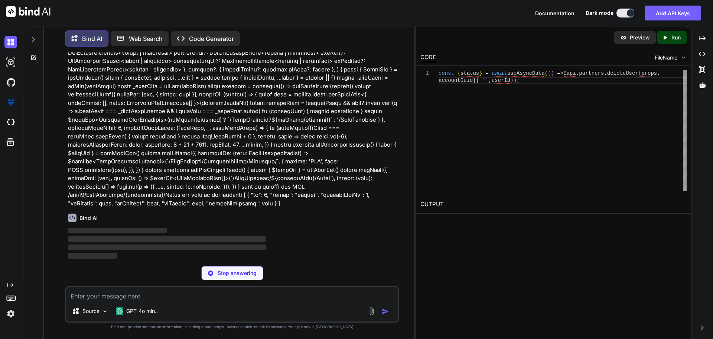
scroll to position [17609, 0]
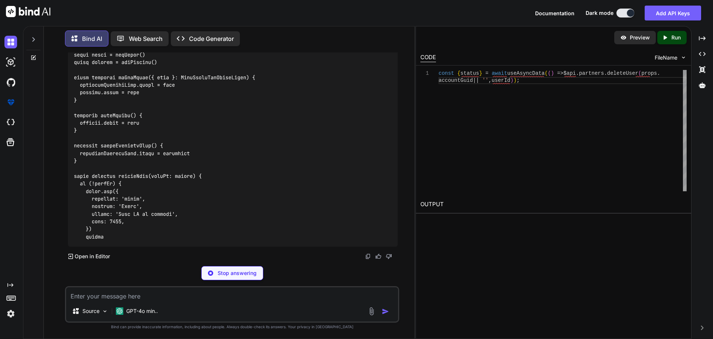
click at [53, 189] on div "You Bind AI The errors you're encountering in your Vue TypeScript code can be a…" at bounding box center [232, 195] width 365 height 286
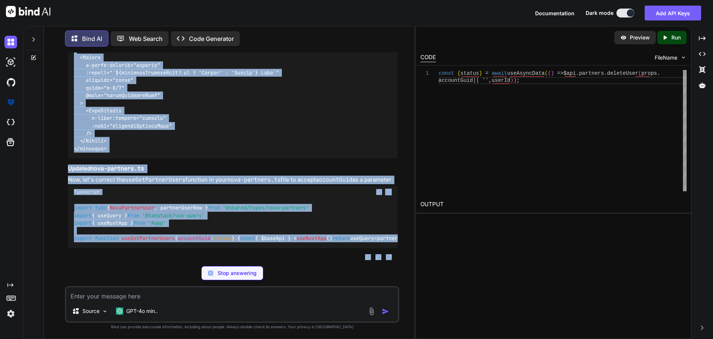
scroll to position [19838, 0]
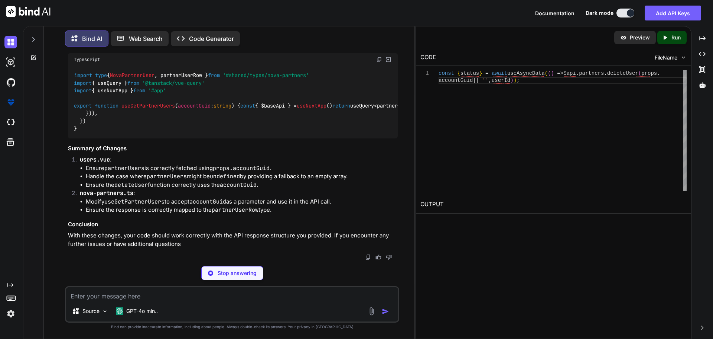
drag, startPoint x: 74, startPoint y: 191, endPoint x: 114, endPoint y: 79, distance: 119.2
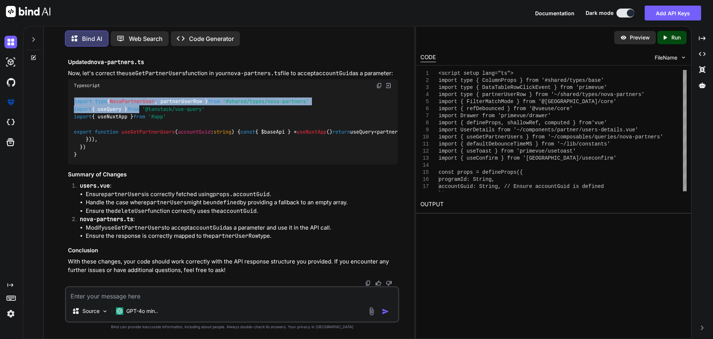
drag, startPoint x: 74, startPoint y: 141, endPoint x: 146, endPoint y: 145, distance: 72.2
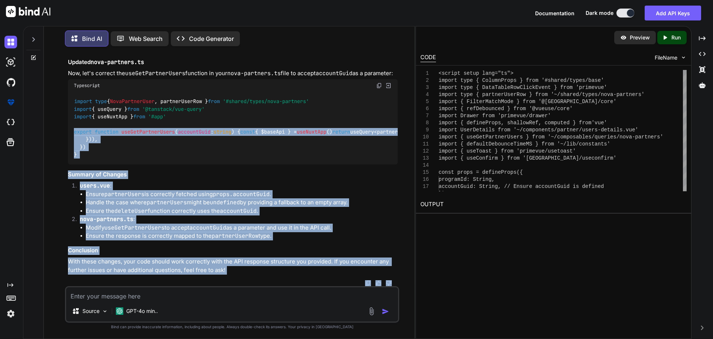
scroll to position [19976, 0]
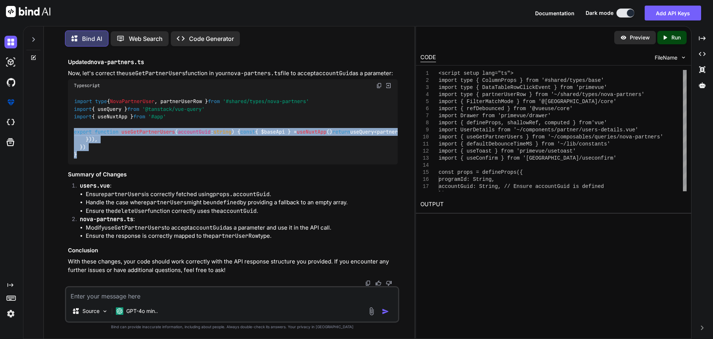
drag, startPoint x: 73, startPoint y: 172, endPoint x: 94, endPoint y: 161, distance: 23.1
click at [94, 161] on div "import type { NovaPartnerUser , partnerUserRow } from '#shared/types/nova-partn…" at bounding box center [233, 128] width 330 height 72
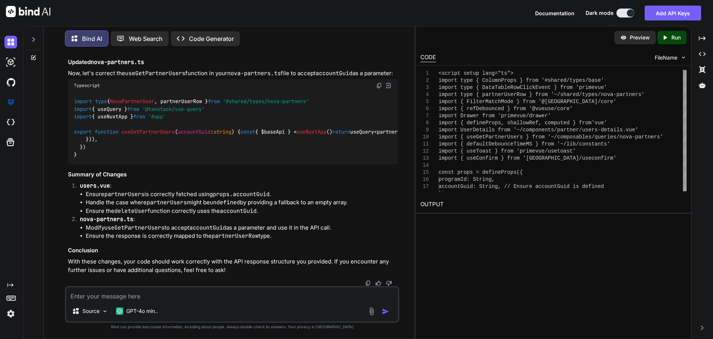
click at [157, 289] on textarea at bounding box center [232, 293] width 332 height 13
paste textarea "[vue-tsc] Argument of type 'string | undefined' is not assignable to parameter …"
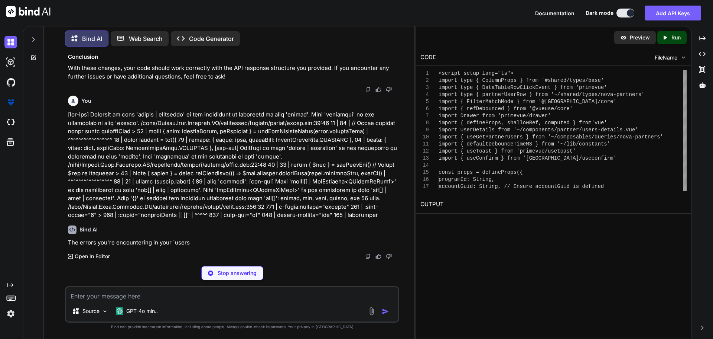
scroll to position [20155, 0]
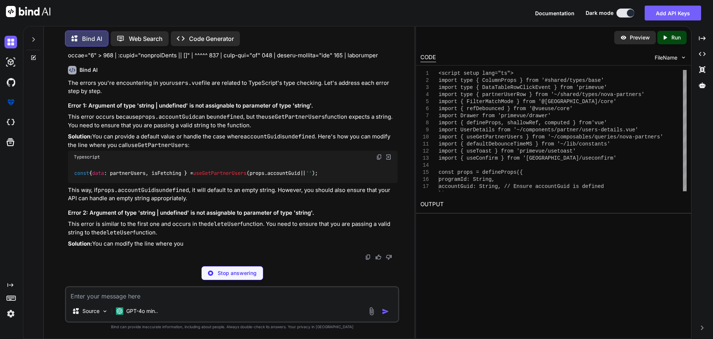
click at [307, 60] on p at bounding box center [233, 5] width 330 height 109
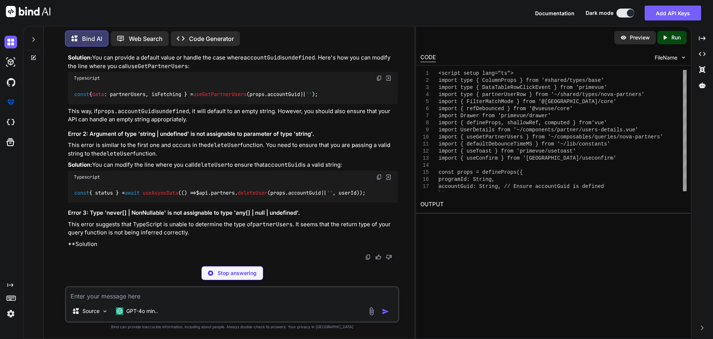
scroll to position [20349, 0]
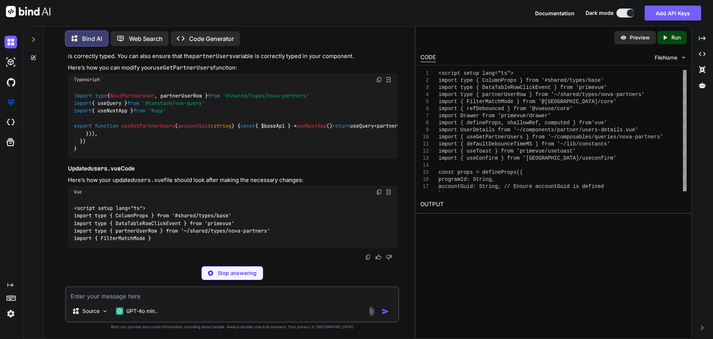
drag, startPoint x: 340, startPoint y: 161, endPoint x: 70, endPoint y: 163, distance: 269.8
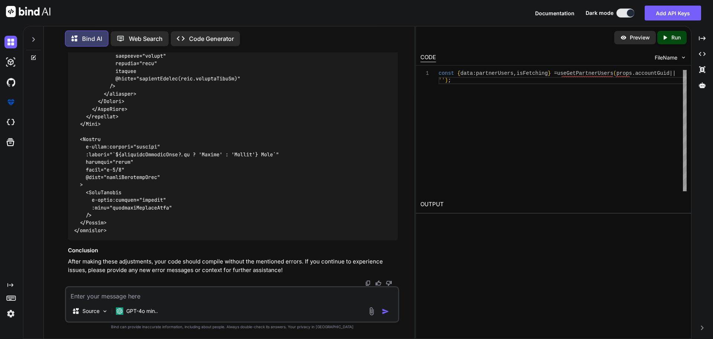
drag, startPoint x: 96, startPoint y: 273, endPoint x: 73, endPoint y: 266, distance: 24.1
drag, startPoint x: 75, startPoint y: 267, endPoint x: 387, endPoint y: 240, distance: 313.6
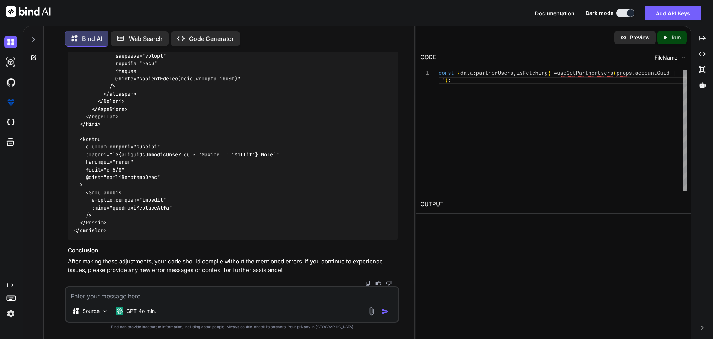
drag, startPoint x: 78, startPoint y: 248, endPoint x: 74, endPoint y: 96, distance: 152.0
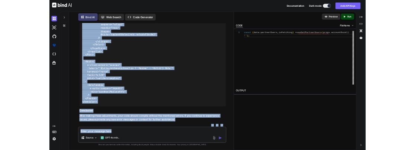
scroll to position [22203, 0]
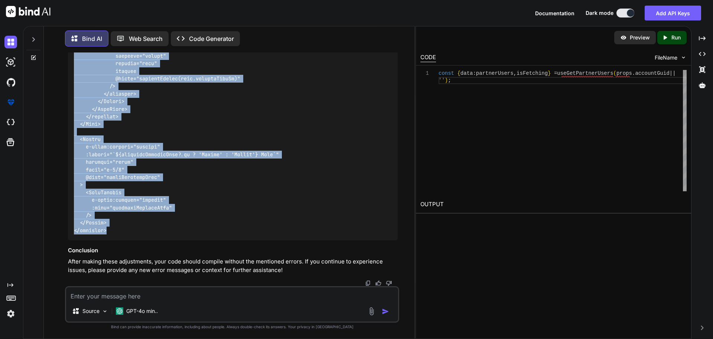
drag, startPoint x: 74, startPoint y: 127, endPoint x: 119, endPoint y: 229, distance: 111.0
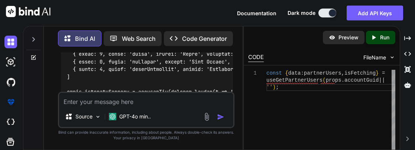
scroll to position [28524, 0]
